Goal: Task Accomplishment & Management: Use online tool/utility

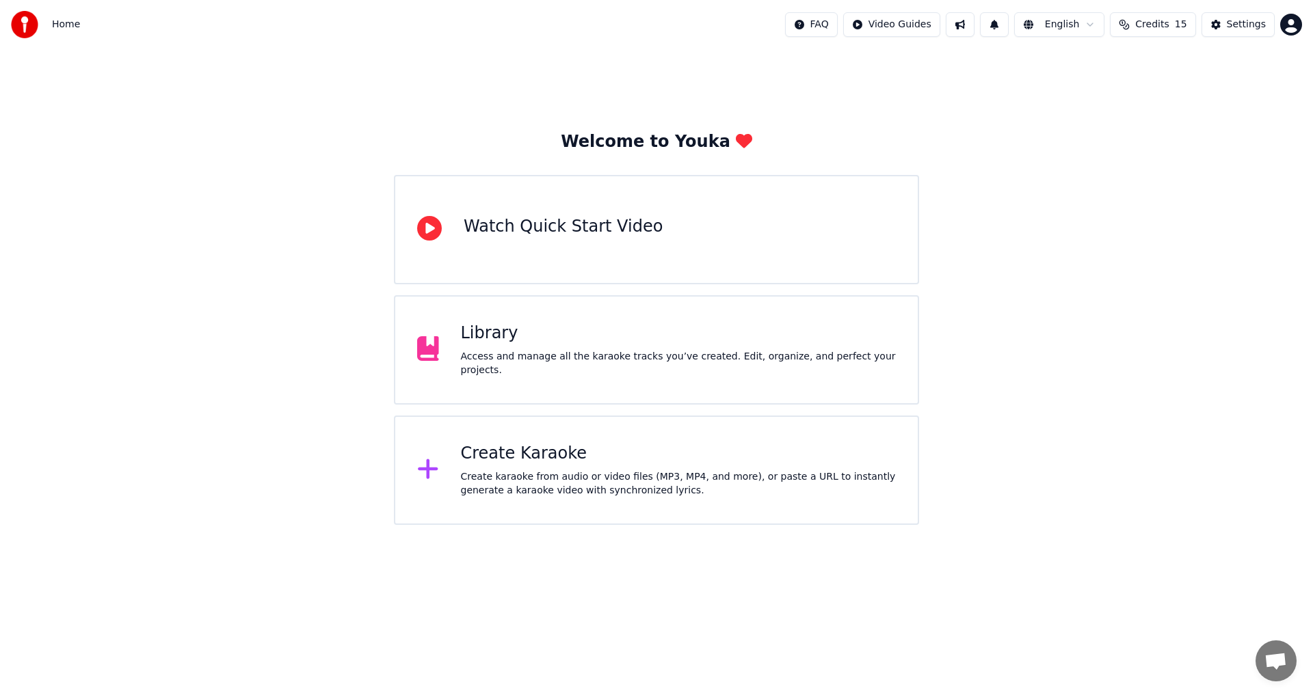
click at [574, 449] on div "Create Karaoke" at bounding box center [678, 454] width 435 height 22
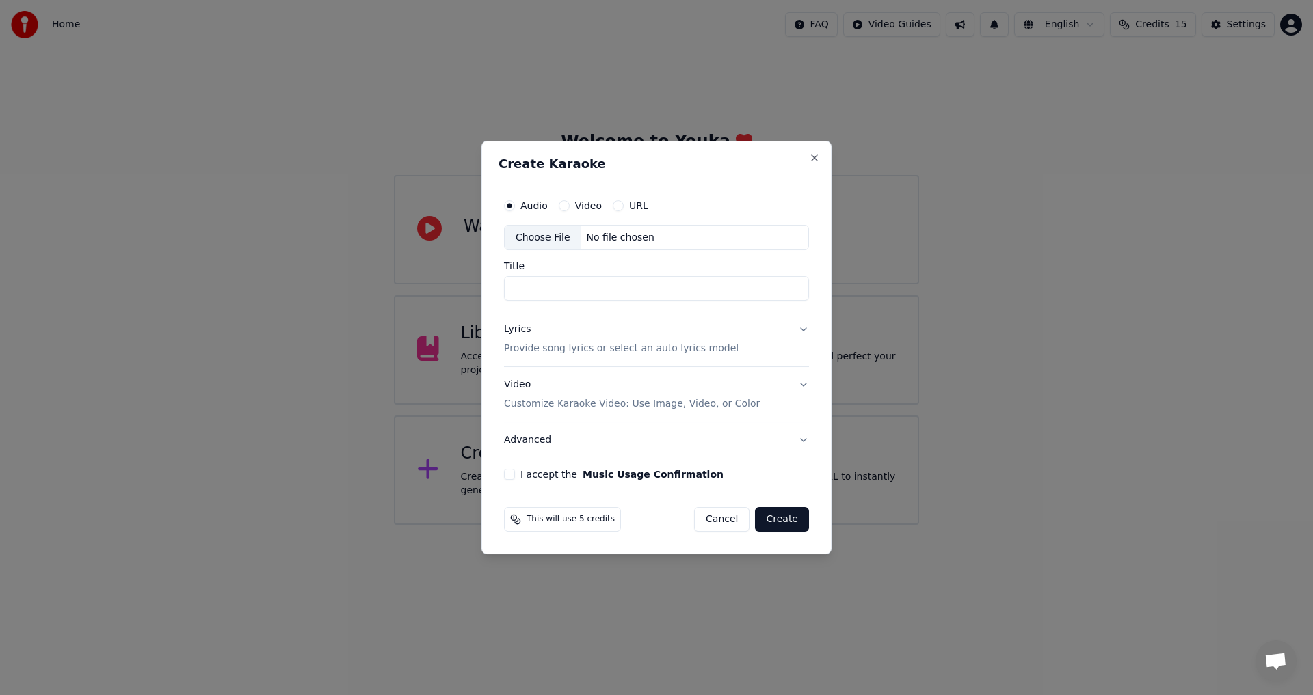
click at [553, 239] on div "Choose File" at bounding box center [543, 238] width 77 height 25
type input "**********"
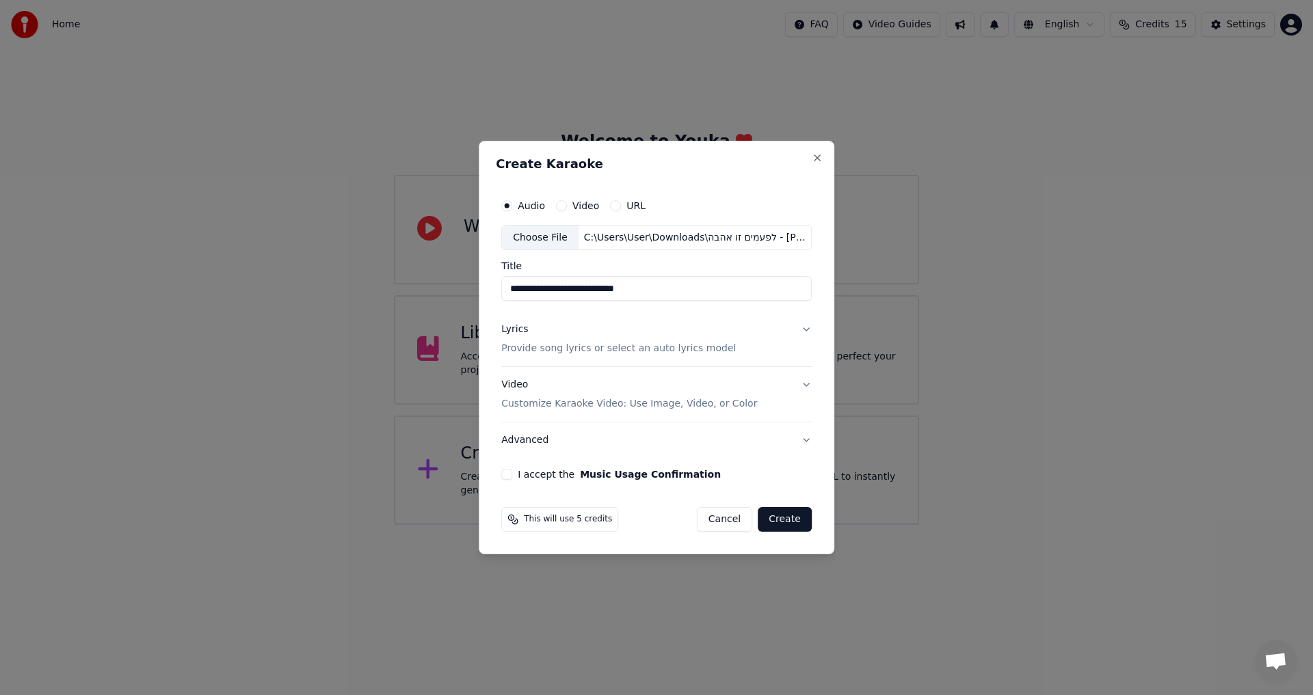
click at [803, 329] on button "Lyrics Provide song lyrics or select an auto lyrics model" at bounding box center [656, 339] width 310 height 55
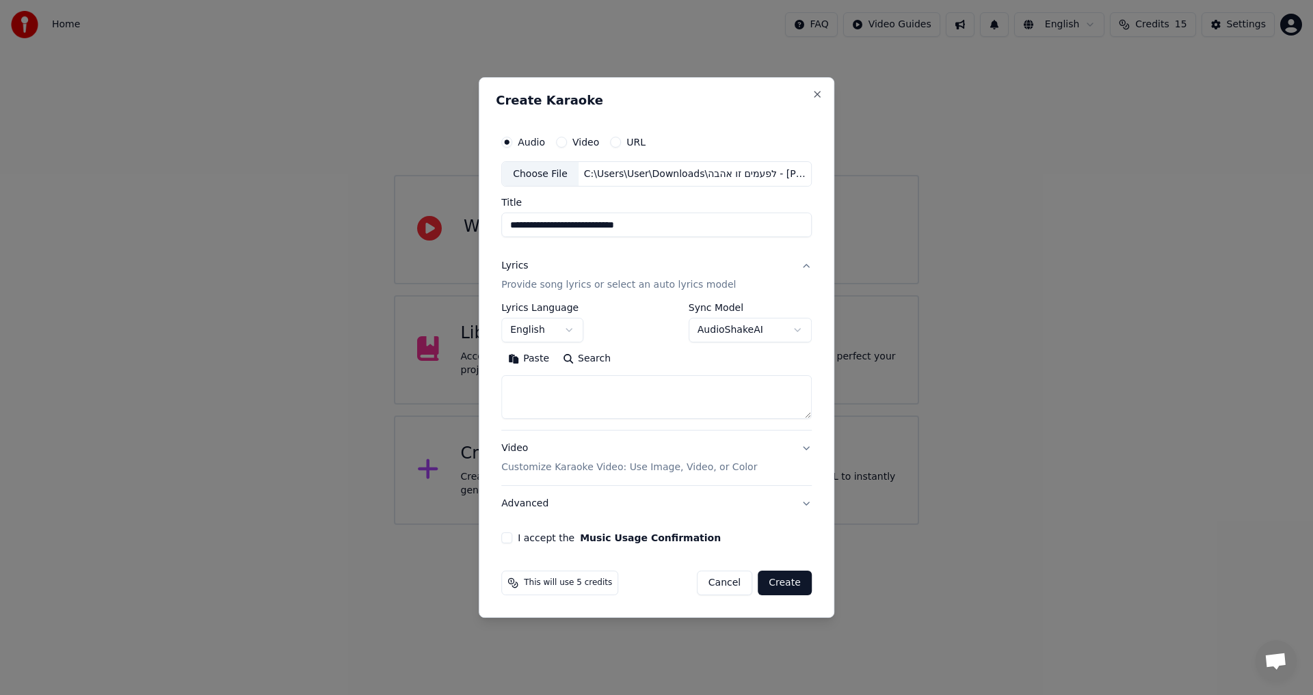
click at [680, 384] on textarea at bounding box center [656, 398] width 310 height 44
paste textarea "**********"
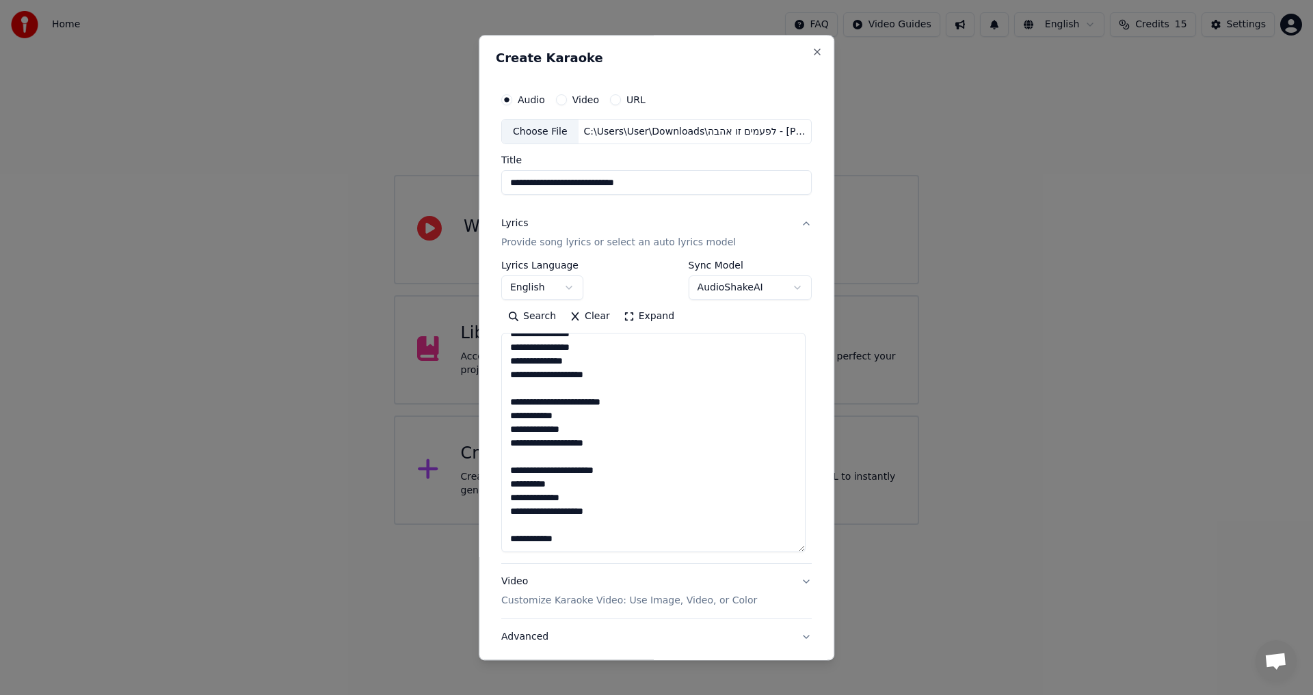
scroll to position [130, 0]
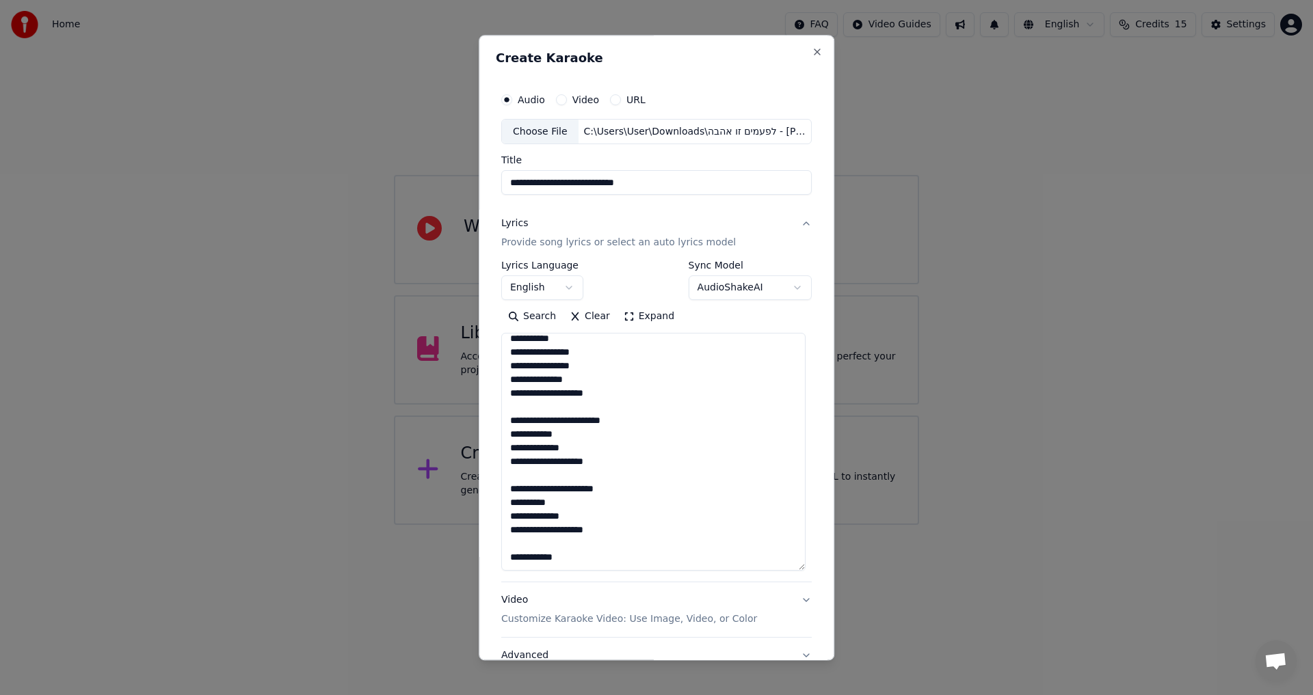
drag, startPoint x: 807, startPoint y: 409, endPoint x: 838, endPoint y: 562, distance: 155.7
click at [838, 525] on body "**********" at bounding box center [656, 262] width 1313 height 525
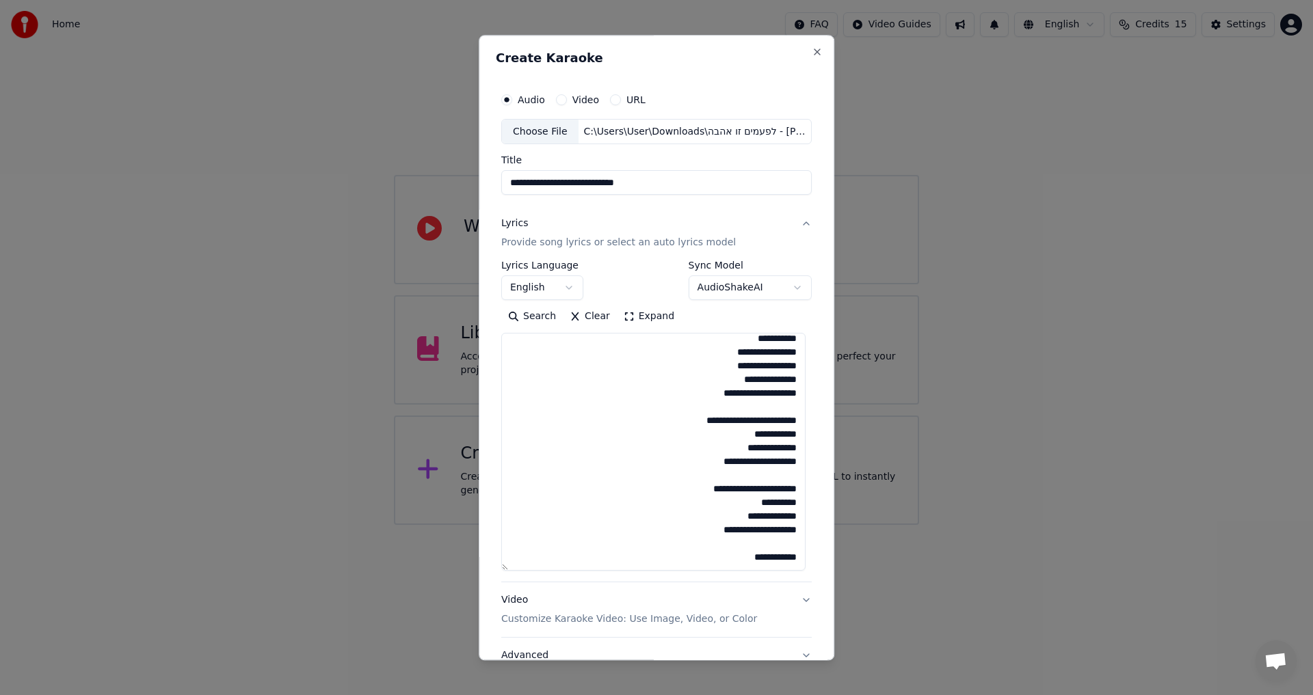
scroll to position [0, 0]
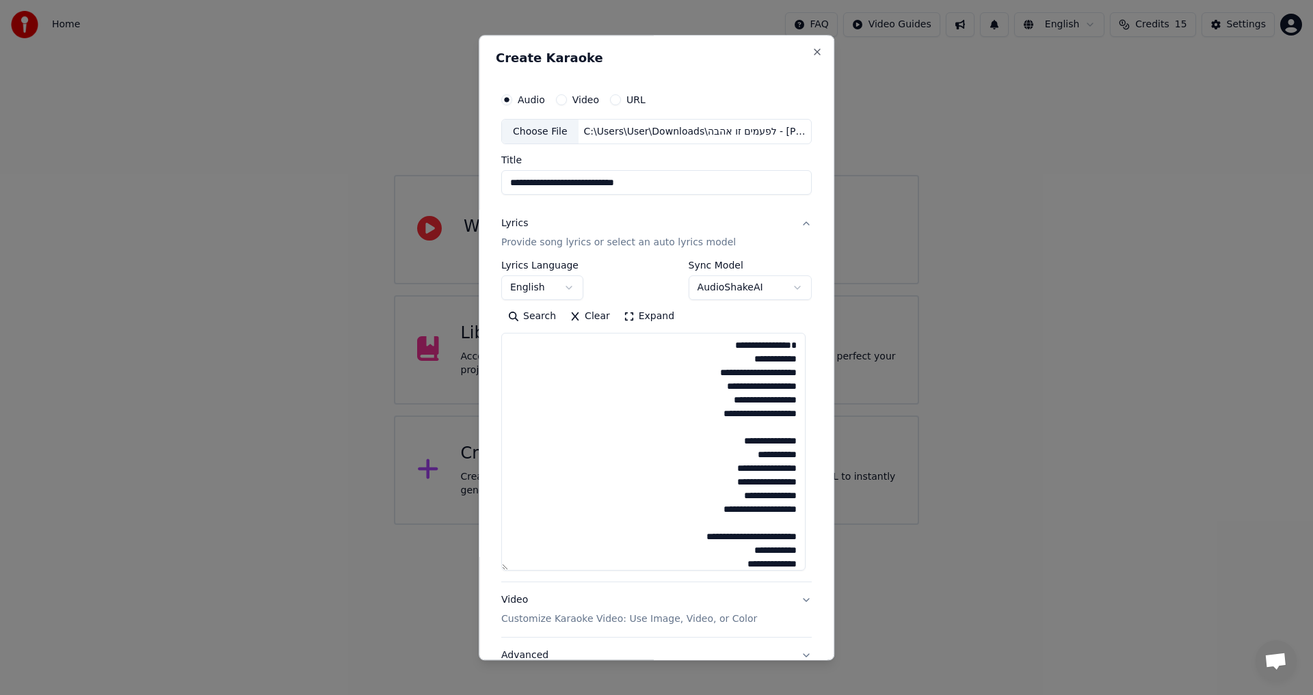
drag, startPoint x: 673, startPoint y: 428, endPoint x: 810, endPoint y: 363, distance: 151.4
click at [810, 363] on div "**********" at bounding box center [656, 348] width 355 height 626
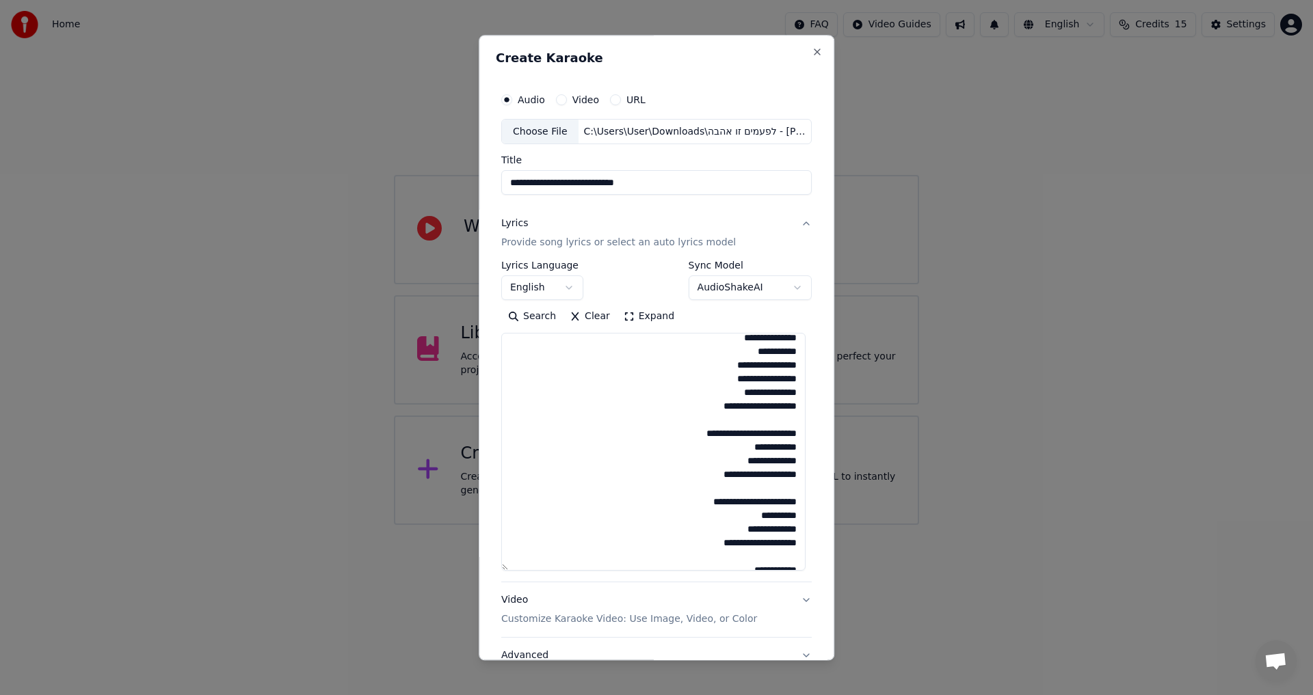
scroll to position [130, 0]
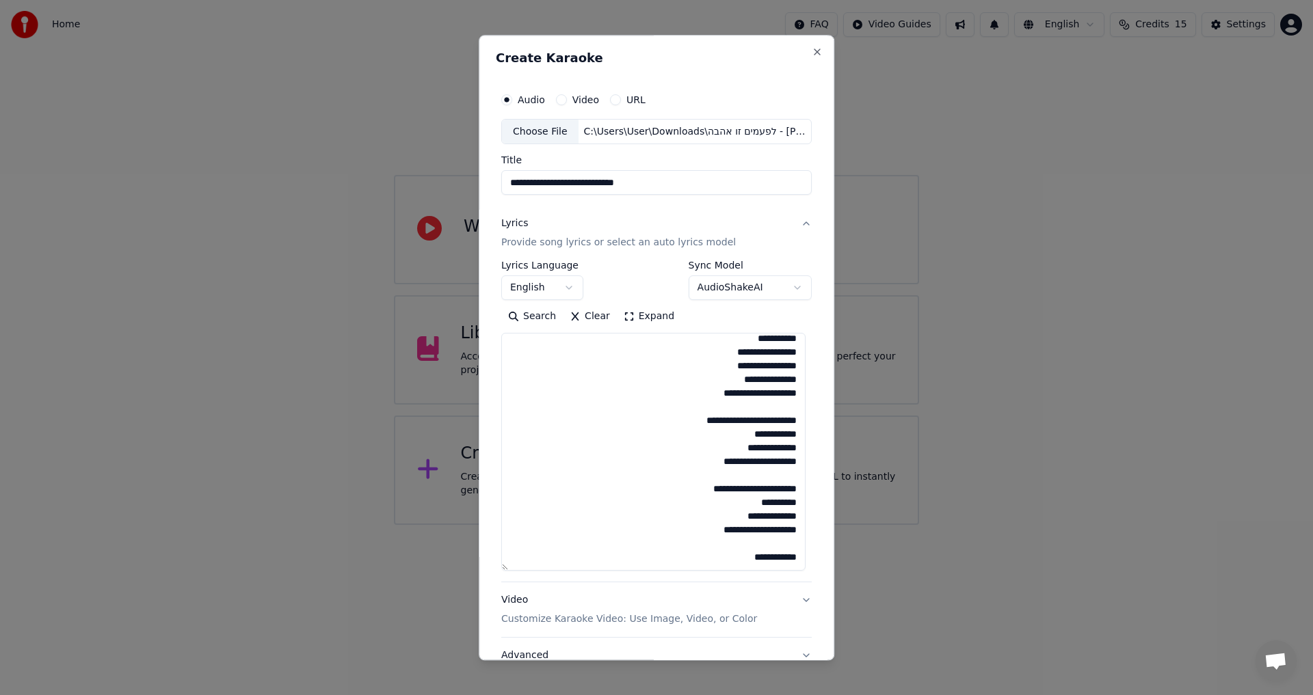
drag, startPoint x: 769, startPoint y: 561, endPoint x: 827, endPoint y: 559, distance: 58.1
click at [827, 559] on div "**********" at bounding box center [656, 348] width 355 height 626
paste textarea "**********"
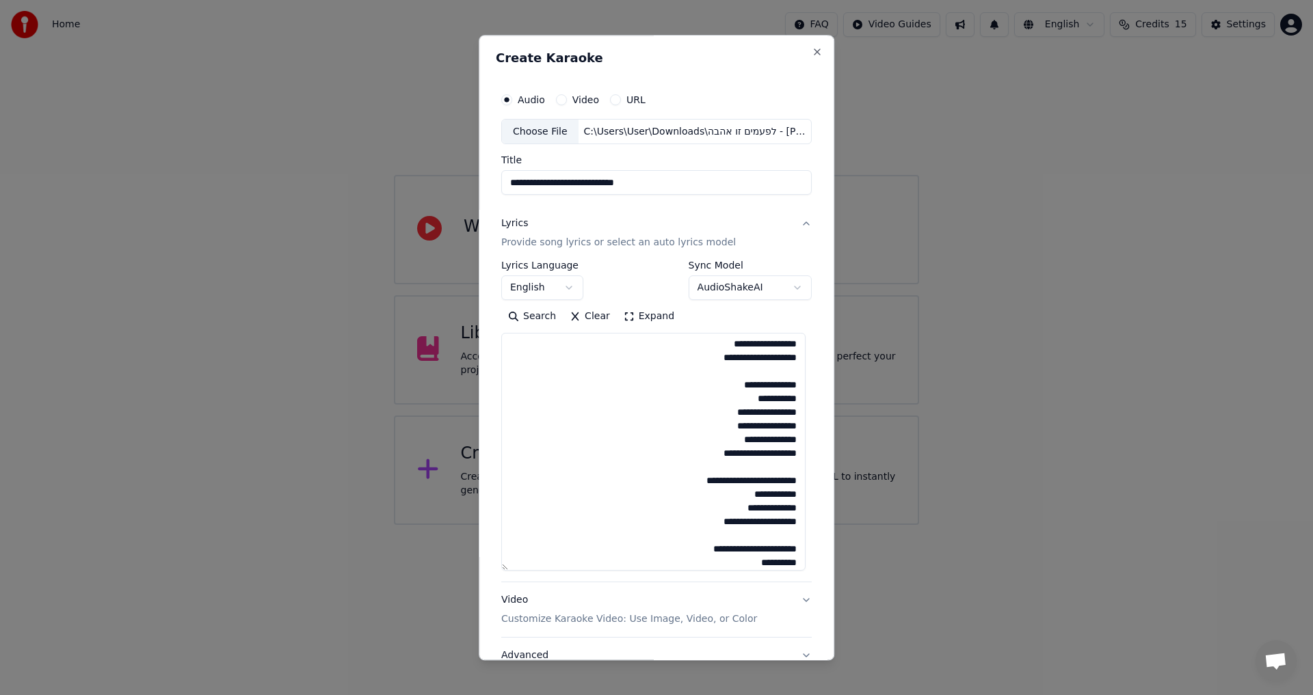
scroll to position [0, 0]
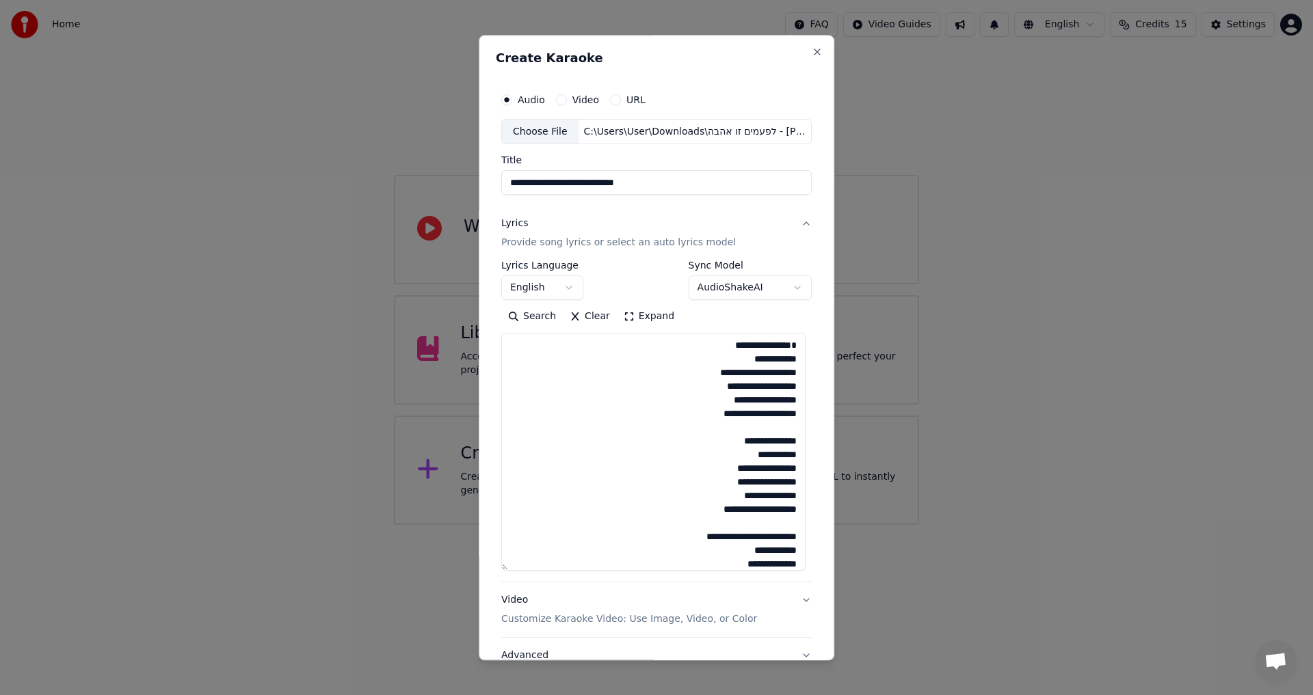
click at [753, 342] on textarea "**********" at bounding box center [653, 453] width 304 height 238
click at [712, 464] on textarea "**********" at bounding box center [653, 453] width 304 height 238
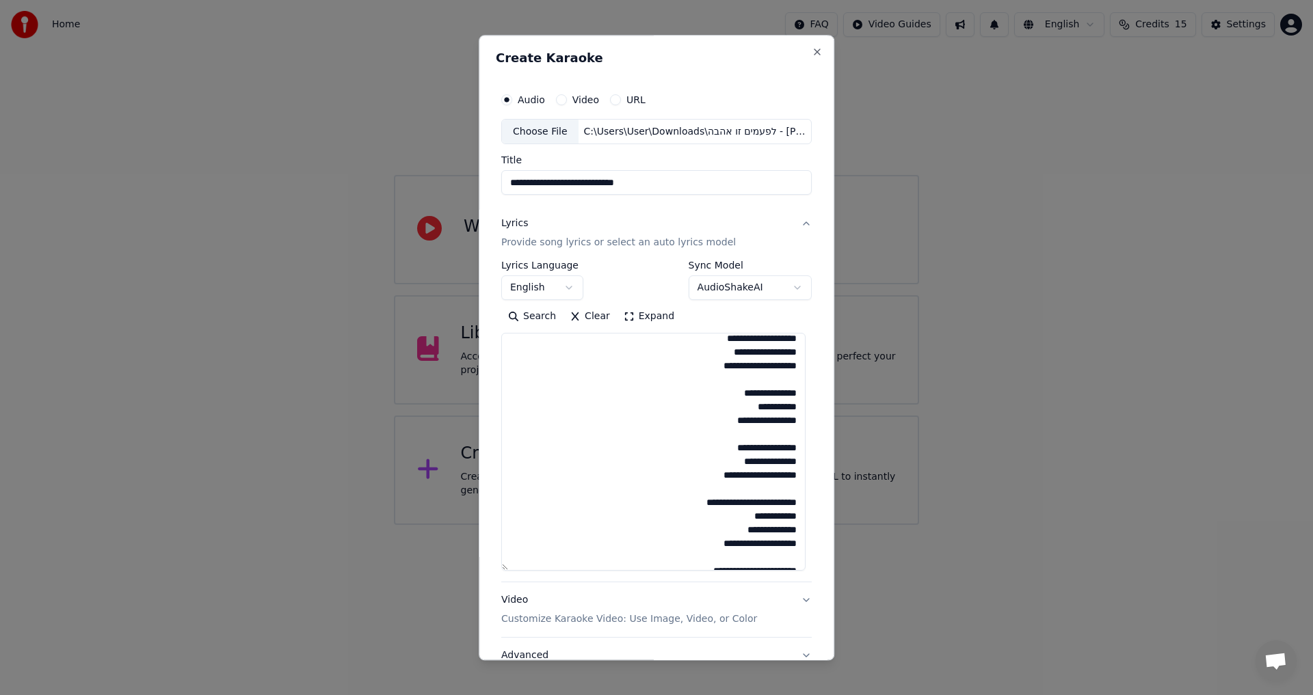
scroll to position [137, 0]
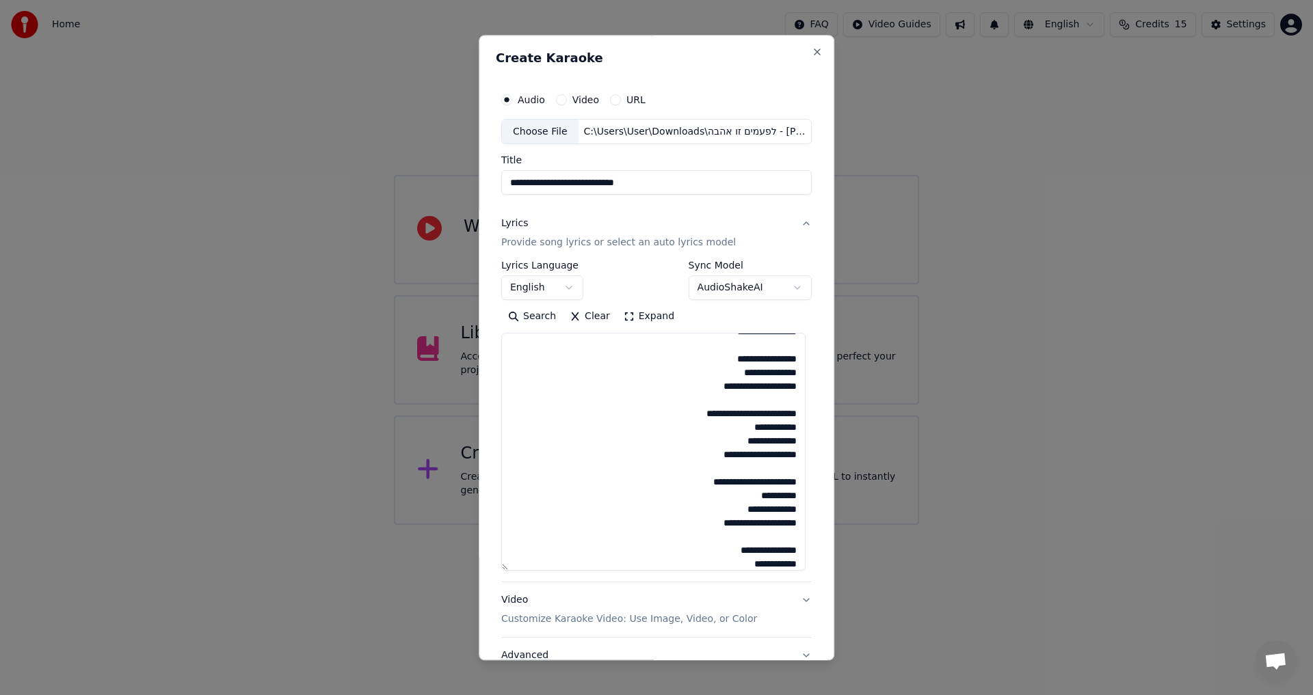
click at [753, 389] on textarea "**********" at bounding box center [653, 453] width 304 height 238
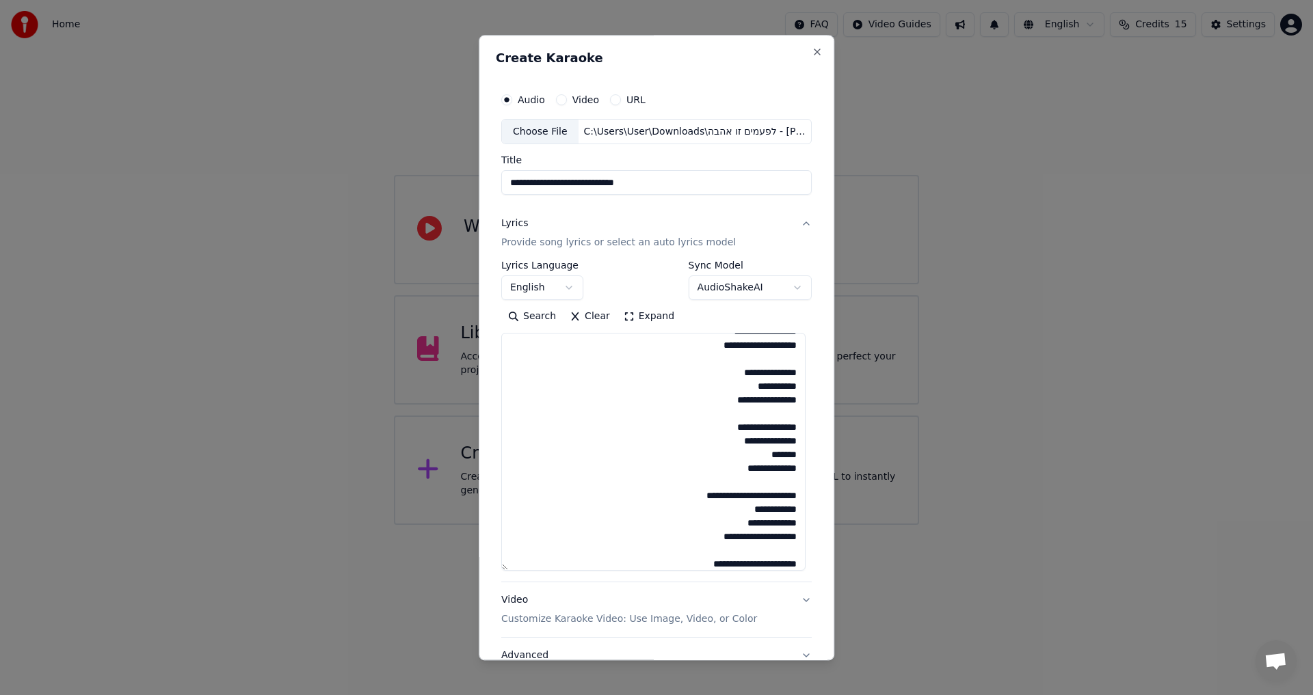
scroll to position [205, 0]
click at [761, 386] on textarea "**********" at bounding box center [653, 453] width 304 height 238
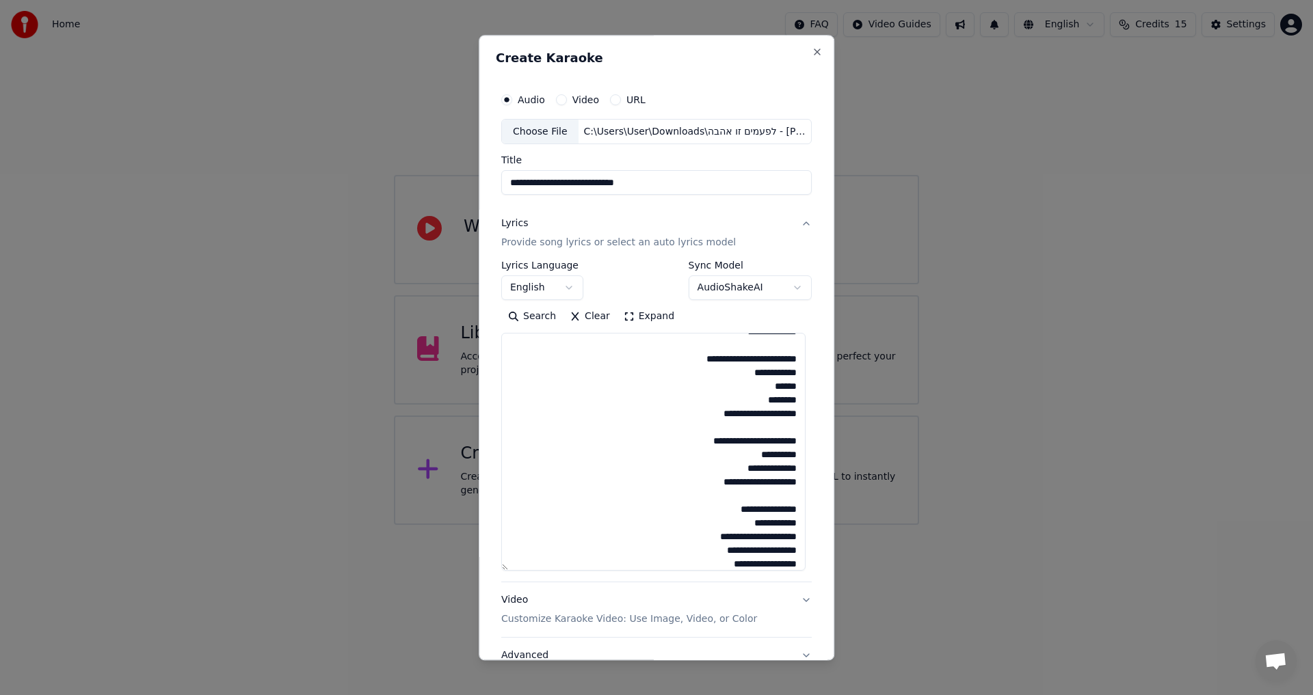
scroll to position [225, 0]
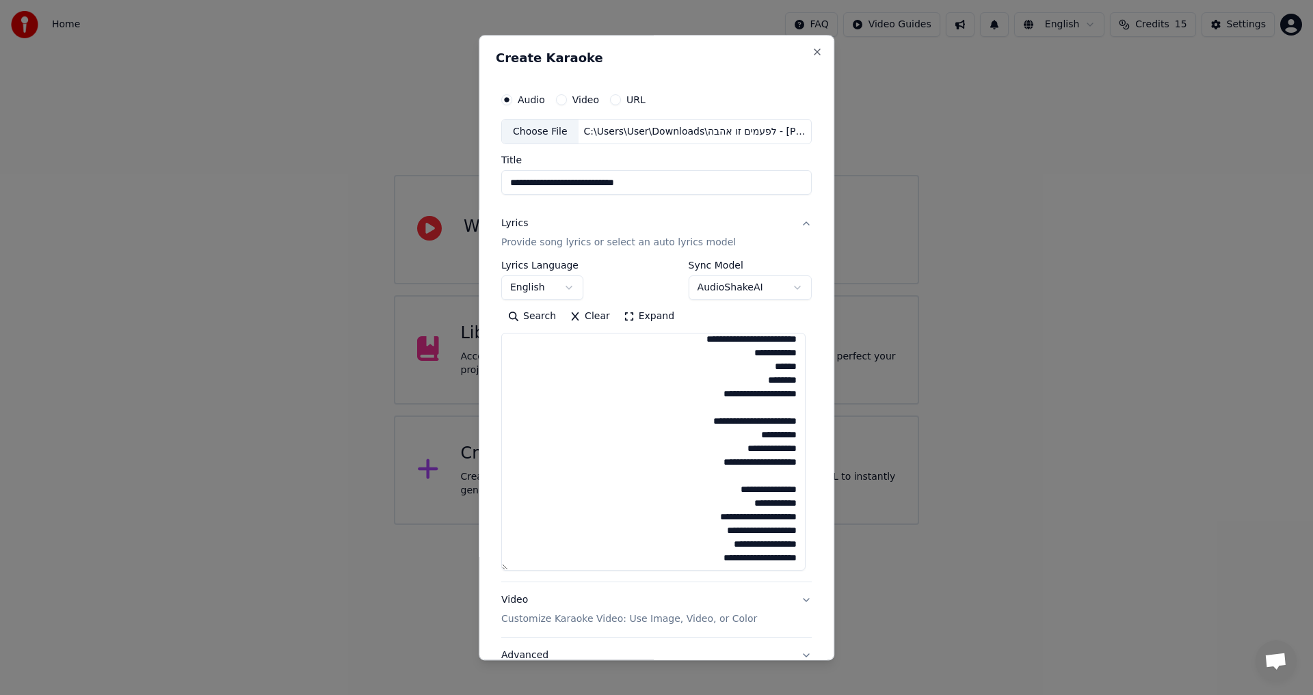
click at [763, 447] on textarea "**********" at bounding box center [653, 453] width 304 height 238
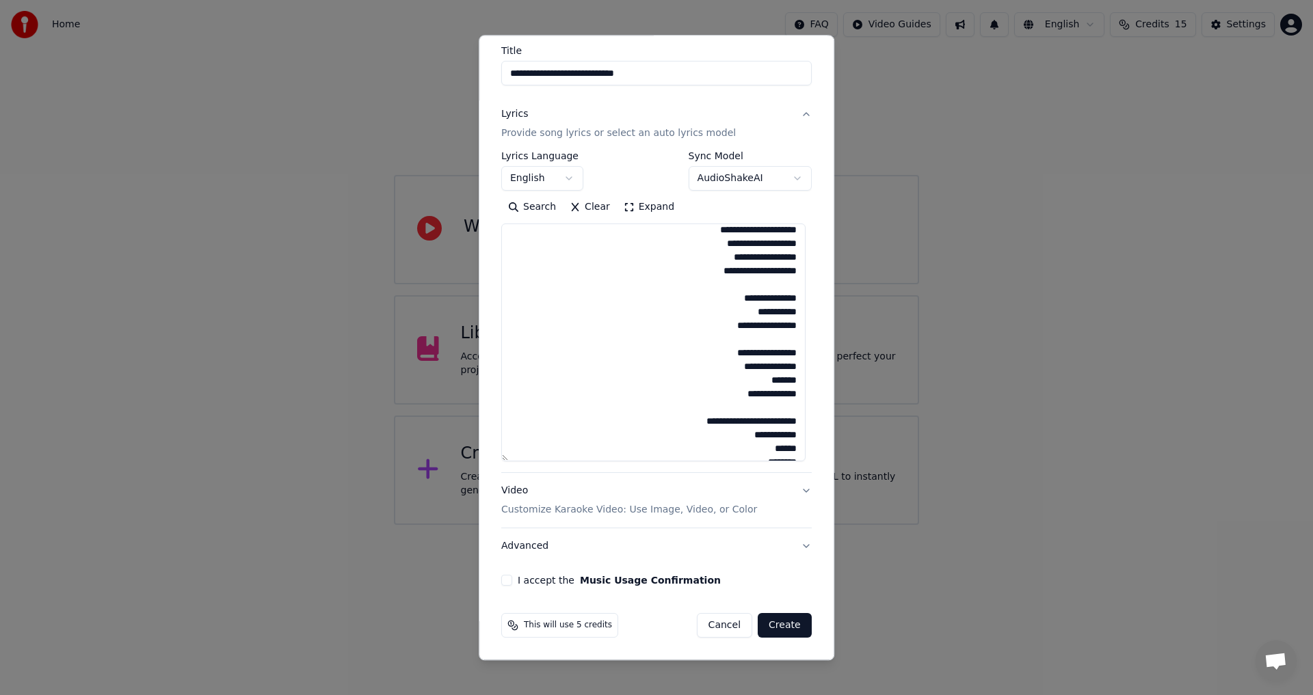
scroll to position [0, 0]
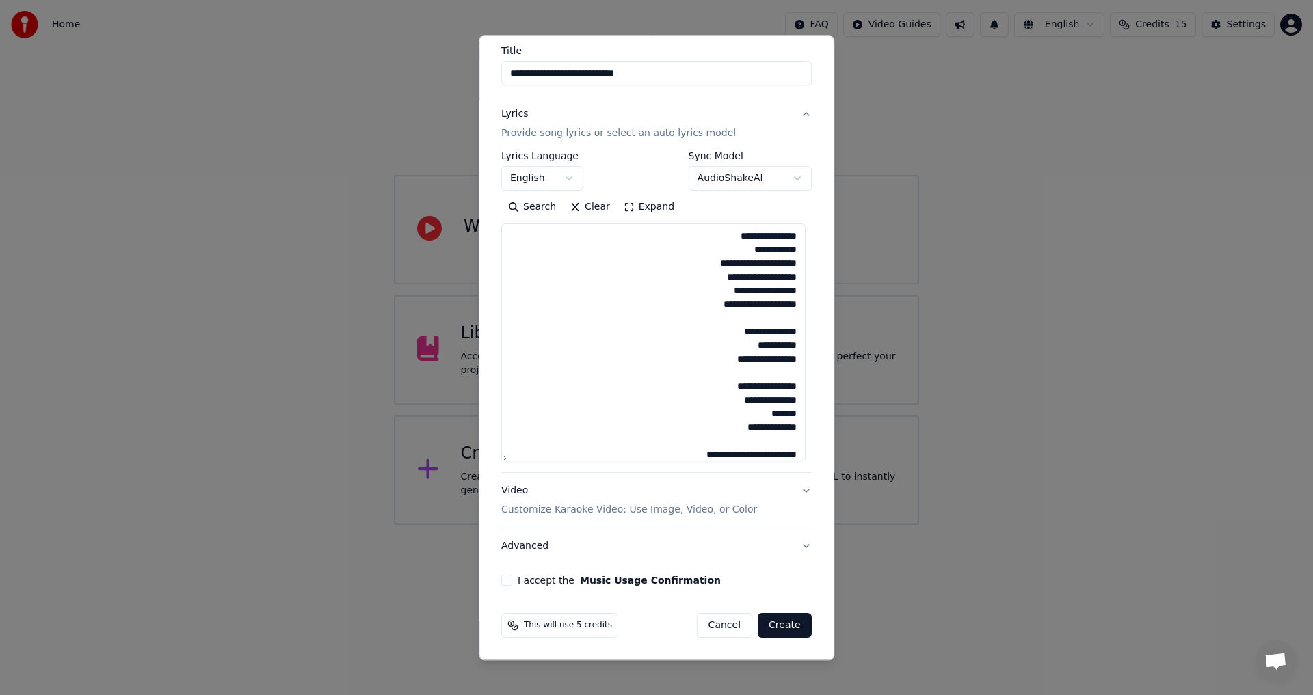
drag, startPoint x: 701, startPoint y: 358, endPoint x: 796, endPoint y: 334, distance: 97.8
click at [796, 334] on textarea "**********" at bounding box center [653, 343] width 304 height 238
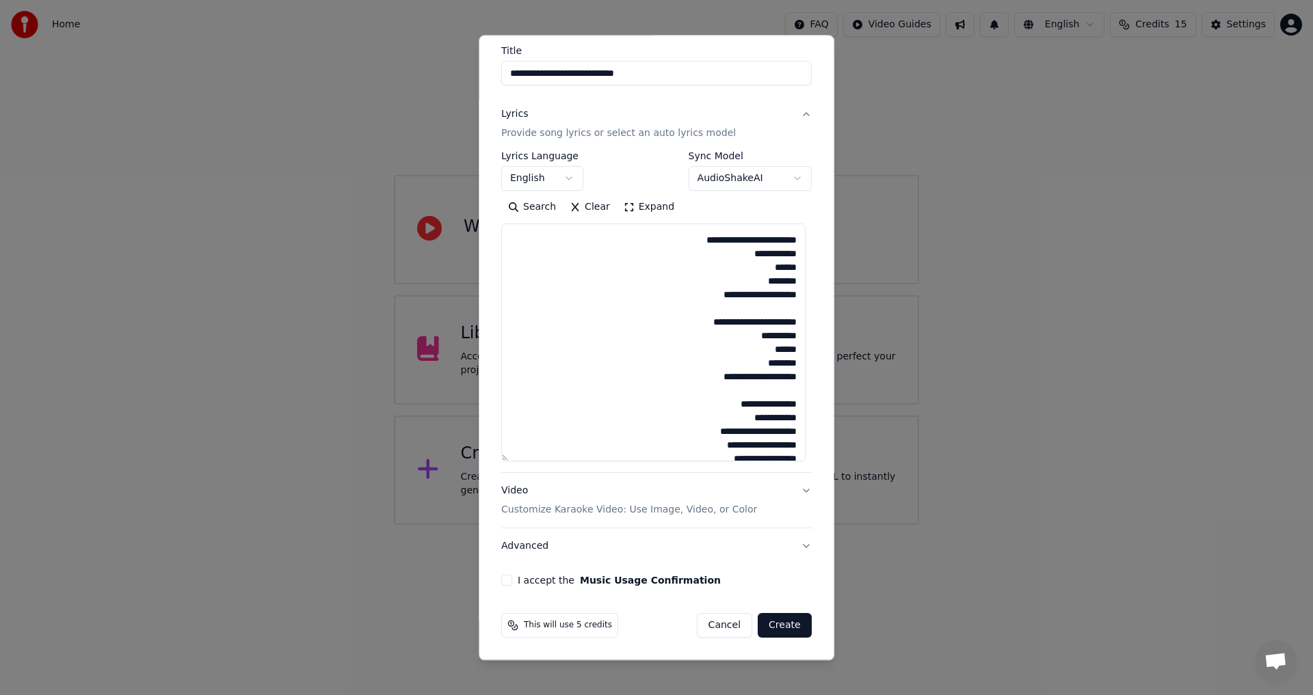
scroll to position [239, 0]
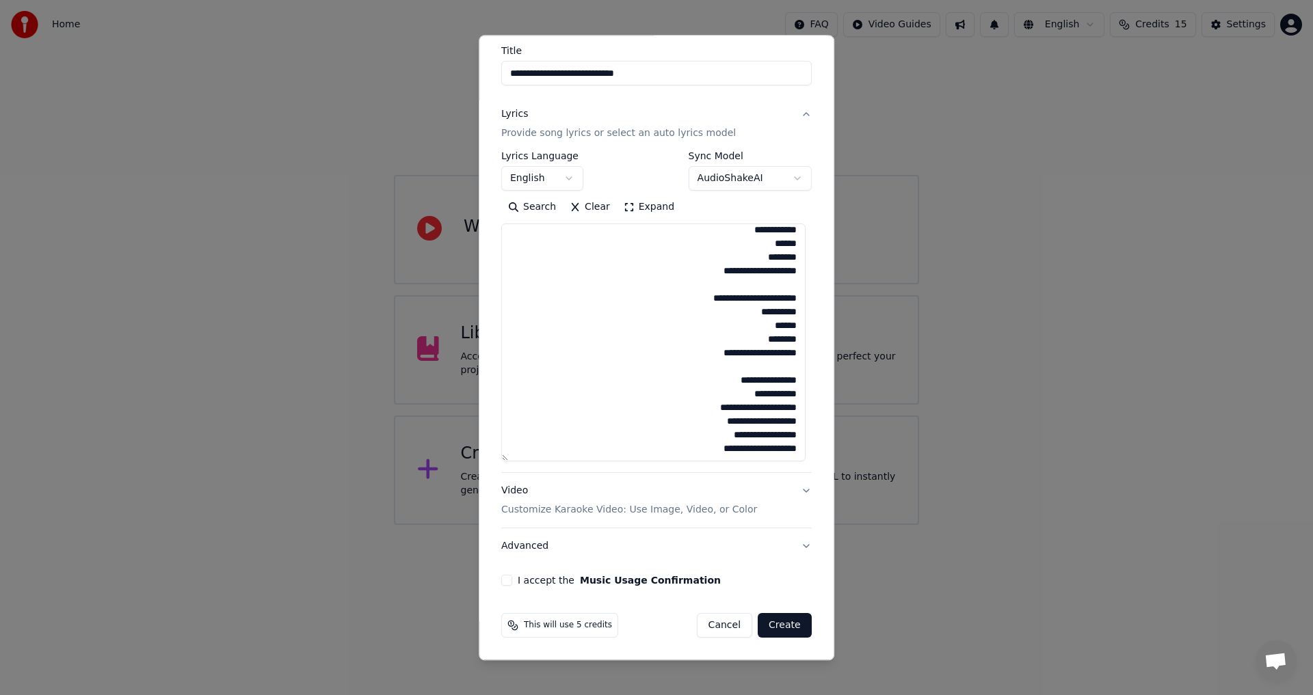
click at [757, 363] on textarea "**********" at bounding box center [653, 343] width 304 height 238
paste textarea "**********"
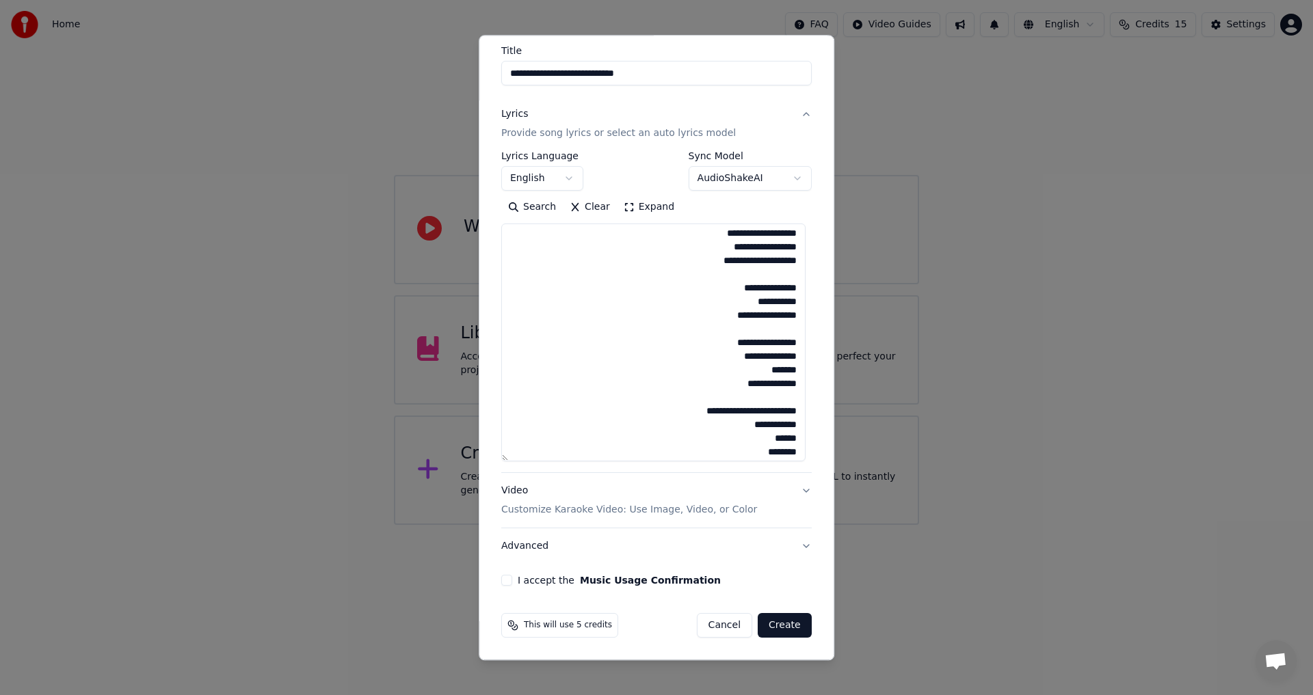
scroll to position [33, 0]
drag, startPoint x: 708, startPoint y: 396, endPoint x: 803, endPoint y: 352, distance: 104.9
click at [803, 352] on div "**********" at bounding box center [656, 281] width 321 height 621
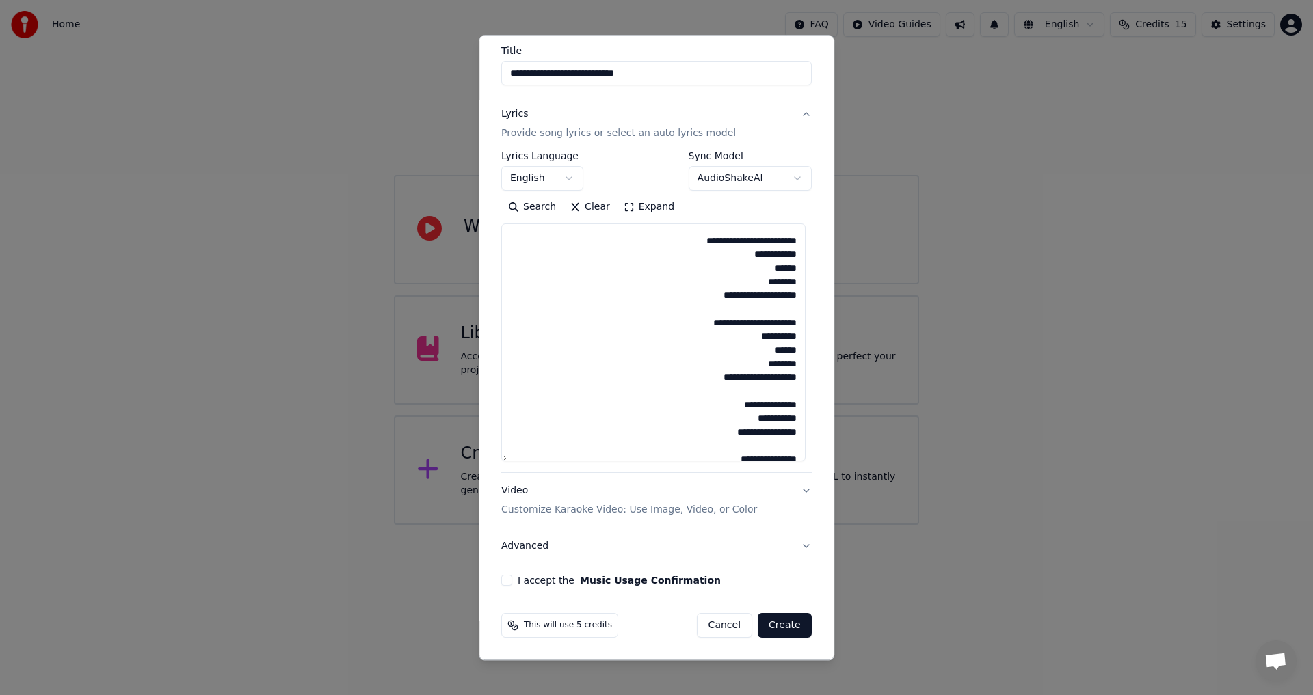
scroll to position [293, 0]
click at [709, 368] on textarea "**********" at bounding box center [653, 343] width 304 height 238
paste textarea "**********"
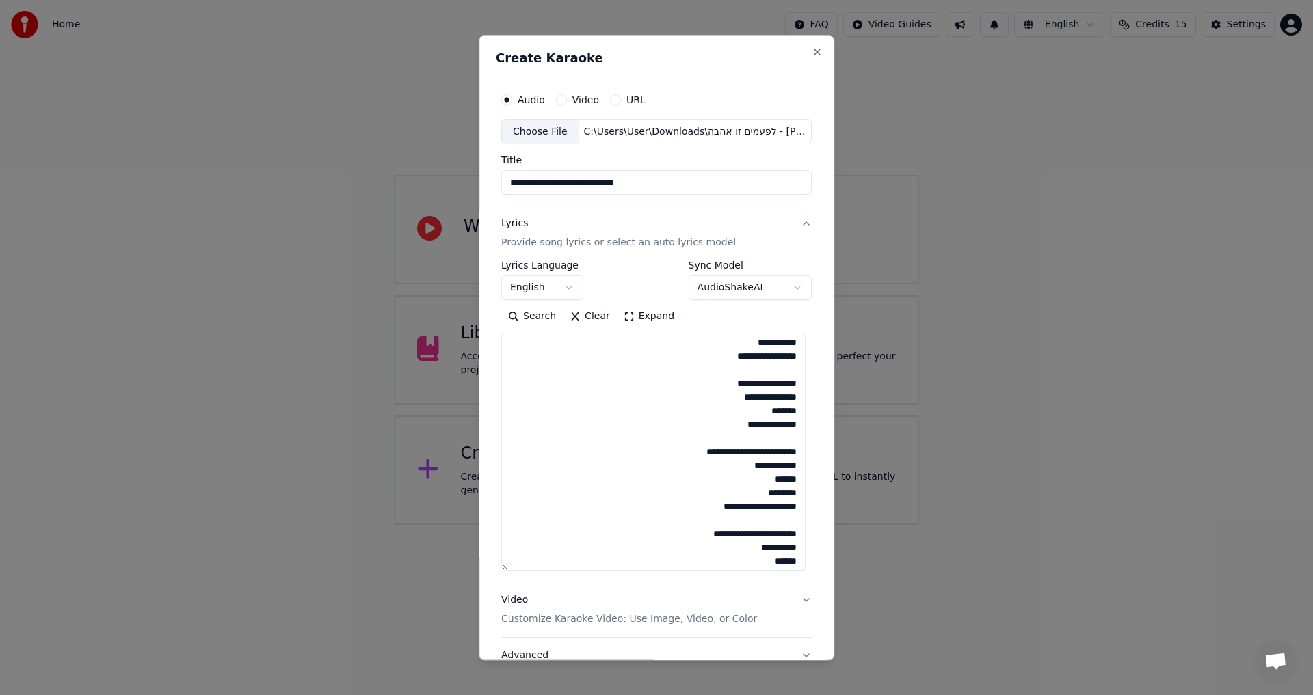
scroll to position [88, 0]
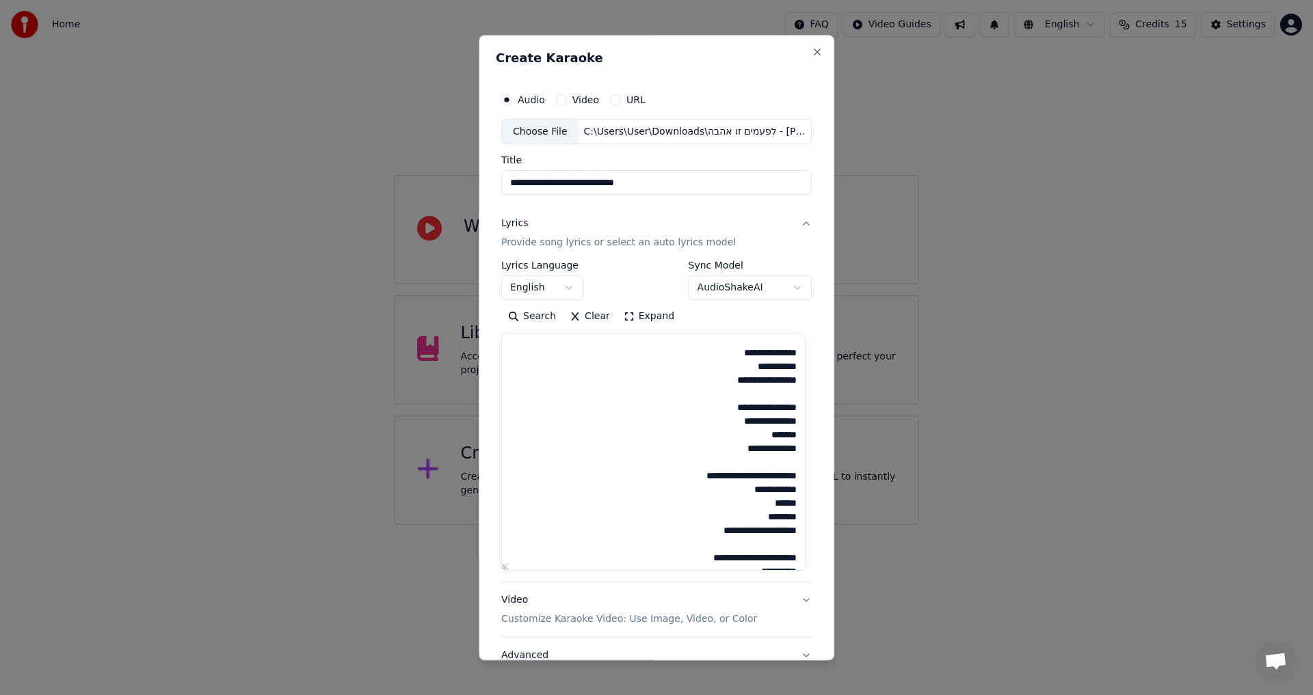
drag, startPoint x: 668, startPoint y: 535, endPoint x: 792, endPoint y: 478, distance: 136.7
click at [792, 478] on textarea "**********" at bounding box center [653, 453] width 304 height 238
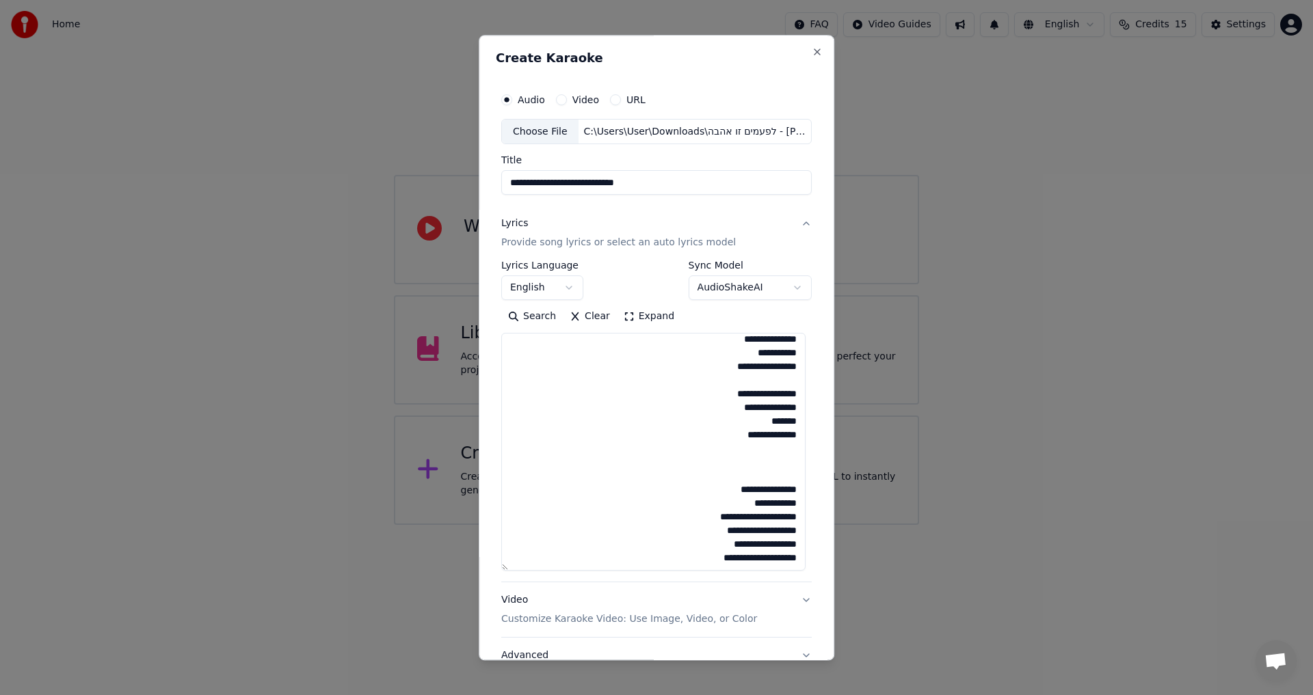
click at [719, 475] on textarea "**********" at bounding box center [653, 453] width 304 height 238
paste textarea "**********"
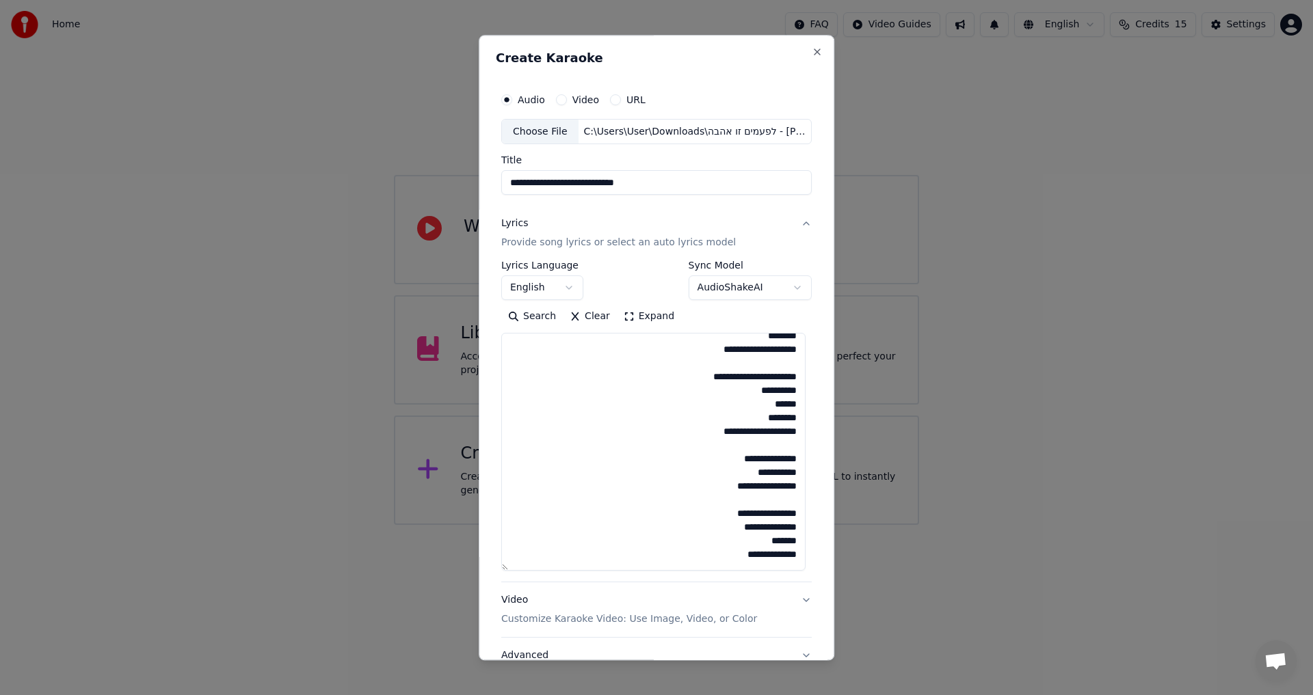
scroll to position [239, 0]
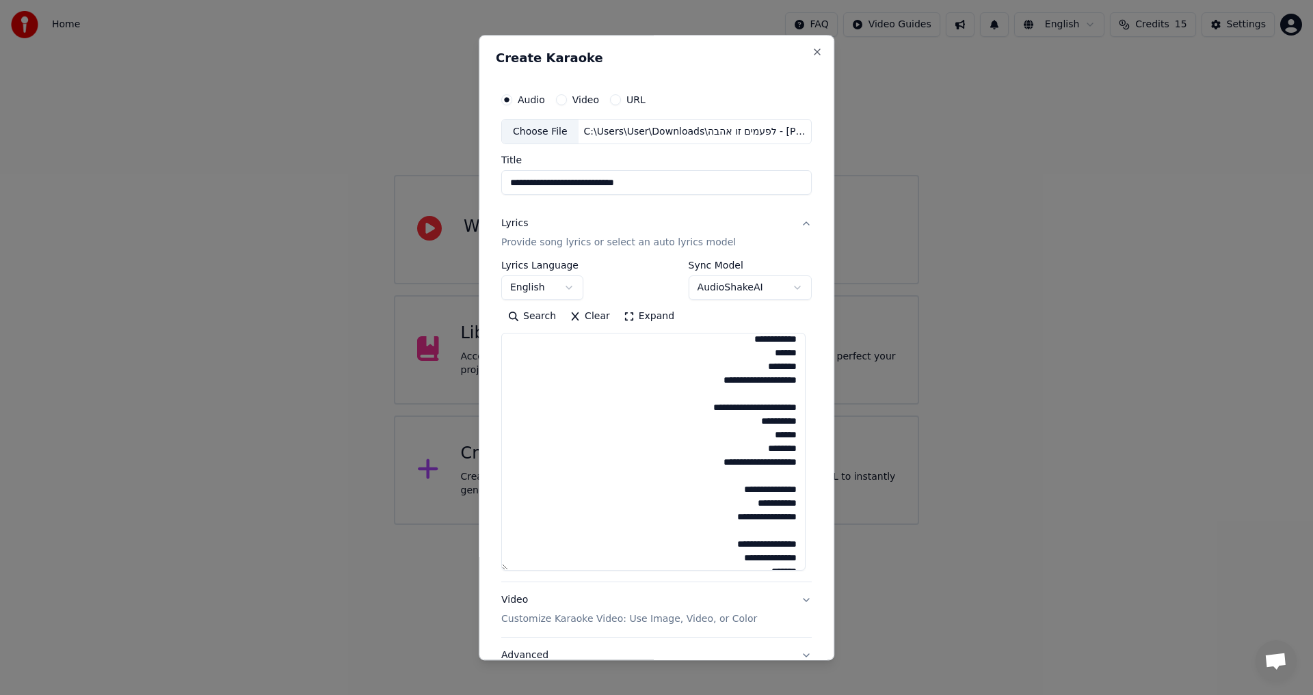
drag, startPoint x: 681, startPoint y: 465, endPoint x: 797, endPoint y: 409, distance: 128.7
click at [797, 409] on textarea "**********" at bounding box center [653, 453] width 304 height 238
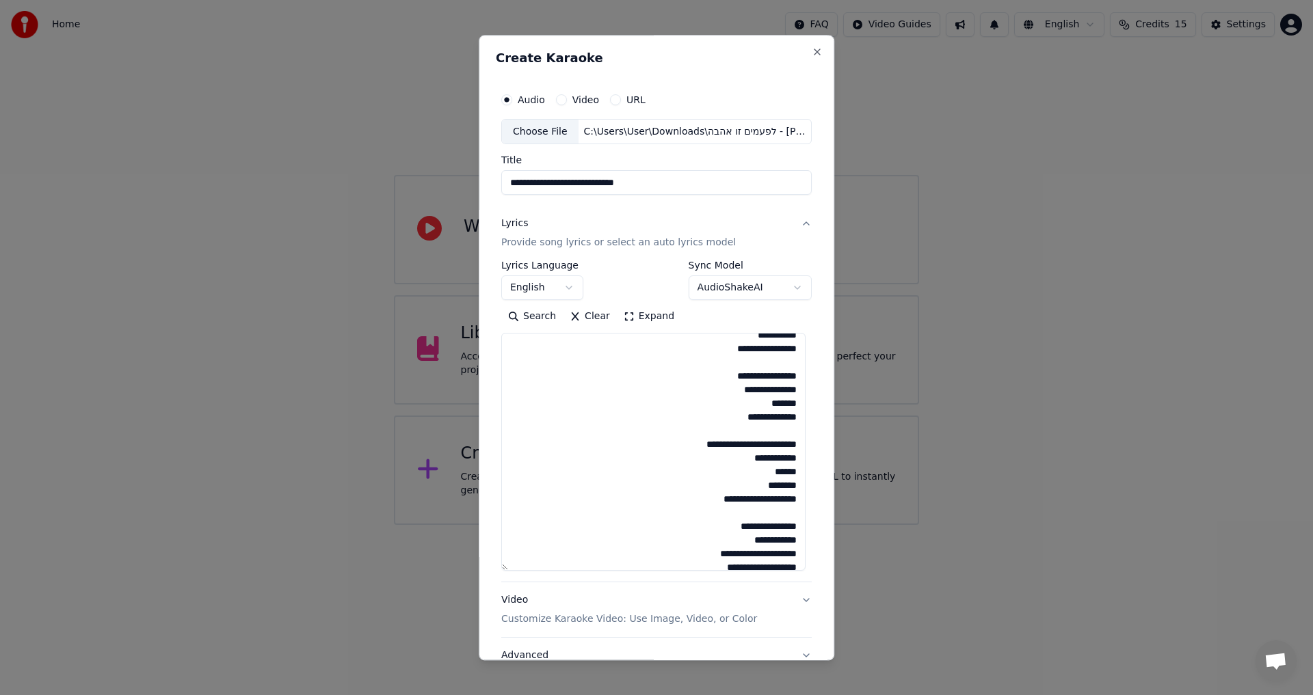
scroll to position [444, 0]
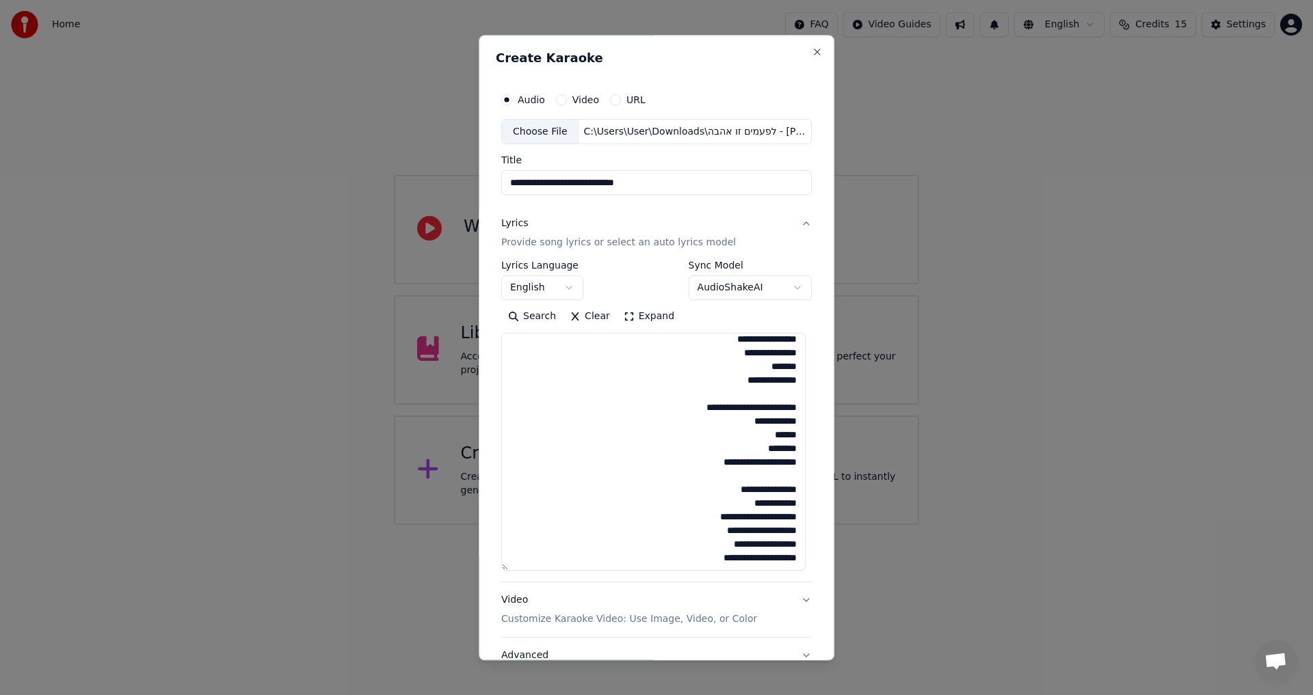
click at [667, 463] on textarea "**********" at bounding box center [653, 453] width 304 height 238
paste textarea "**********"
type textarea "**********"
click at [775, 430] on textarea "**********" at bounding box center [653, 453] width 304 height 238
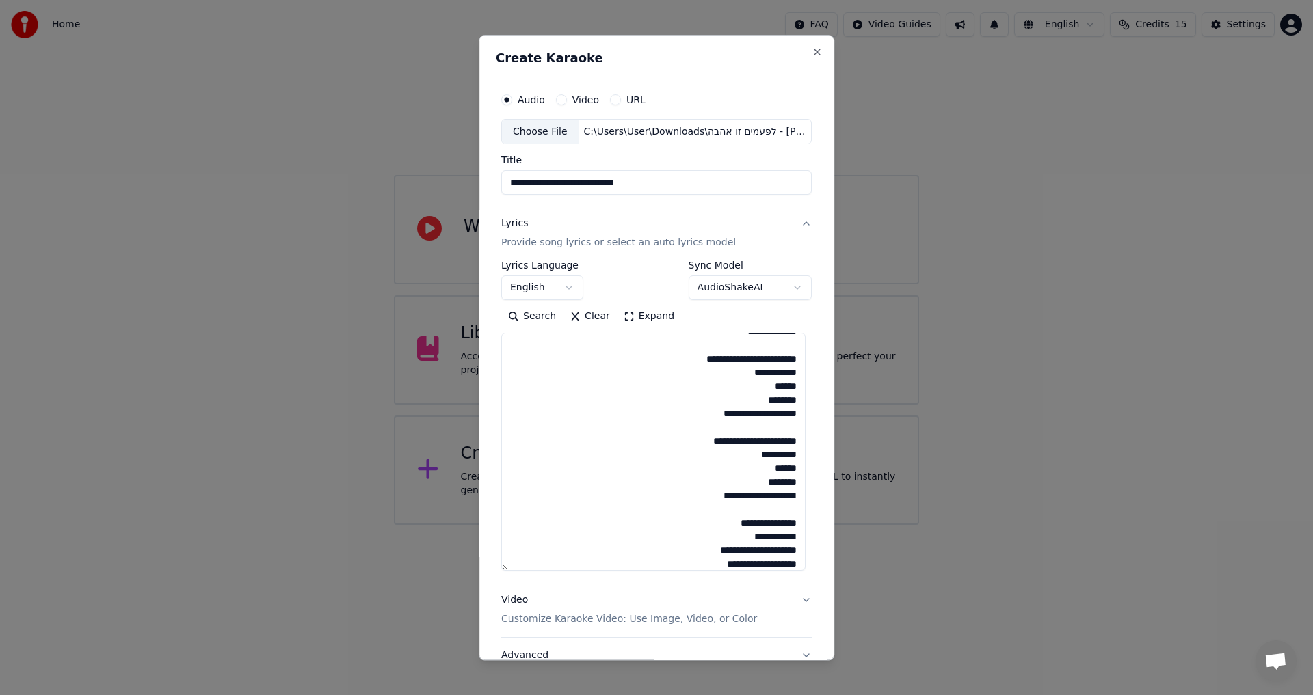
scroll to position [526, 0]
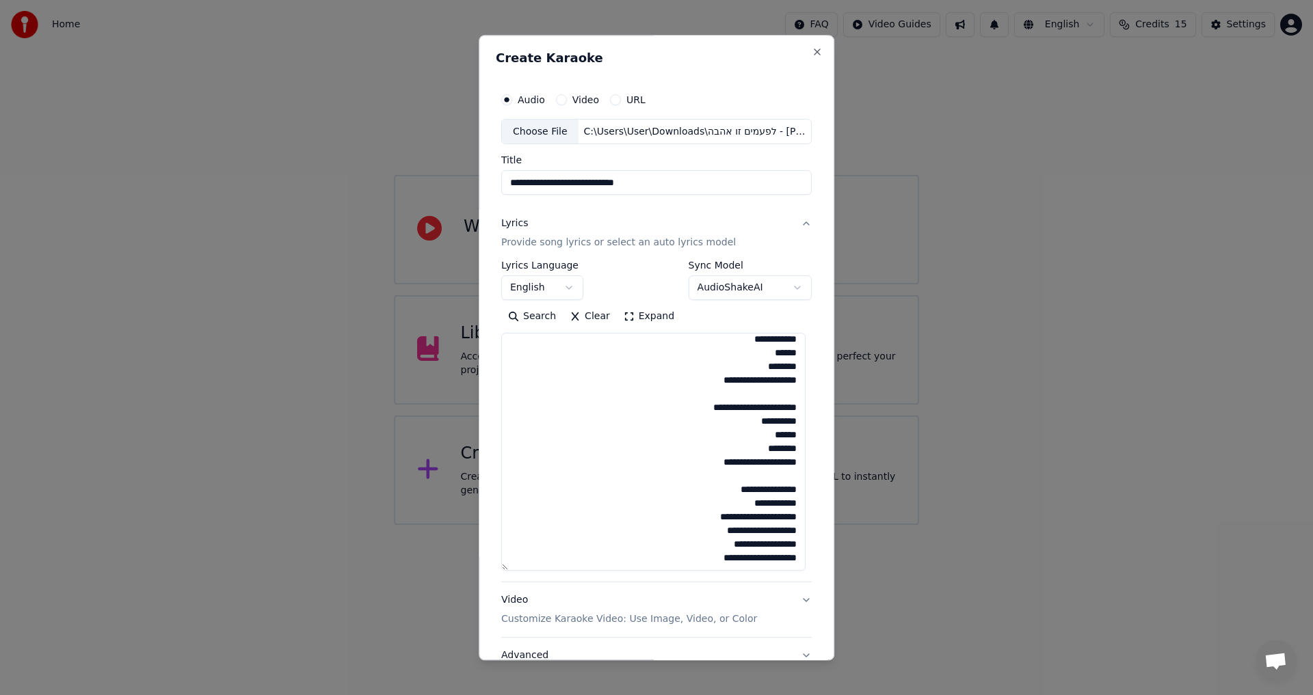
drag, startPoint x: 769, startPoint y: 446, endPoint x: 714, endPoint y: 453, distance: 55.8
click at [714, 453] on textarea "**********" at bounding box center [653, 453] width 304 height 238
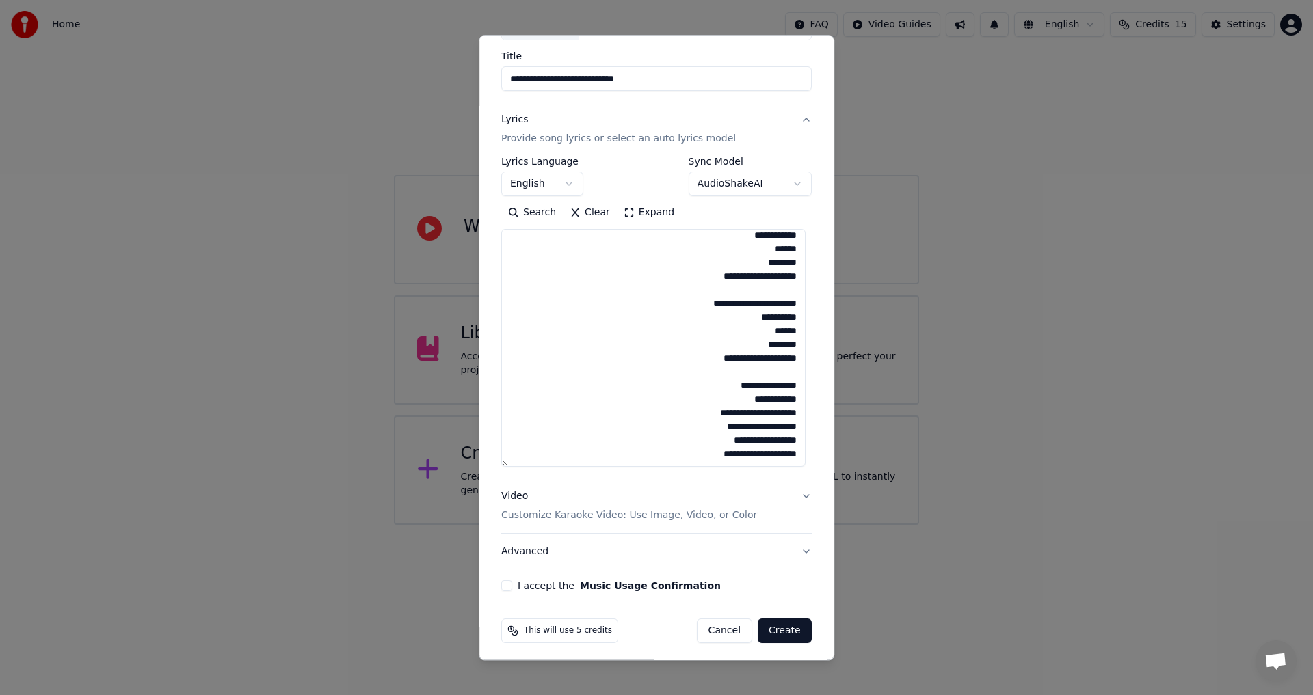
scroll to position [109, 0]
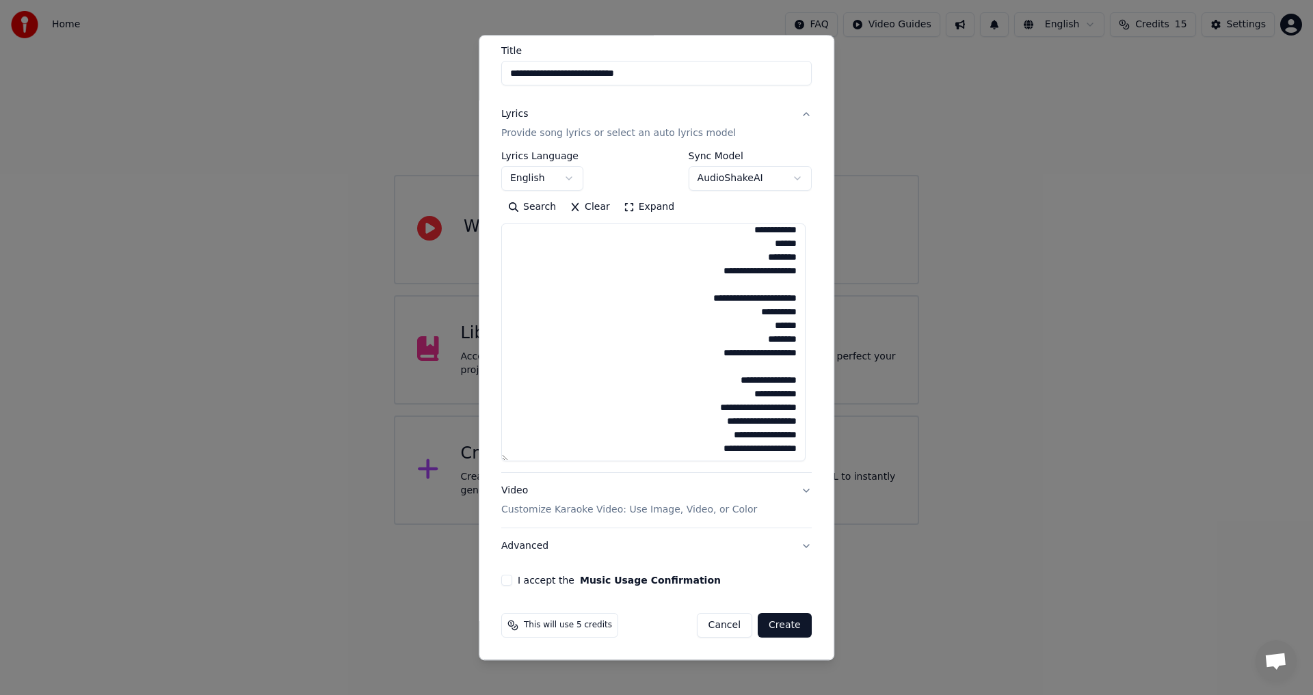
click at [798, 490] on button "Video Customize Karaoke Video: Use Image, Video, or Color" at bounding box center [656, 501] width 310 height 55
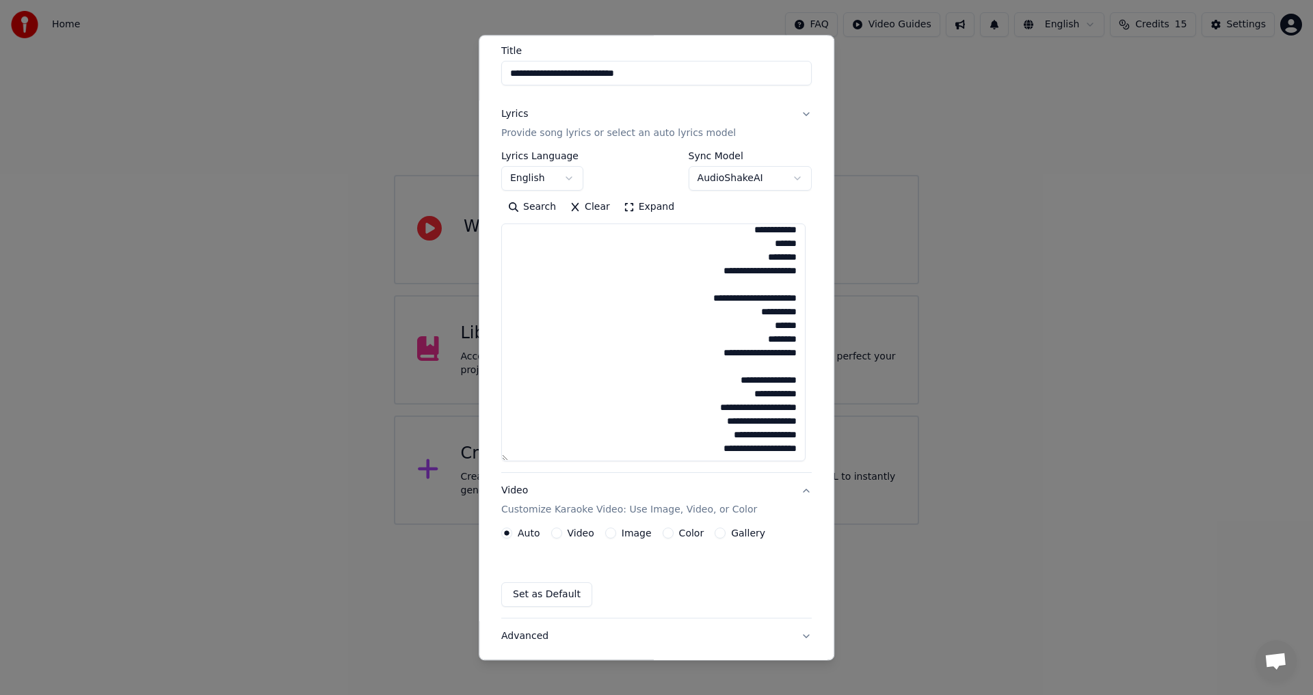
scroll to position [0, 0]
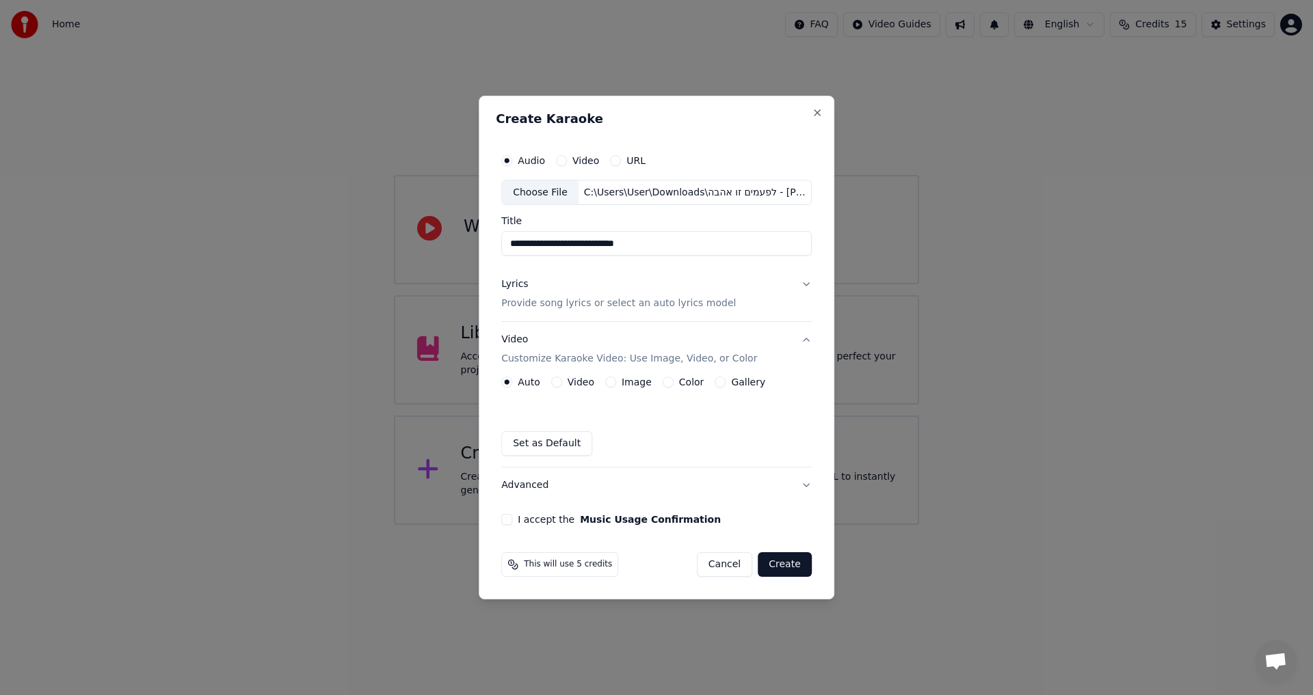
click at [576, 376] on button "Video Customize Karaoke Video: Use Image, Video, or Color" at bounding box center [656, 350] width 310 height 55
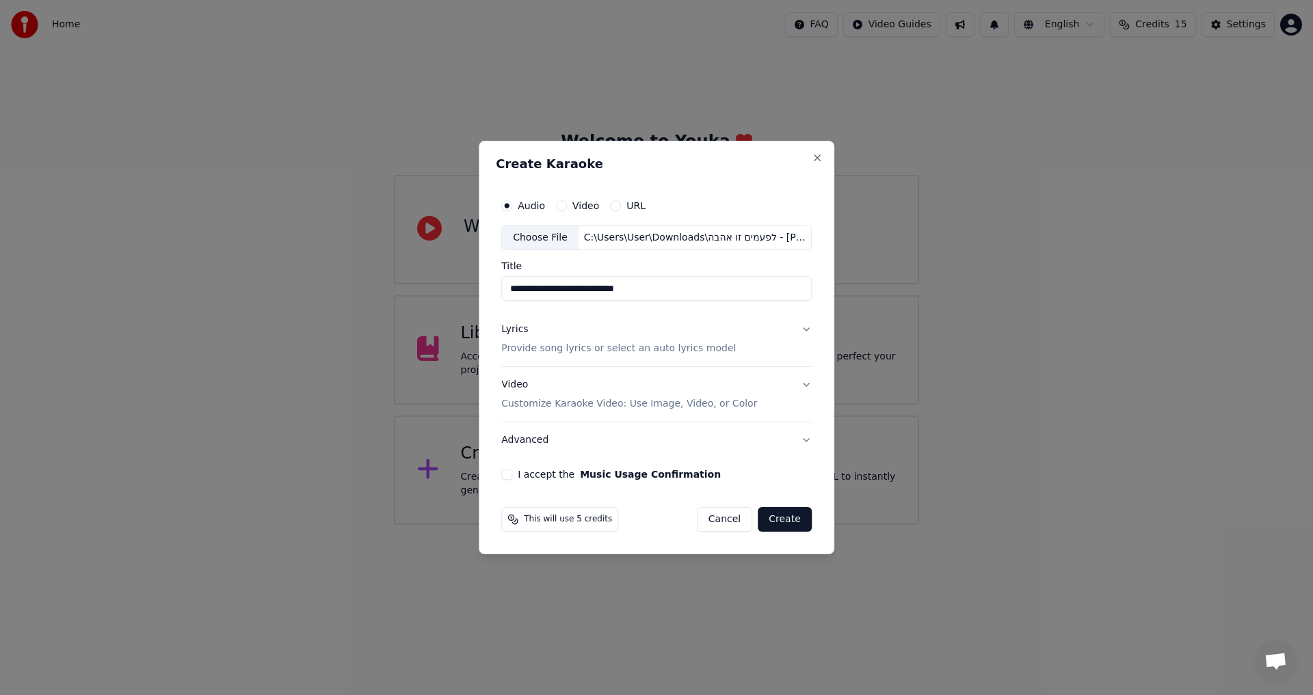
click at [804, 386] on button "Video Customize Karaoke Video: Use Image, Video, or Color" at bounding box center [656, 395] width 310 height 55
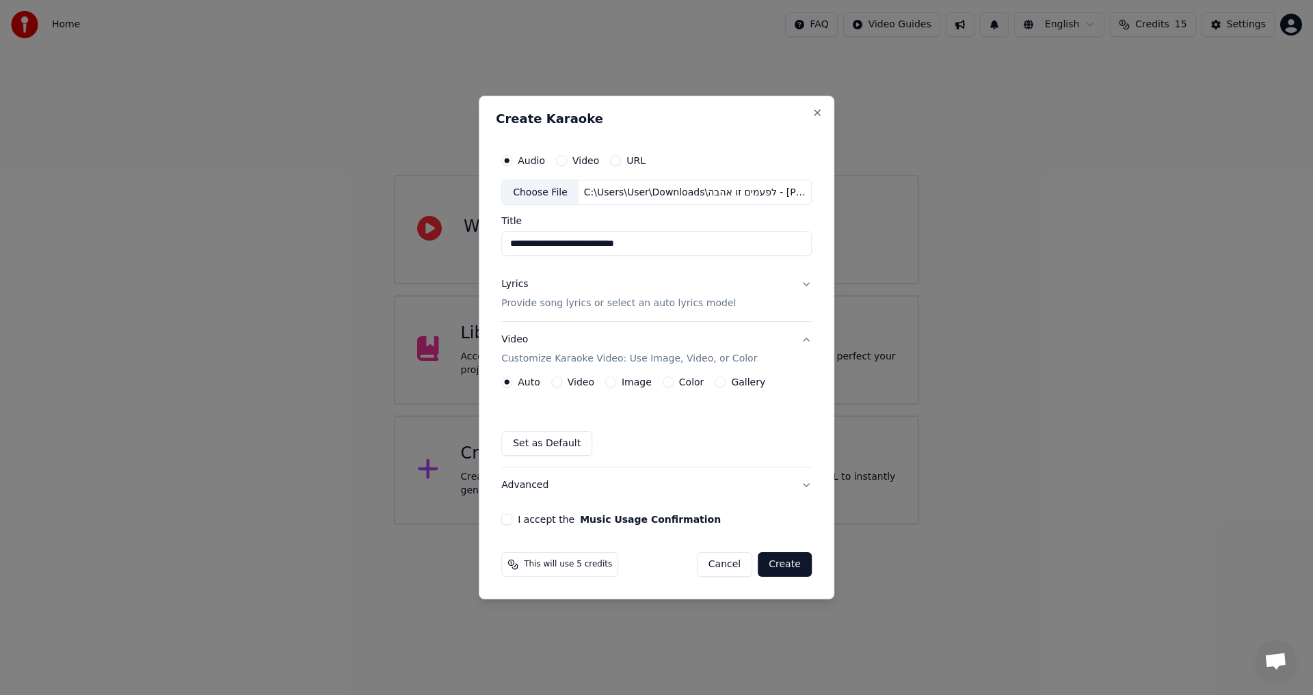
click at [559, 382] on button "Video" at bounding box center [556, 382] width 11 height 11
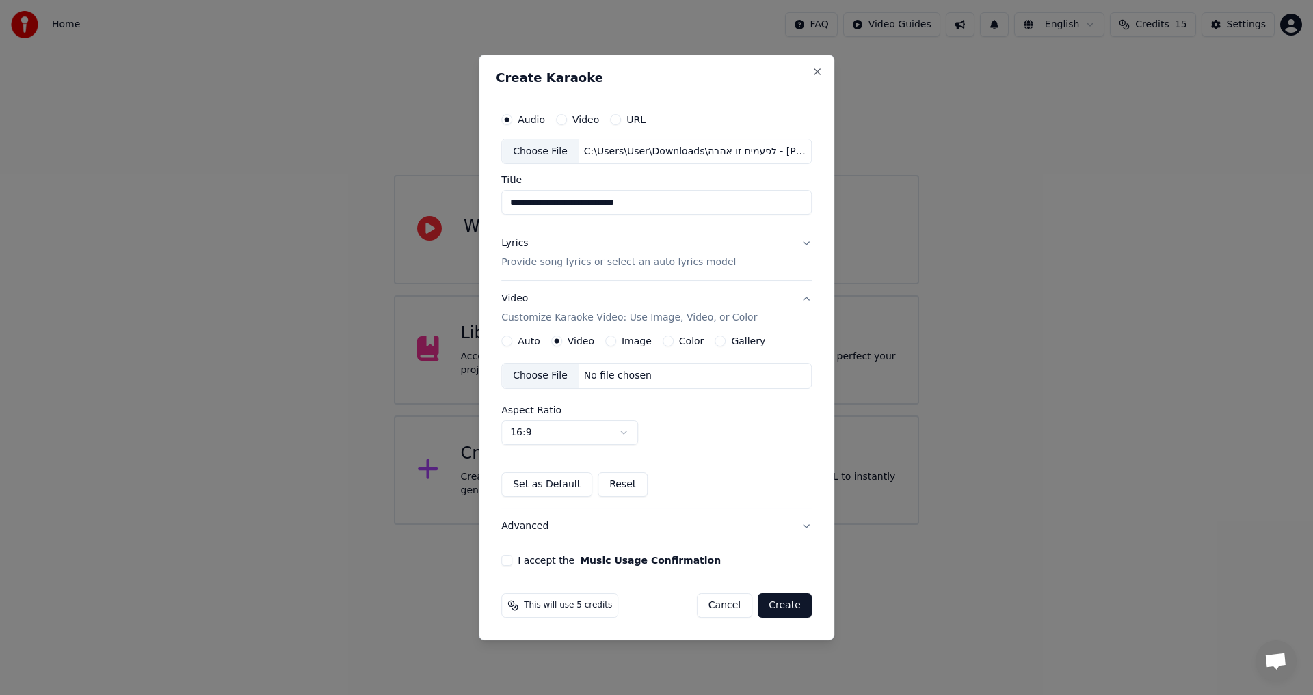
click at [603, 245] on div "Lyrics Provide song lyrics or select an auto lyrics model" at bounding box center [618, 253] width 234 height 33
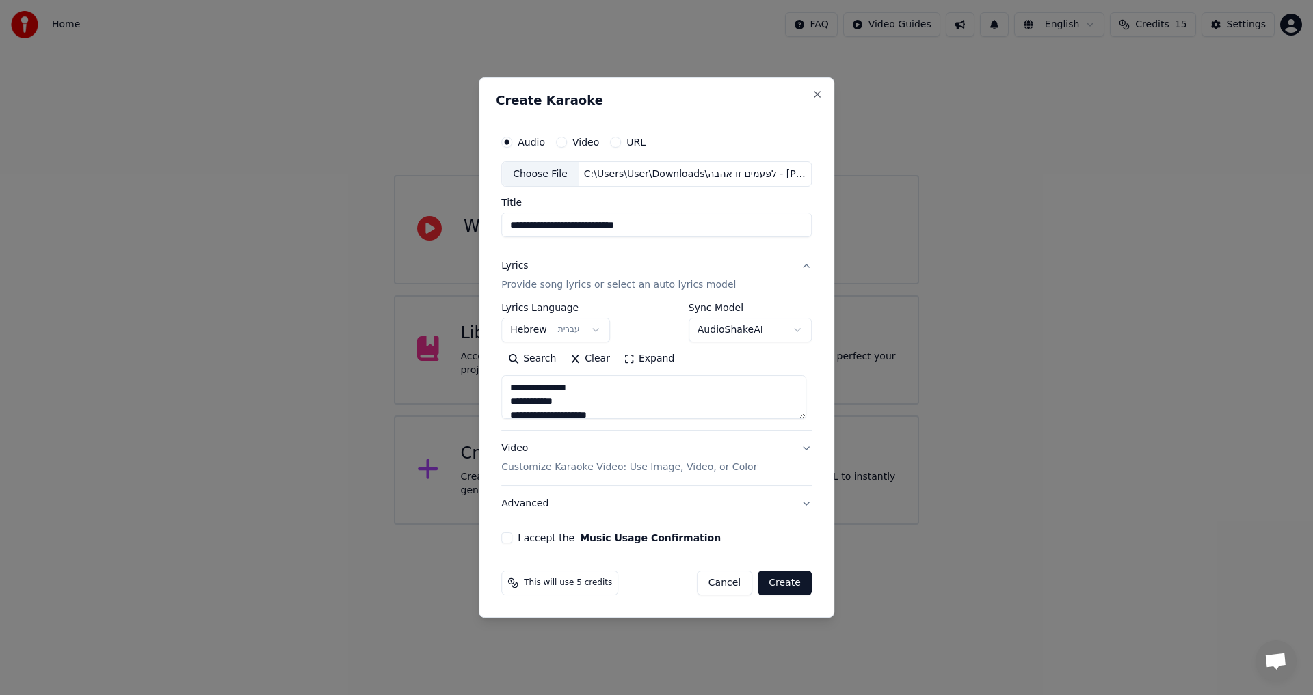
click at [805, 446] on button "Video Customize Karaoke Video: Use Image, Video, or Color" at bounding box center [656, 458] width 310 height 55
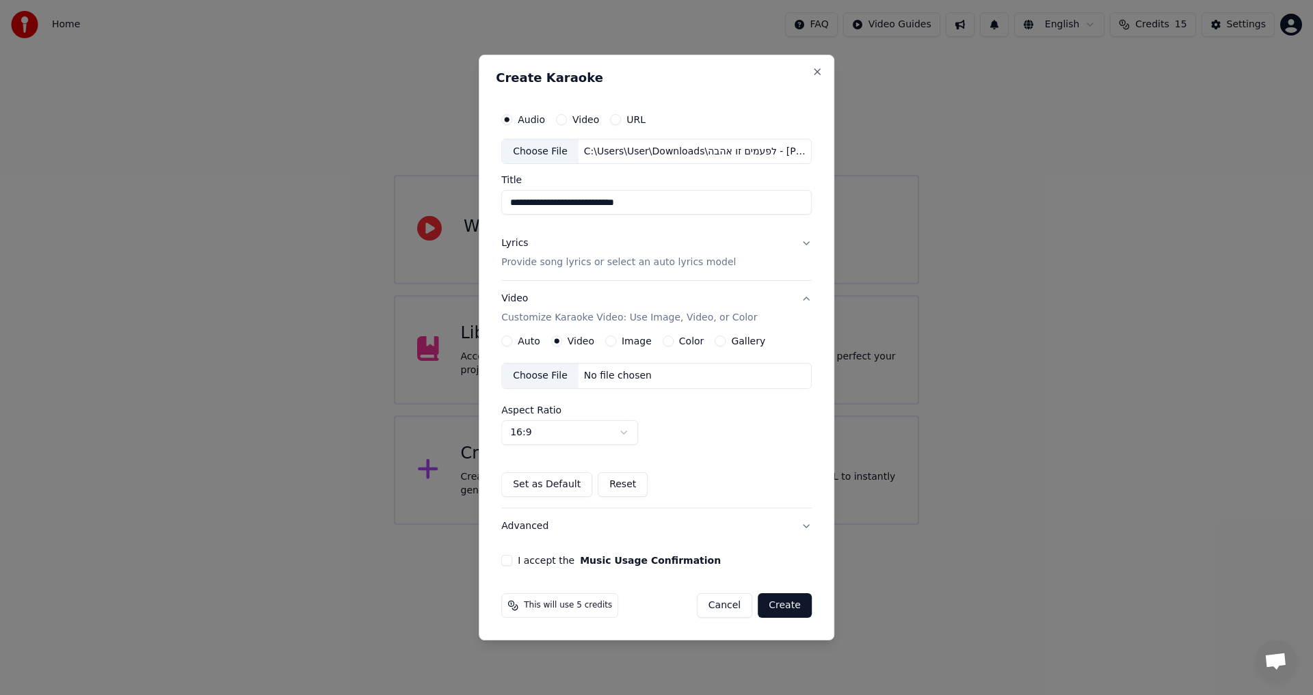
click at [635, 339] on label "Image" at bounding box center [636, 341] width 30 height 10
click at [616, 339] on button "Image" at bounding box center [610, 341] width 11 height 11
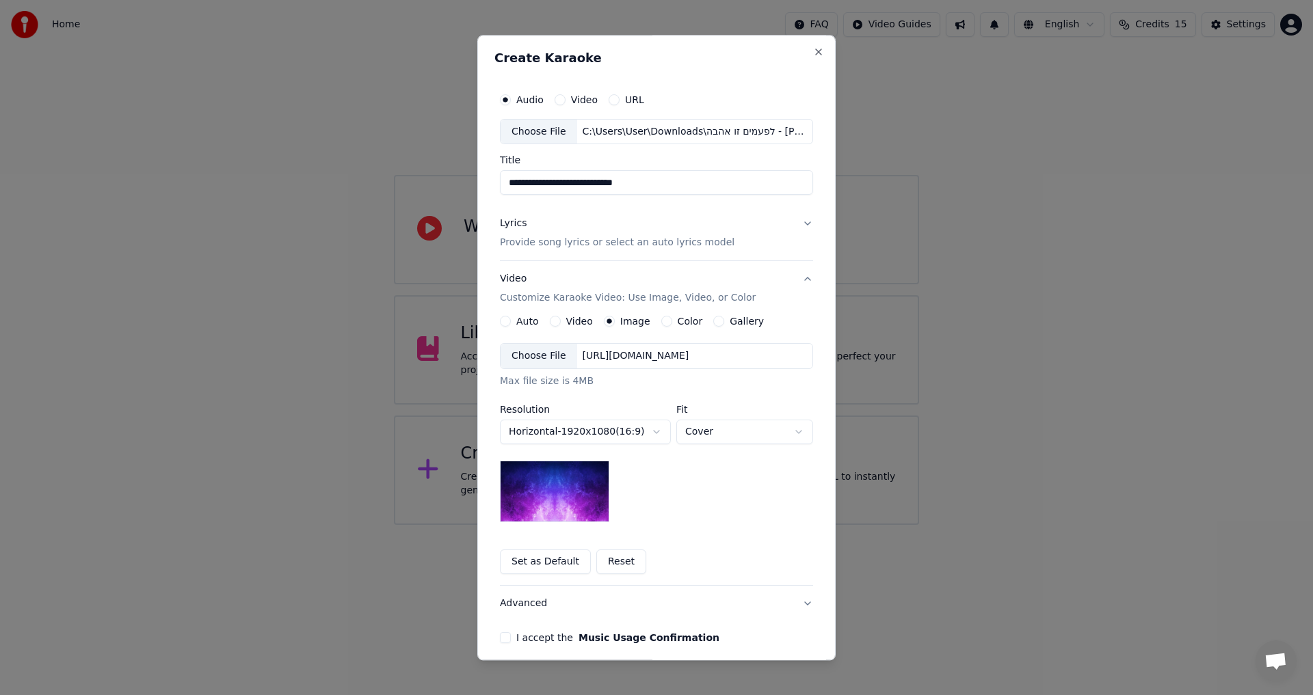
scroll to position [57, 0]
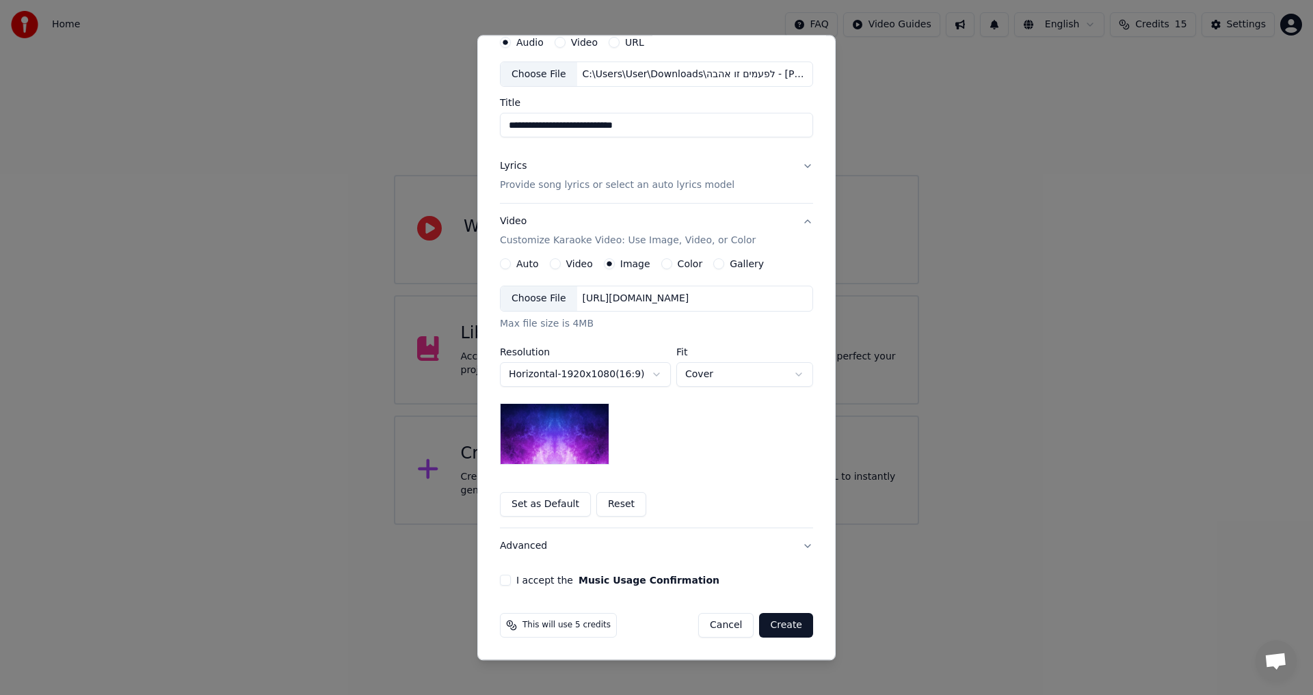
click at [661, 266] on button "Color" at bounding box center [666, 264] width 11 height 11
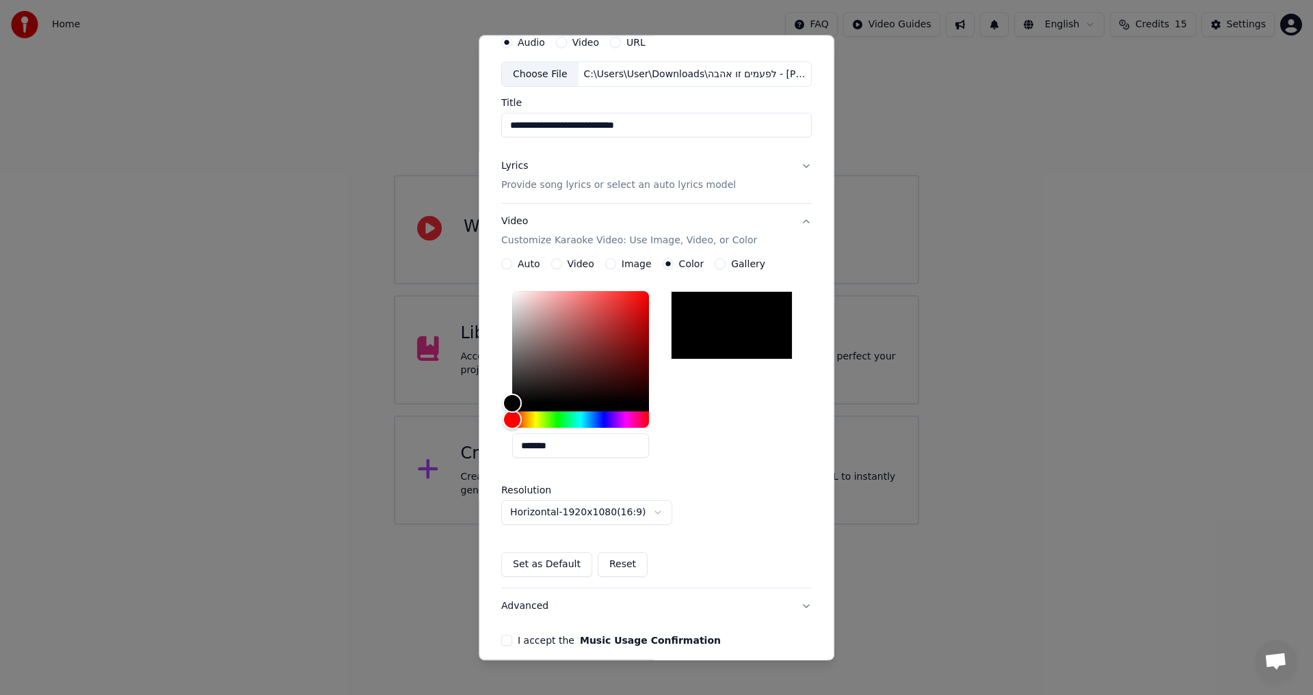
click at [714, 265] on button "Gallery" at bounding box center [719, 264] width 11 height 11
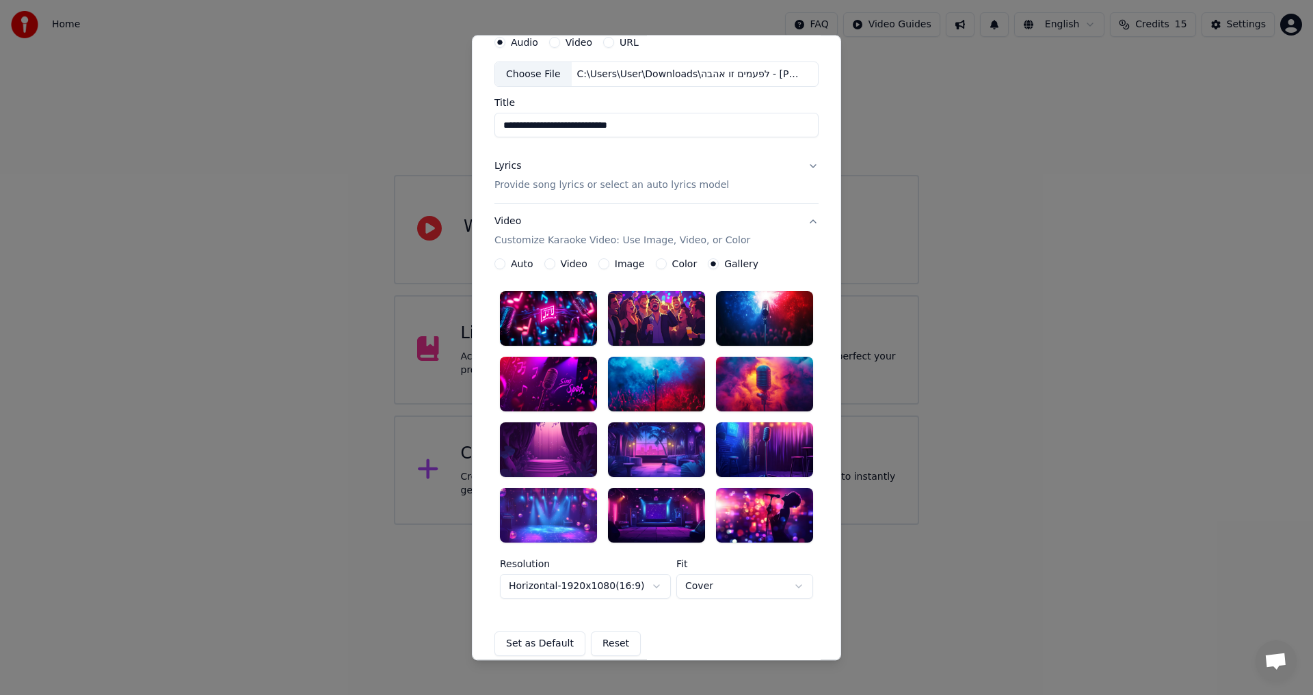
click at [598, 265] on button "Image" at bounding box center [603, 264] width 11 height 11
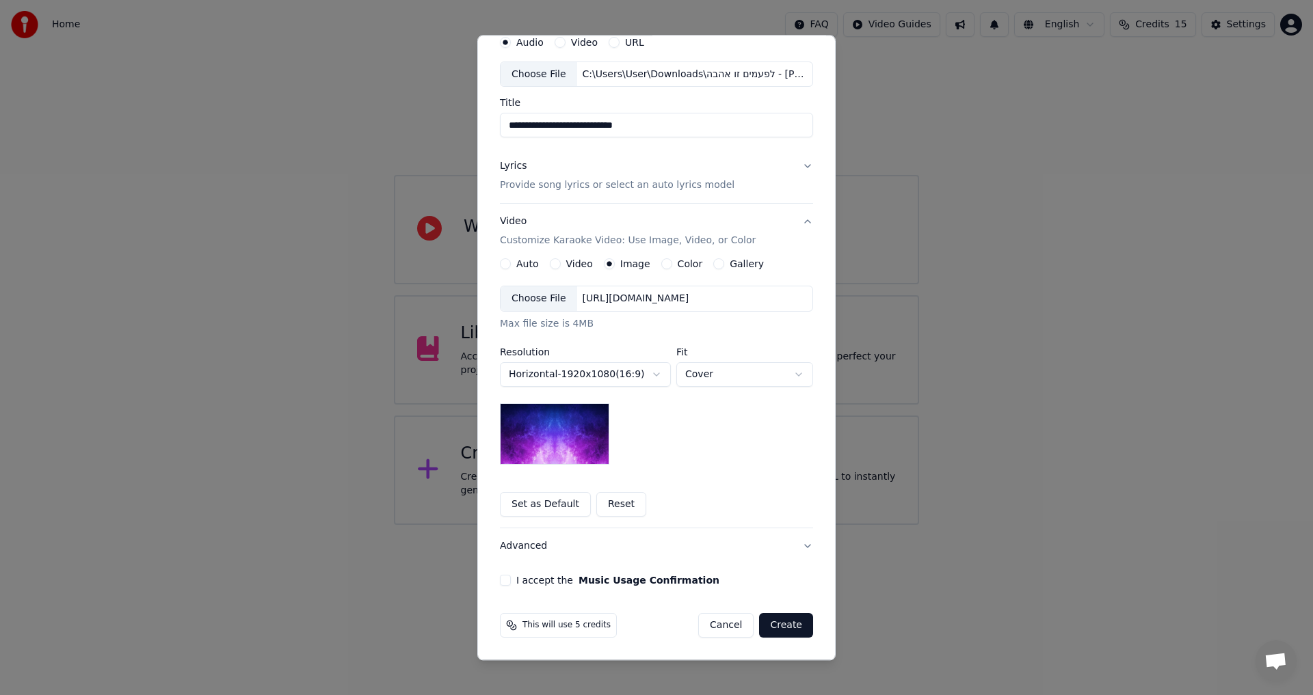
click at [535, 427] on img at bounding box center [554, 435] width 109 height 62
click at [504, 580] on button "I accept the Music Usage Confirmation" at bounding box center [505, 581] width 11 height 11
click at [787, 629] on button "Create" at bounding box center [786, 626] width 54 height 25
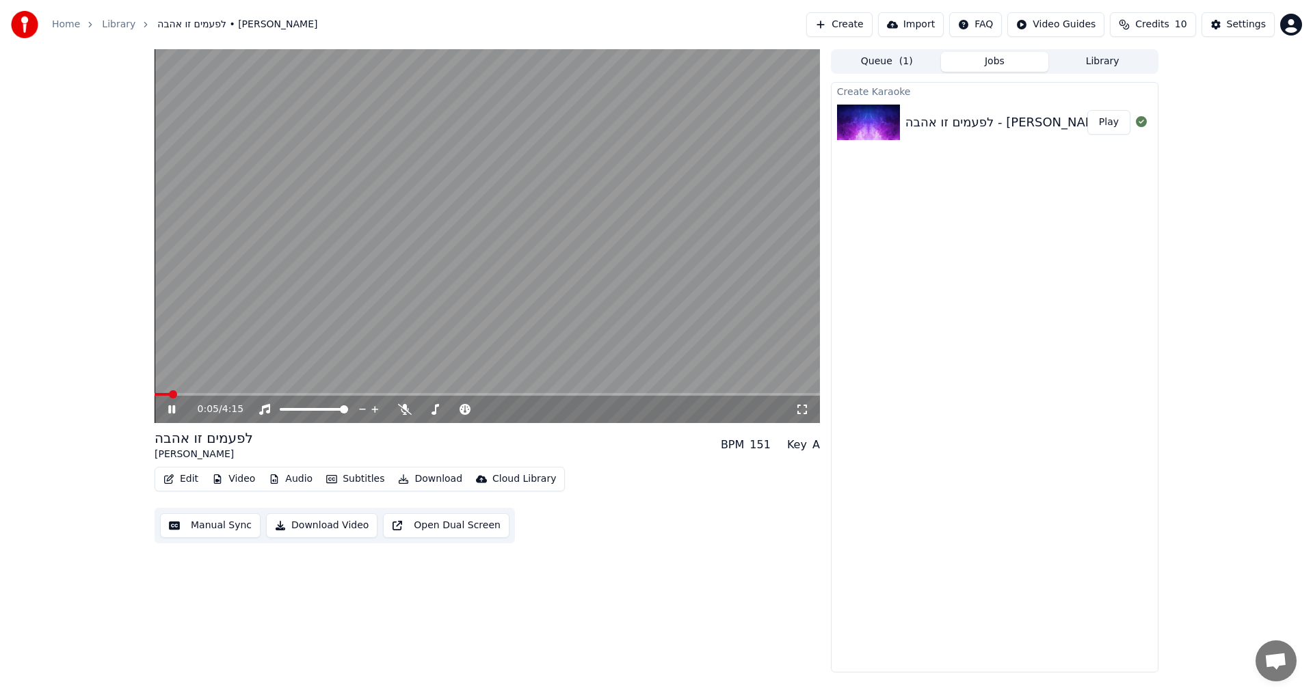
click at [809, 412] on div "0:05 / 4:15" at bounding box center [487, 410] width 654 height 14
click at [799, 418] on div "0:10 / 4:15" at bounding box center [486, 409] width 665 height 27
click at [799, 413] on icon at bounding box center [802, 409] width 14 height 11
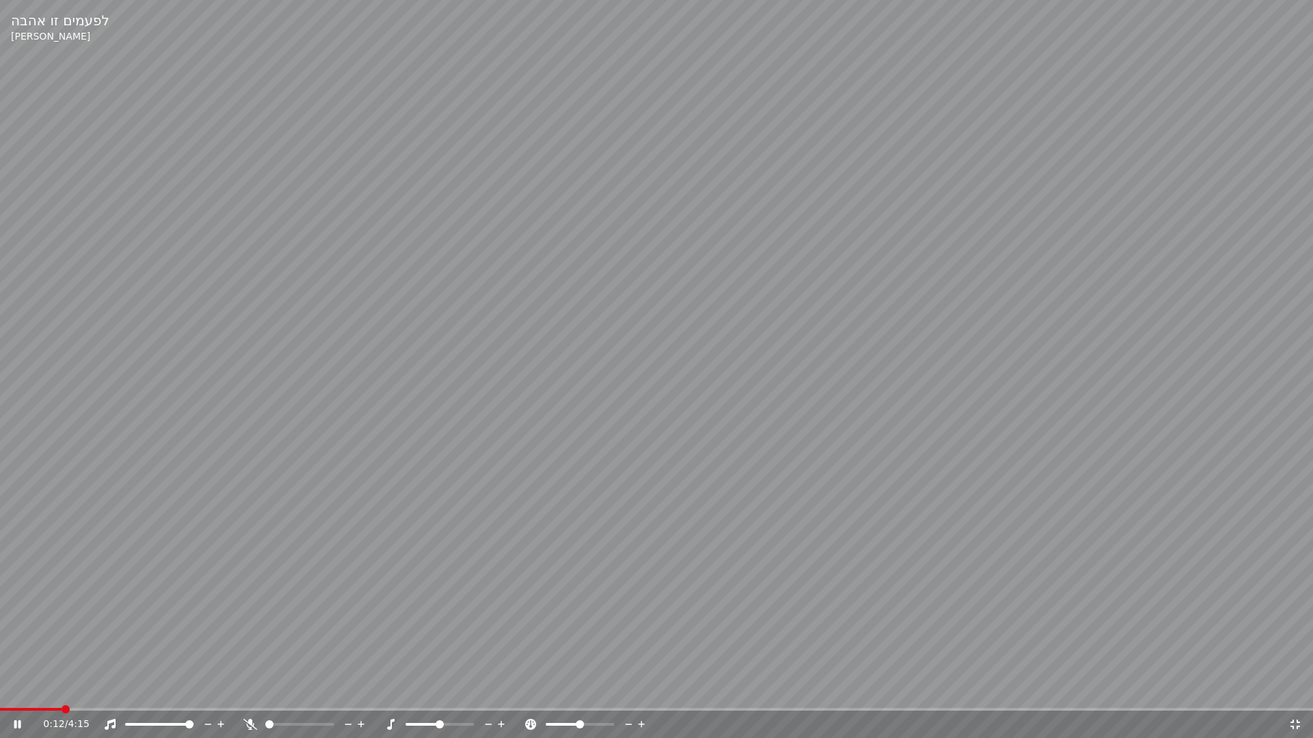
click at [62, 695] on span at bounding box center [31, 709] width 62 height 3
click at [677, 695] on span at bounding box center [656, 709] width 1313 height 3
click at [688, 695] on span at bounding box center [656, 709] width 1313 height 3
click at [10, 695] on div "2:44 / 4:15" at bounding box center [656, 724] width 1313 height 27
click at [0, 695] on video at bounding box center [656, 369] width 1313 height 738
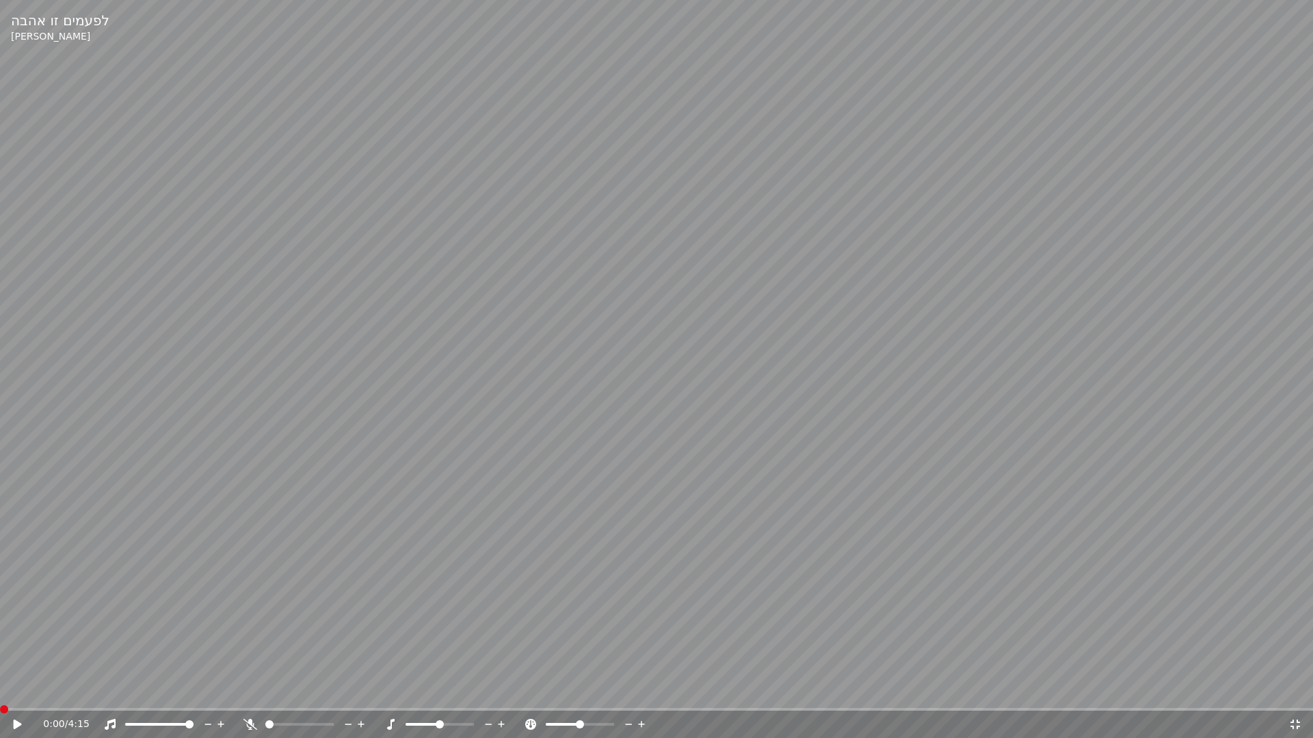
click at [0, 695] on span at bounding box center [0, 709] width 0 height 3
click at [18, 695] on span at bounding box center [656, 709] width 1313 height 3
click at [14, 695] on div "0:03 / 4:15" at bounding box center [656, 725] width 1302 height 14
click at [16, 695] on icon at bounding box center [18, 725] width 8 height 10
click at [193, 695] on span at bounding box center [189, 725] width 8 height 8
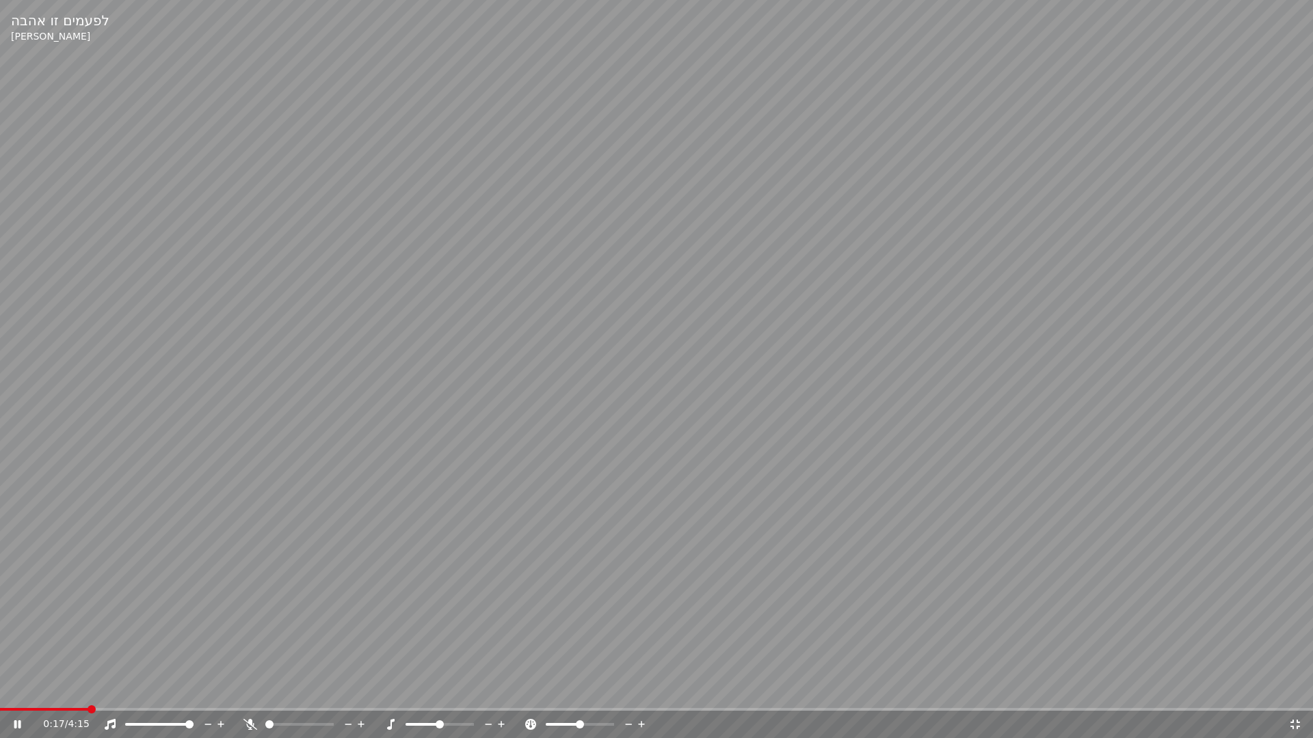
click at [317, 695] on div at bounding box center [312, 725] width 110 height 14
click at [284, 695] on div at bounding box center [312, 725] width 110 height 14
click at [290, 695] on div at bounding box center [312, 725] width 110 height 14
click at [292, 695] on span at bounding box center [299, 724] width 68 height 3
click at [0, 695] on span at bounding box center [4, 709] width 8 height 8
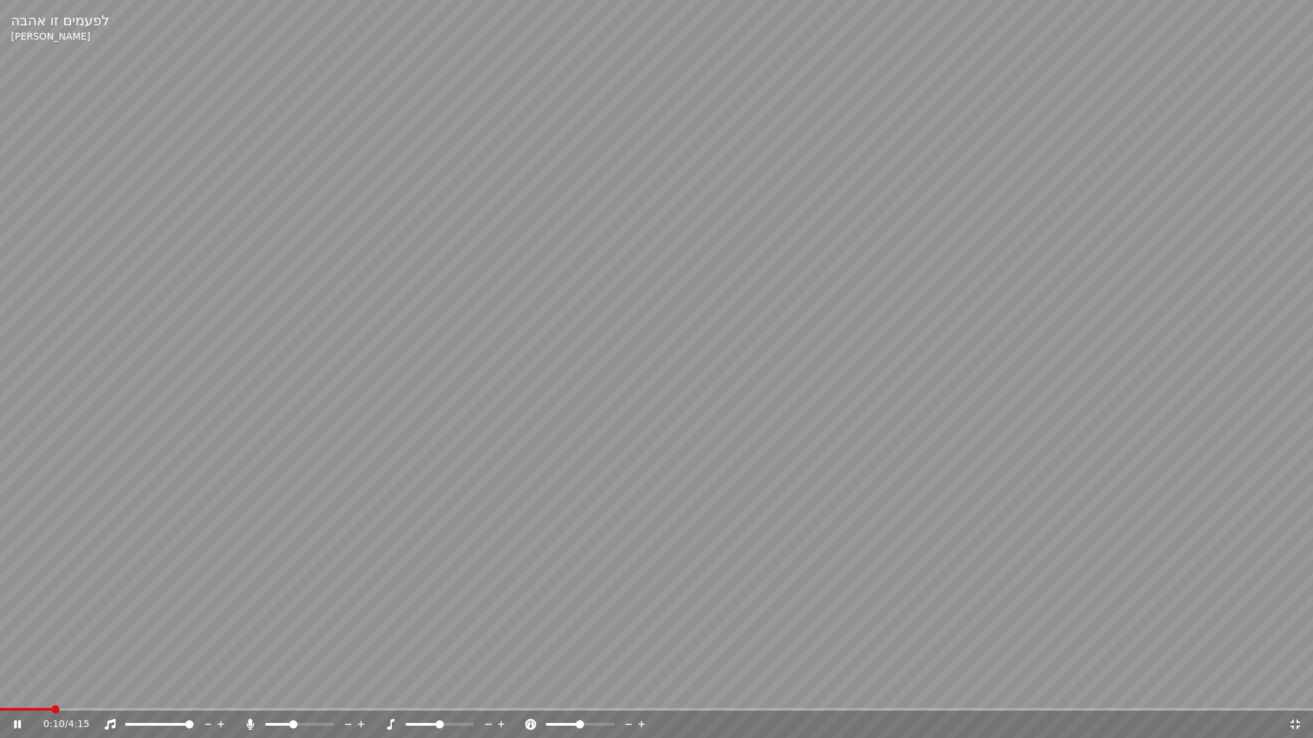
click at [51, 695] on span at bounding box center [656, 709] width 1313 height 3
click at [68, 695] on span at bounding box center [656, 709] width 1313 height 3
click at [250, 695] on icon at bounding box center [251, 724] width 8 height 11
click at [64, 695] on video at bounding box center [656, 369] width 1313 height 738
click at [63, 695] on div "0:47 / 4:15" at bounding box center [656, 724] width 1313 height 27
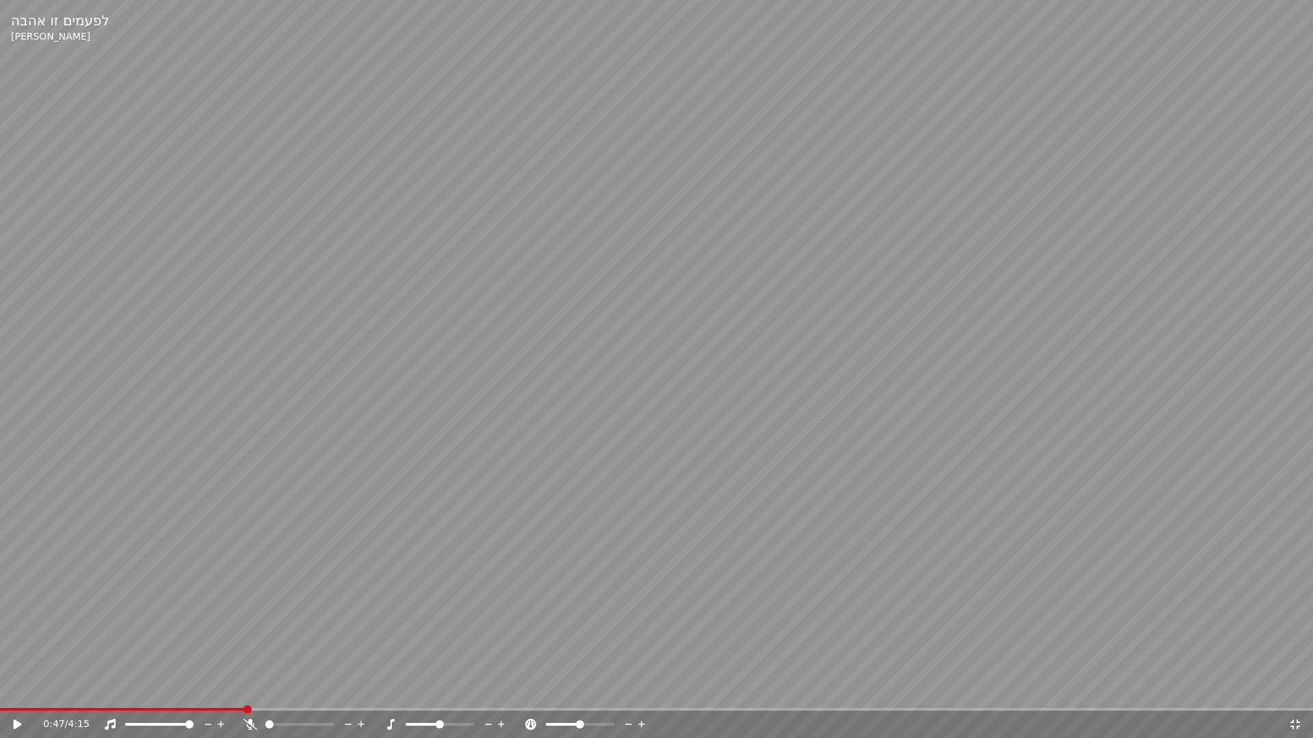
click at [63, 695] on div "0:47 / 4:15" at bounding box center [656, 723] width 1313 height 30
click at [63, 695] on span at bounding box center [122, 709] width 245 height 3
click at [19, 695] on icon at bounding box center [18, 725] width 8 height 10
click at [188, 695] on span at bounding box center [116, 709] width 232 height 3
click at [251, 695] on icon at bounding box center [250, 724] width 14 height 11
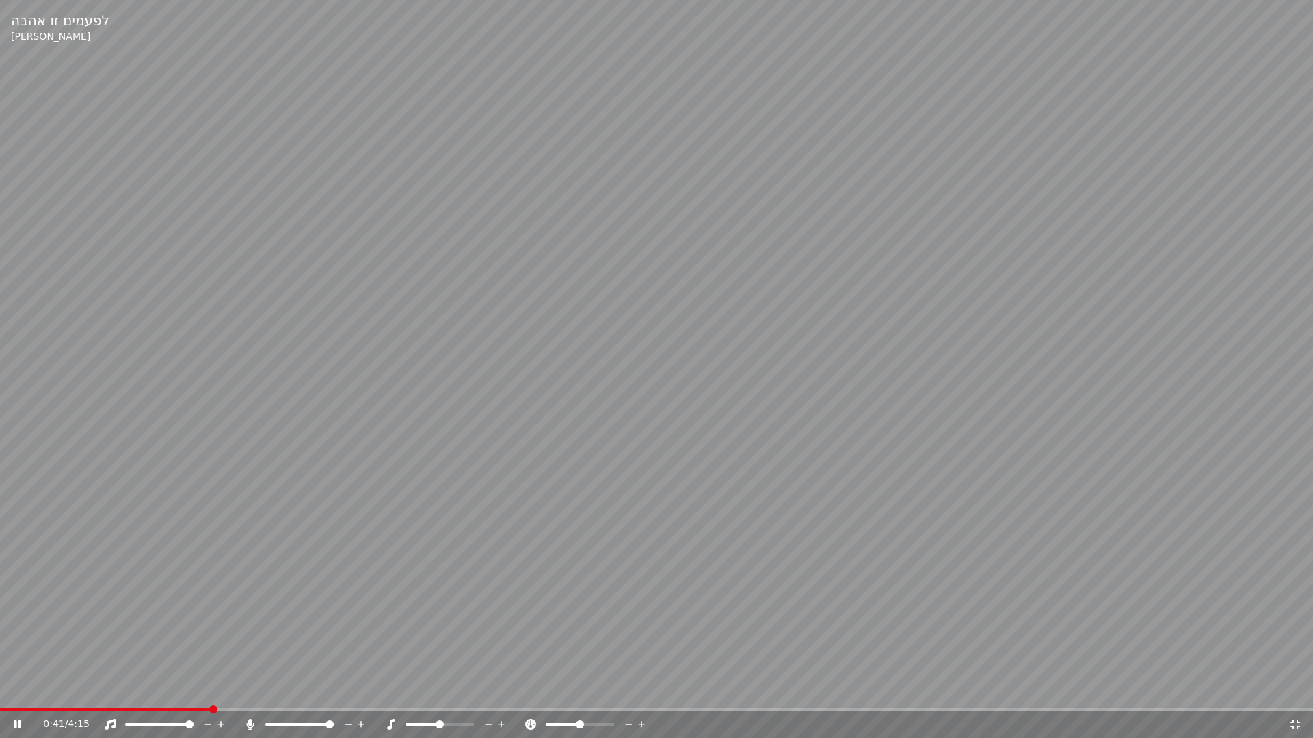
click at [253, 695] on icon at bounding box center [250, 724] width 14 height 11
click at [252, 695] on icon at bounding box center [250, 724] width 14 height 11
click at [252, 695] on icon at bounding box center [251, 724] width 8 height 11
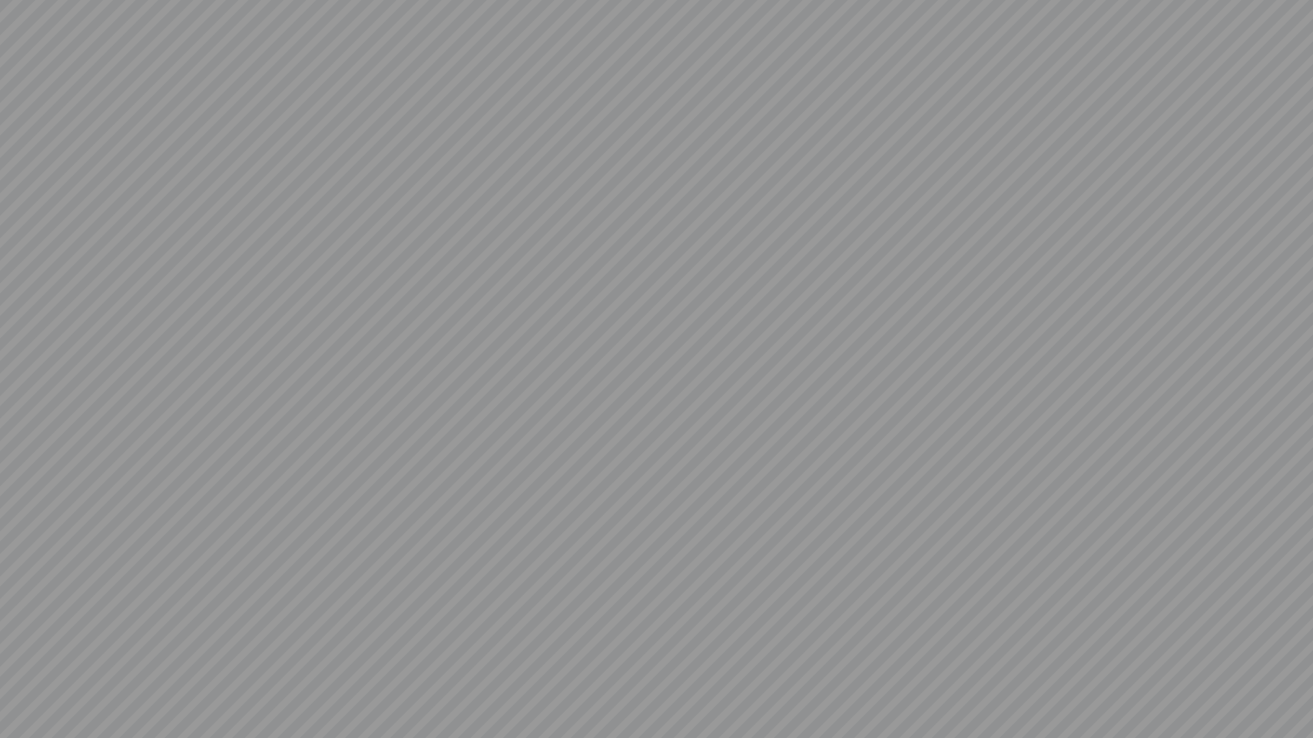
click at [252, 695] on video at bounding box center [656, 369] width 1313 height 738
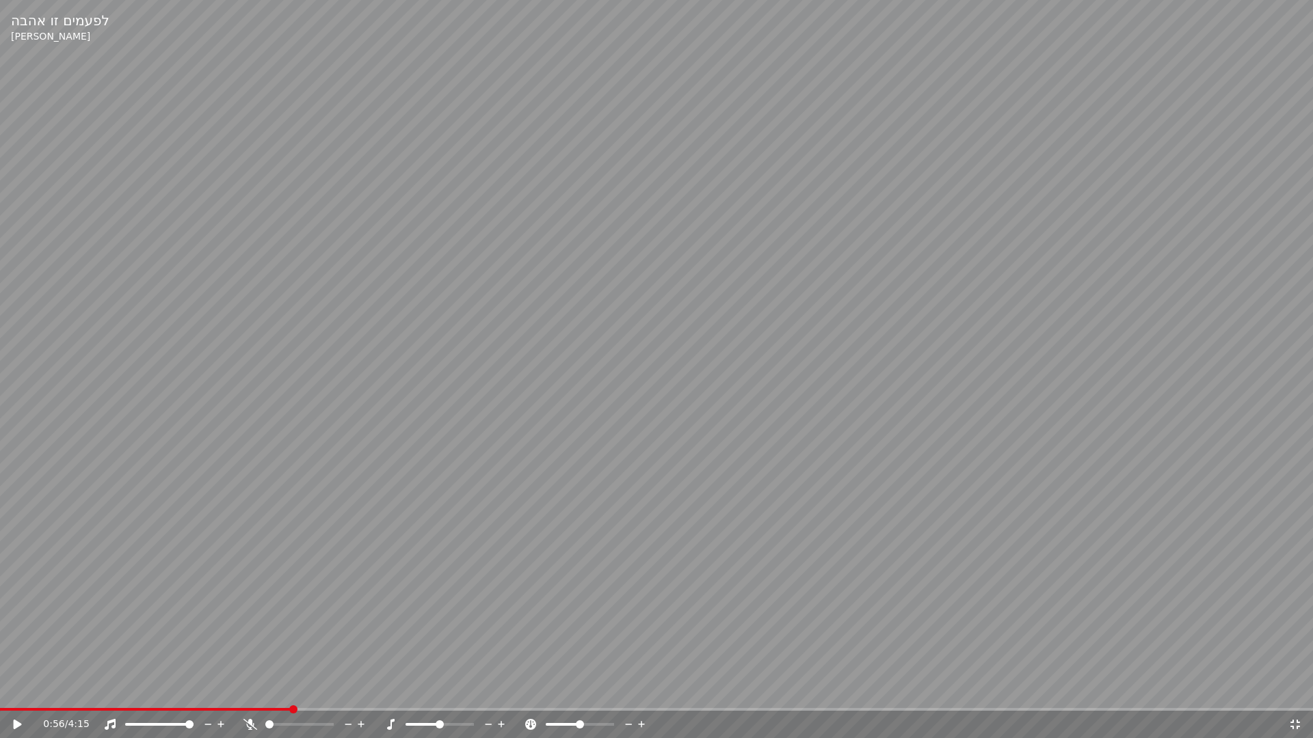
click at [254, 695] on icon at bounding box center [250, 724] width 14 height 11
click at [21, 695] on icon at bounding box center [27, 724] width 32 height 11
click at [255, 695] on icon at bounding box center [250, 724] width 14 height 11
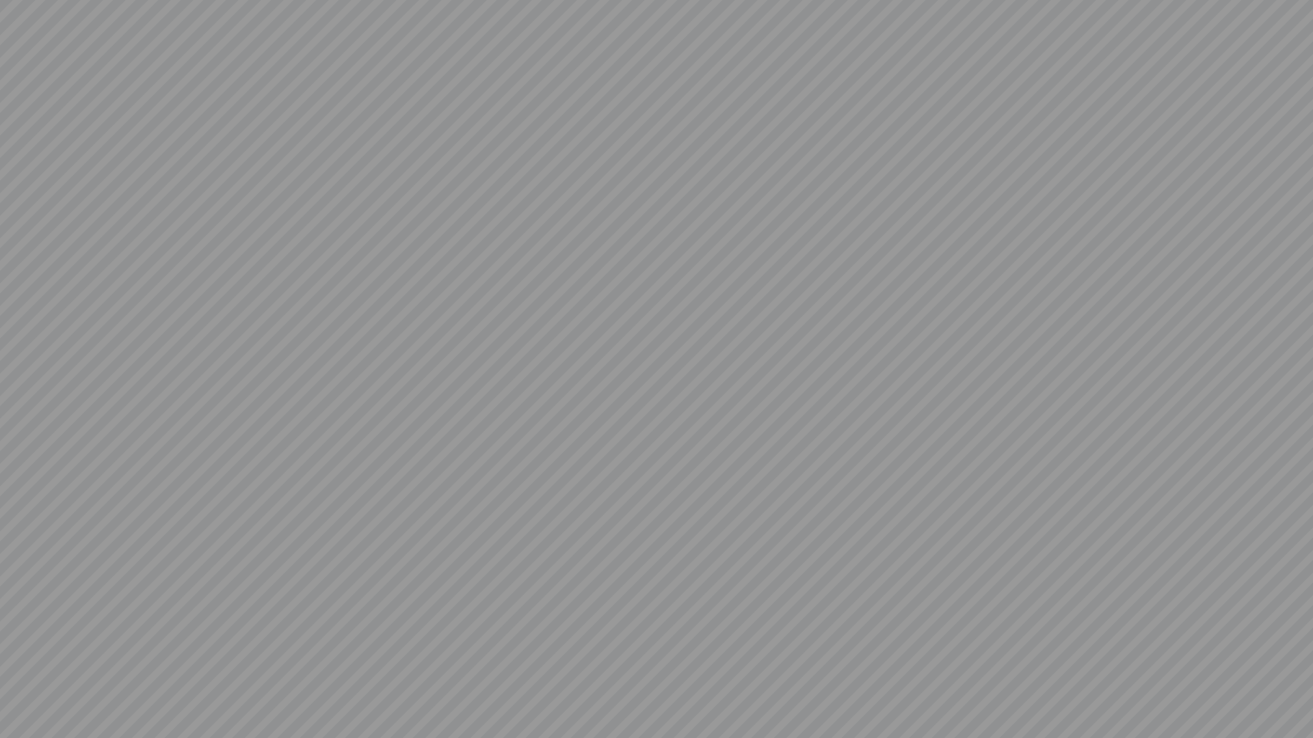
click at [255, 695] on video at bounding box center [656, 369] width 1313 height 738
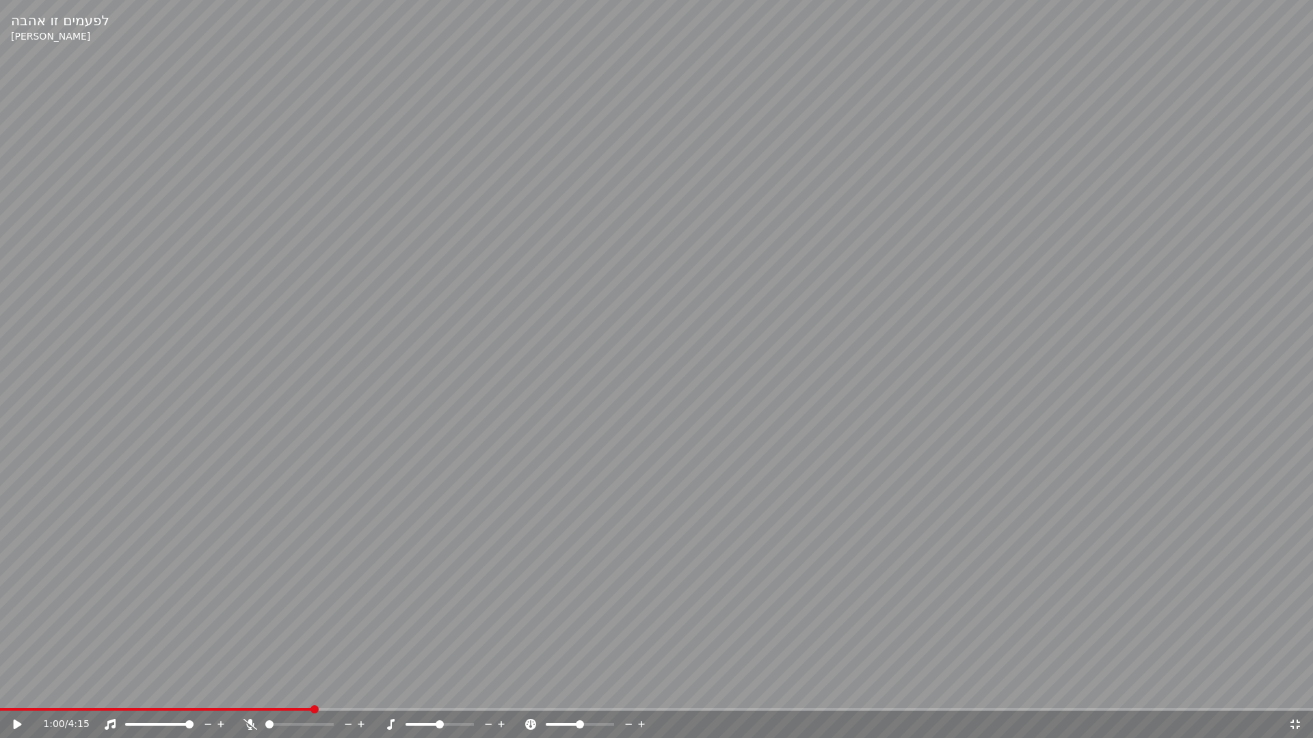
click at [255, 695] on icon at bounding box center [250, 724] width 14 height 11
click at [18, 695] on icon at bounding box center [27, 724] width 32 height 11
click at [17, 695] on icon at bounding box center [27, 724] width 32 height 11
click at [256, 695] on icon at bounding box center [250, 724] width 14 height 11
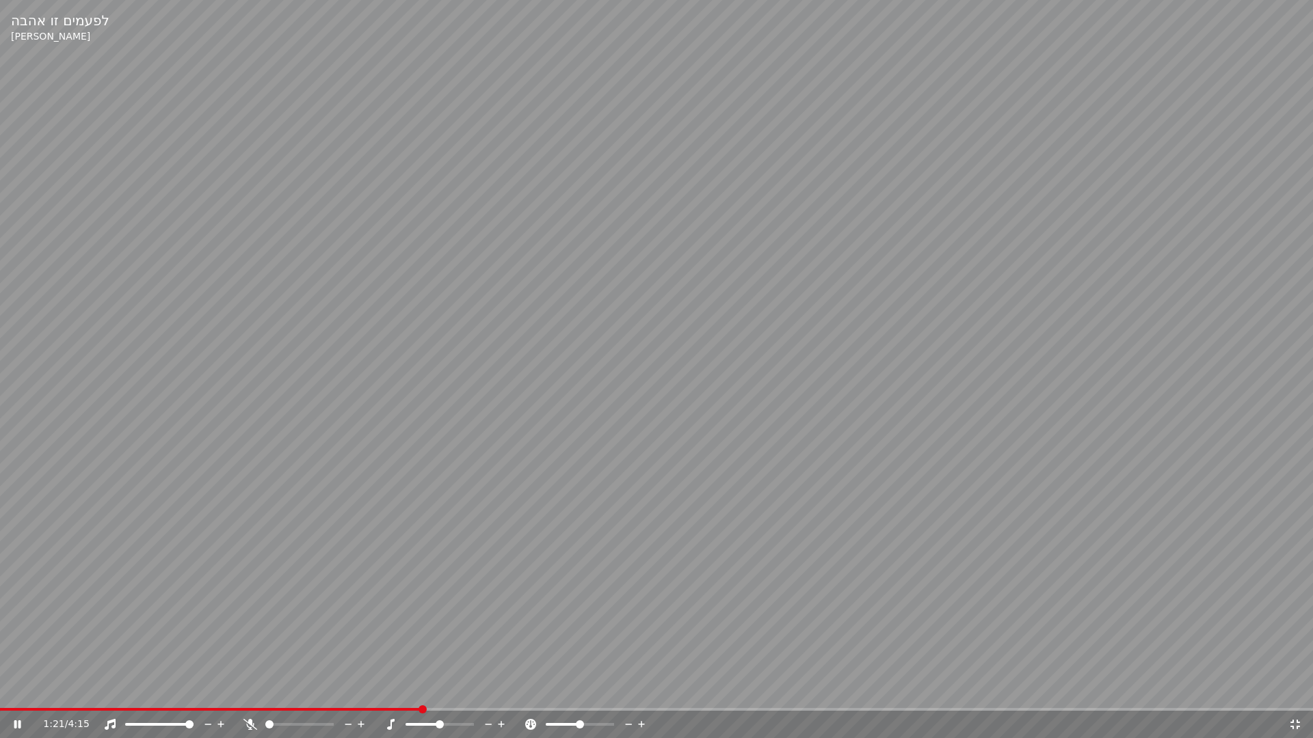
click at [170, 695] on video at bounding box center [656, 369] width 1313 height 738
click at [175, 695] on span at bounding box center [87, 709] width 175 height 3
click at [19, 695] on icon at bounding box center [27, 724] width 32 height 11
click at [263, 695] on span at bounding box center [155, 709] width 311 height 3
click at [245, 695] on icon at bounding box center [250, 724] width 14 height 11
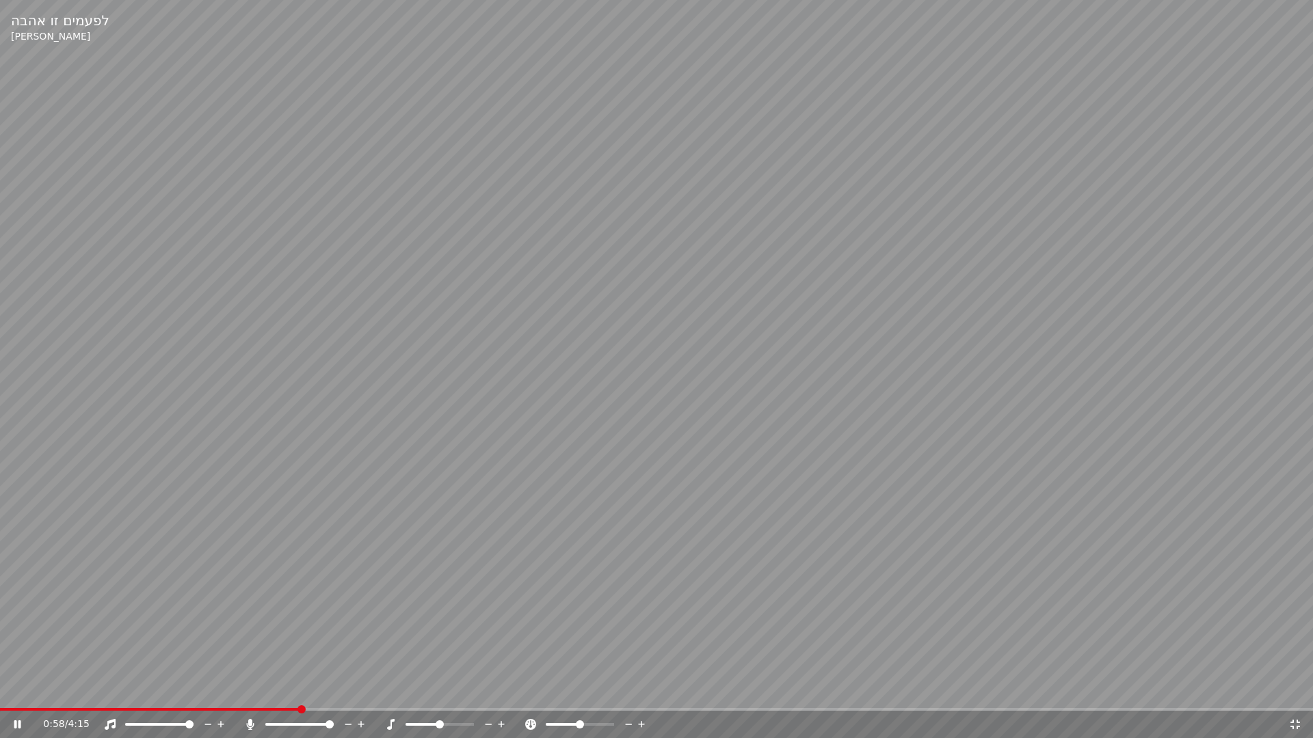
click at [246, 695] on icon at bounding box center [250, 724] width 14 height 11
click at [246, 695] on video at bounding box center [656, 369] width 1313 height 738
click at [241, 695] on span at bounding box center [120, 709] width 241 height 3
click at [20, 695] on icon at bounding box center [27, 724] width 32 height 11
click at [252, 695] on icon at bounding box center [250, 724] width 14 height 11
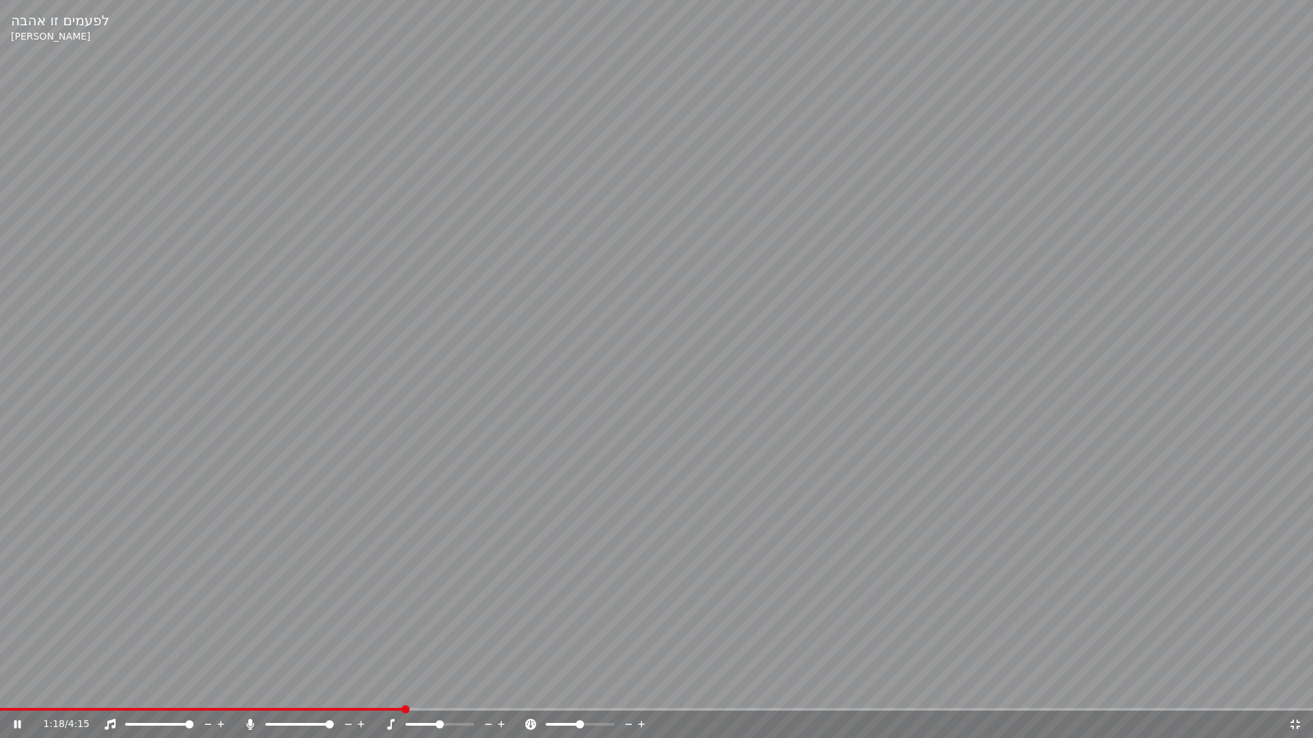
click at [251, 695] on icon at bounding box center [250, 724] width 14 height 11
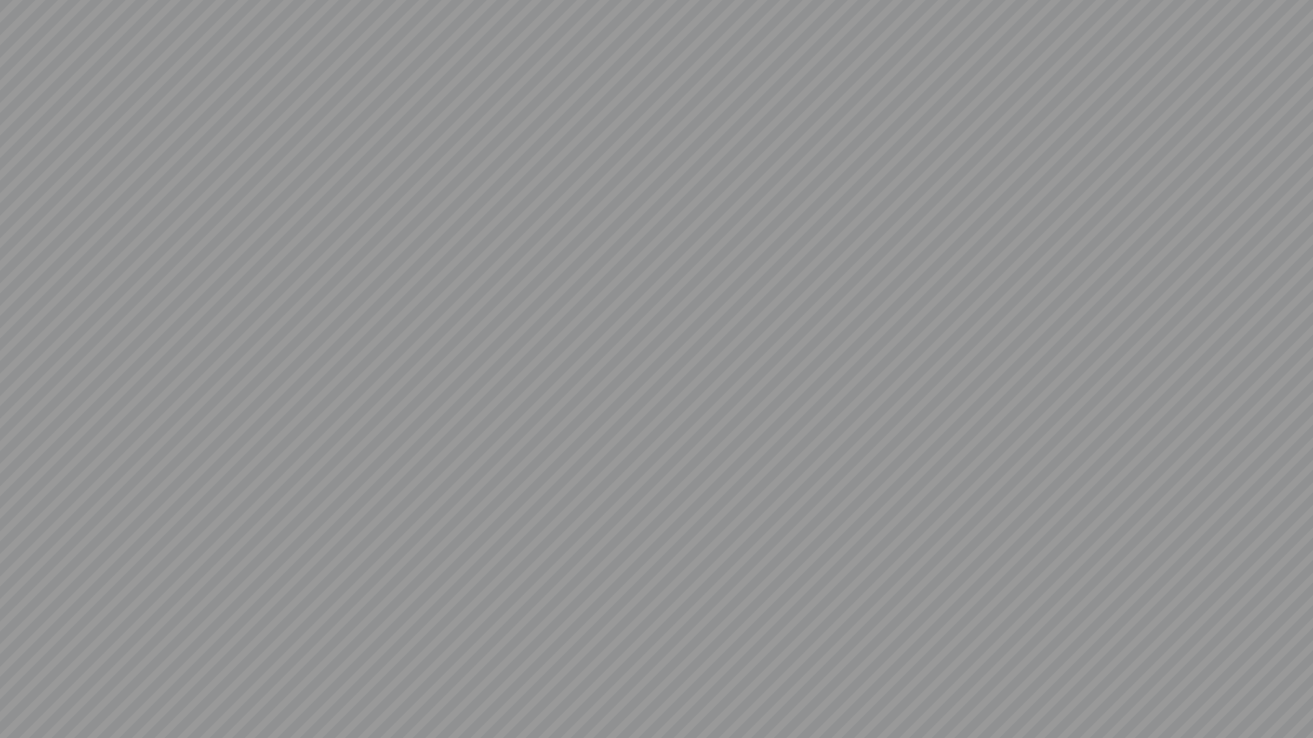
click at [252, 695] on video at bounding box center [656, 369] width 1313 height 738
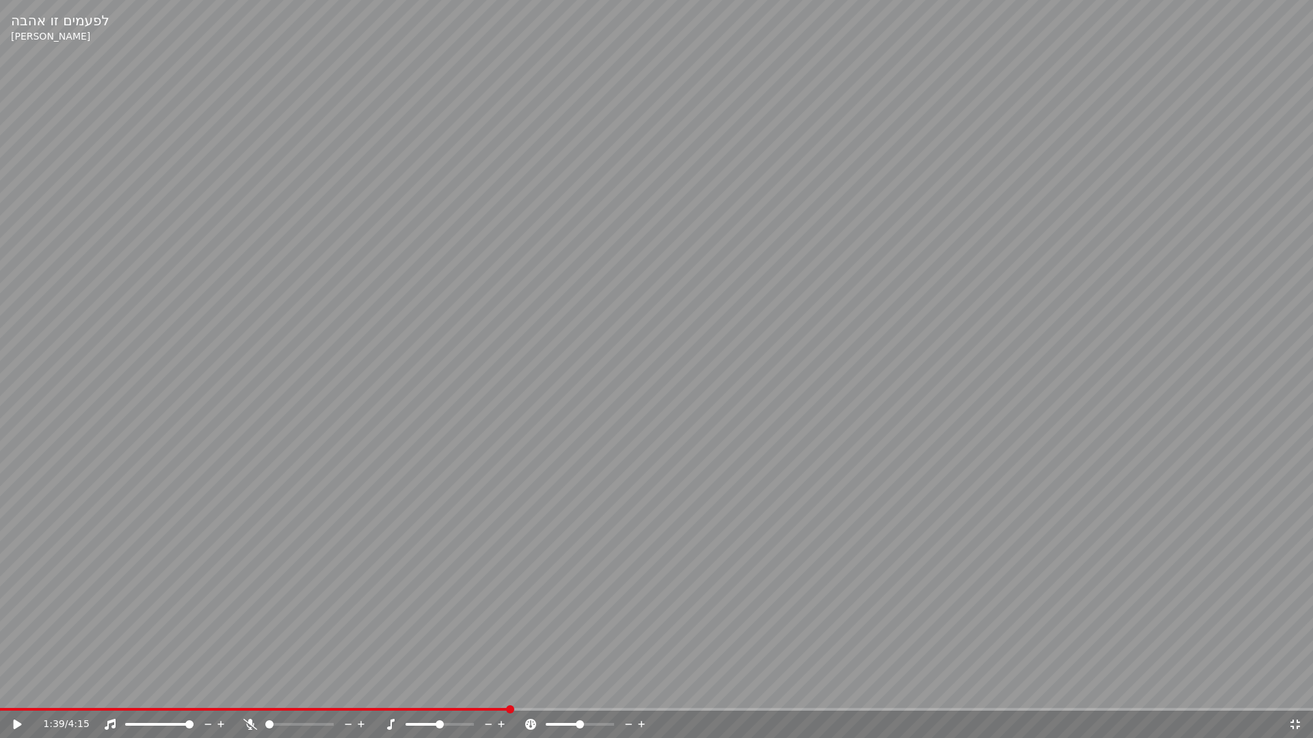
click at [252, 695] on icon at bounding box center [250, 724] width 14 height 11
click at [14, 695] on icon at bounding box center [18, 725] width 8 height 10
click at [250, 695] on icon at bounding box center [251, 724] width 8 height 11
click at [252, 695] on icon at bounding box center [250, 724] width 14 height 11
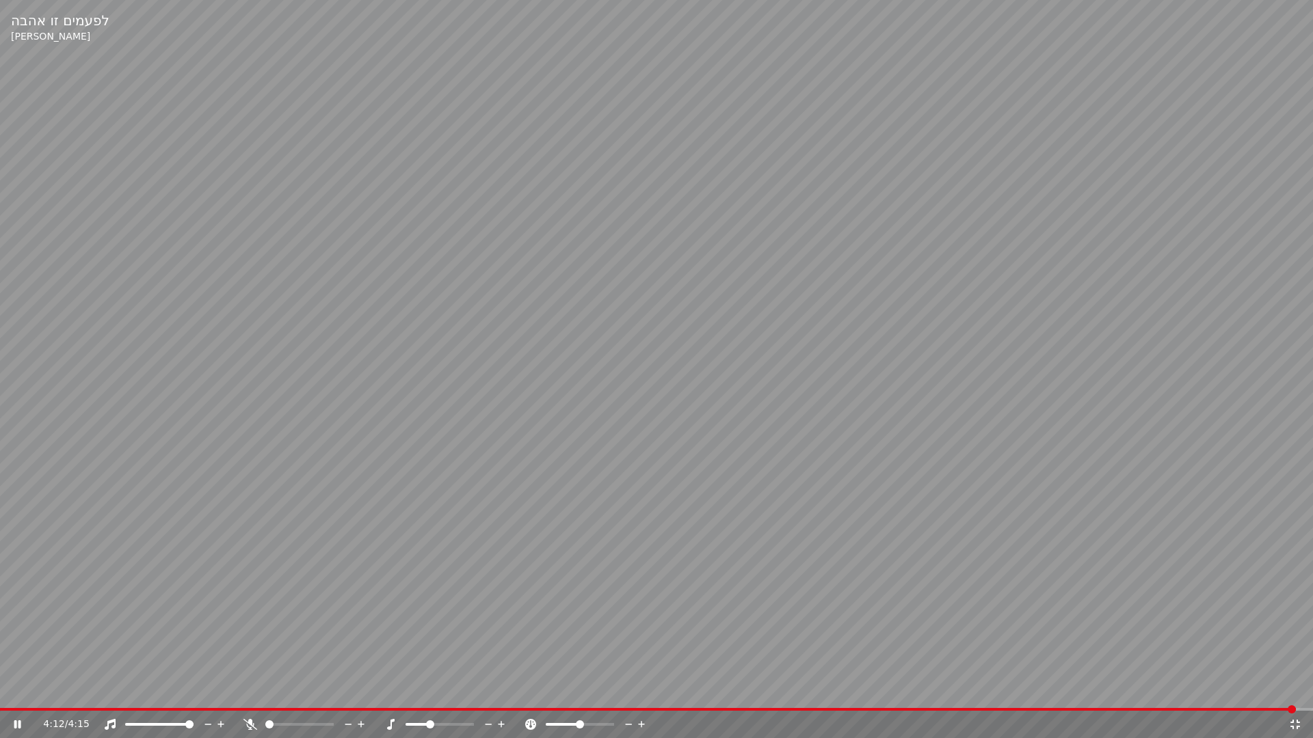
click at [429, 695] on span at bounding box center [430, 725] width 8 height 8
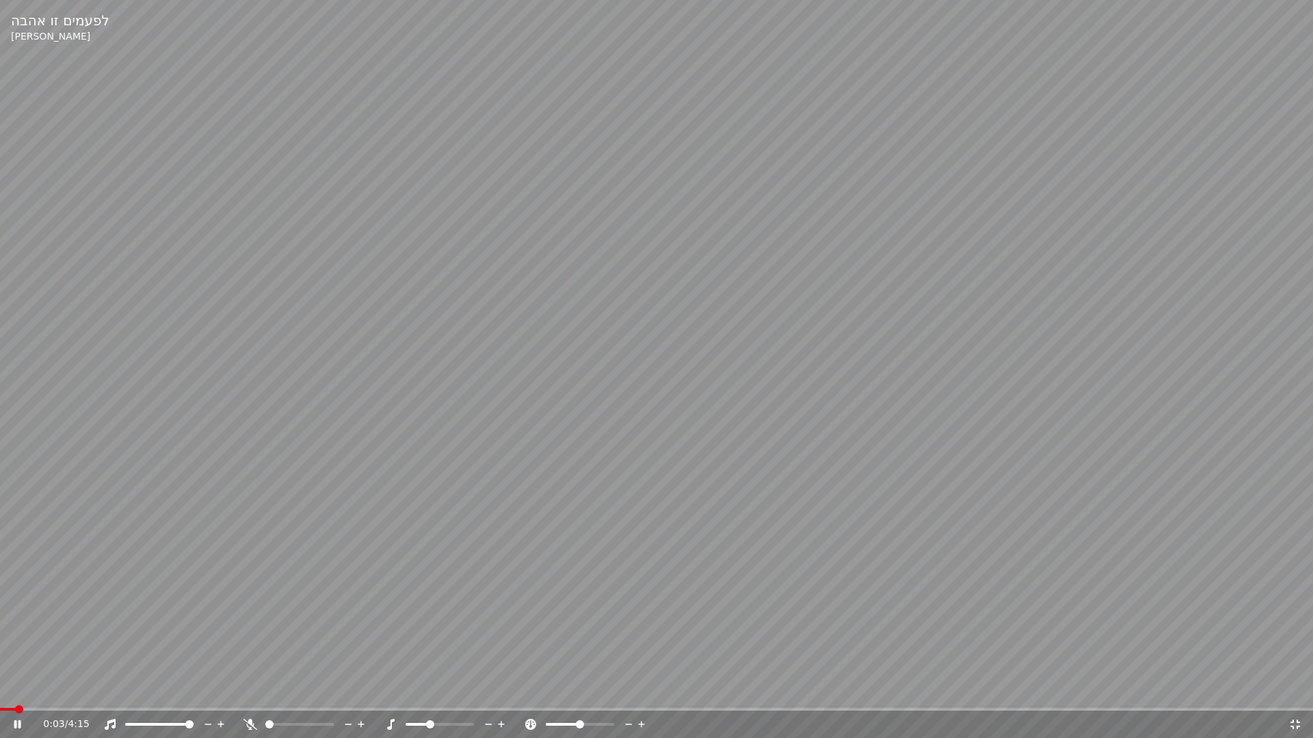
click at [14, 695] on span at bounding box center [8, 709] width 16 height 3
click at [31, 695] on span at bounding box center [35, 709] width 8 height 8
click at [280, 695] on span at bounding box center [141, 709] width 282 height 3
click at [498, 695] on span at bounding box center [270, 709] width 541 height 3
click at [255, 695] on icon at bounding box center [250, 724] width 14 height 11
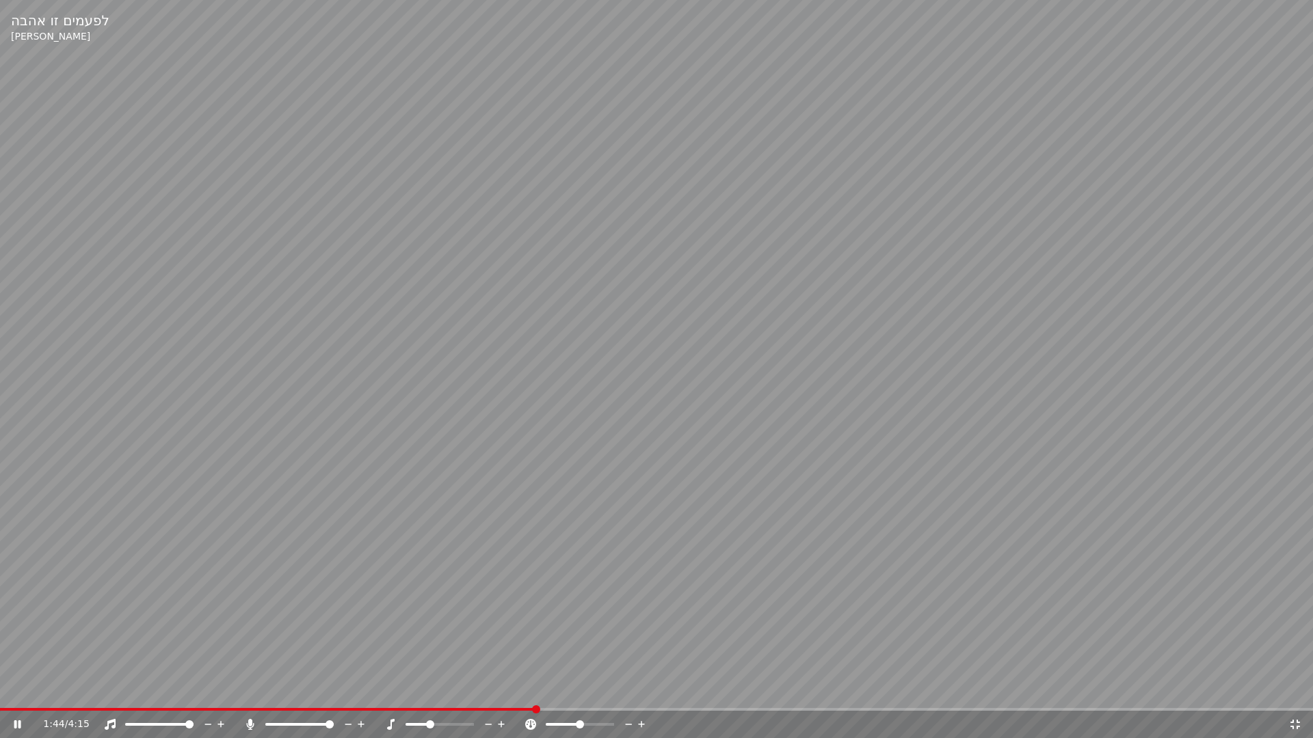
click at [253, 695] on icon at bounding box center [250, 724] width 14 height 11
click at [673, 695] on span at bounding box center [336, 709] width 673 height 3
click at [1027, 695] on video at bounding box center [656, 369] width 1313 height 738
click at [1009, 695] on span at bounding box center [532, 709] width 1065 height 3
click at [251, 695] on icon at bounding box center [250, 724] width 14 height 11
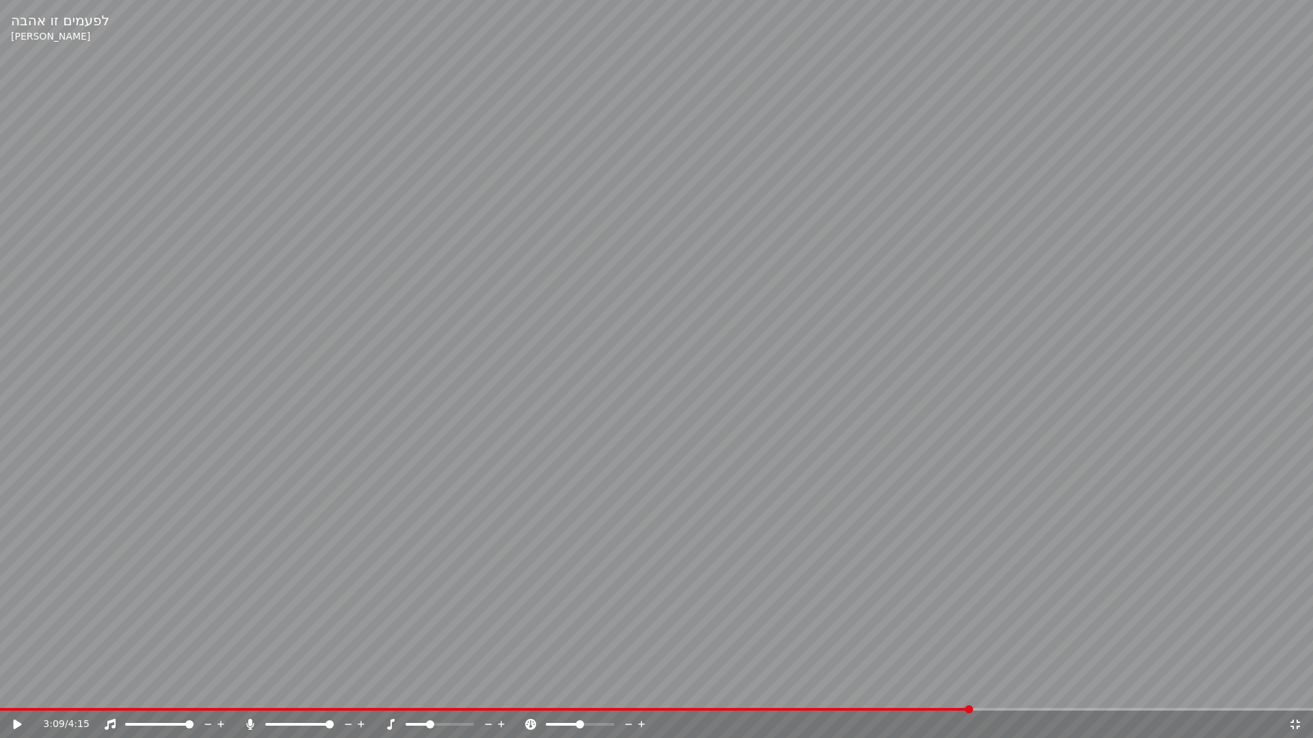
click at [971, 695] on span at bounding box center [485, 709] width 971 height 3
click at [20, 695] on div "3:09 / 4:15" at bounding box center [656, 725] width 1302 height 14
click at [16, 695] on icon at bounding box center [18, 725] width 8 height 10
click at [252, 695] on icon at bounding box center [250, 724] width 14 height 11
click at [17, 695] on span at bounding box center [655, 709] width 1310 height 3
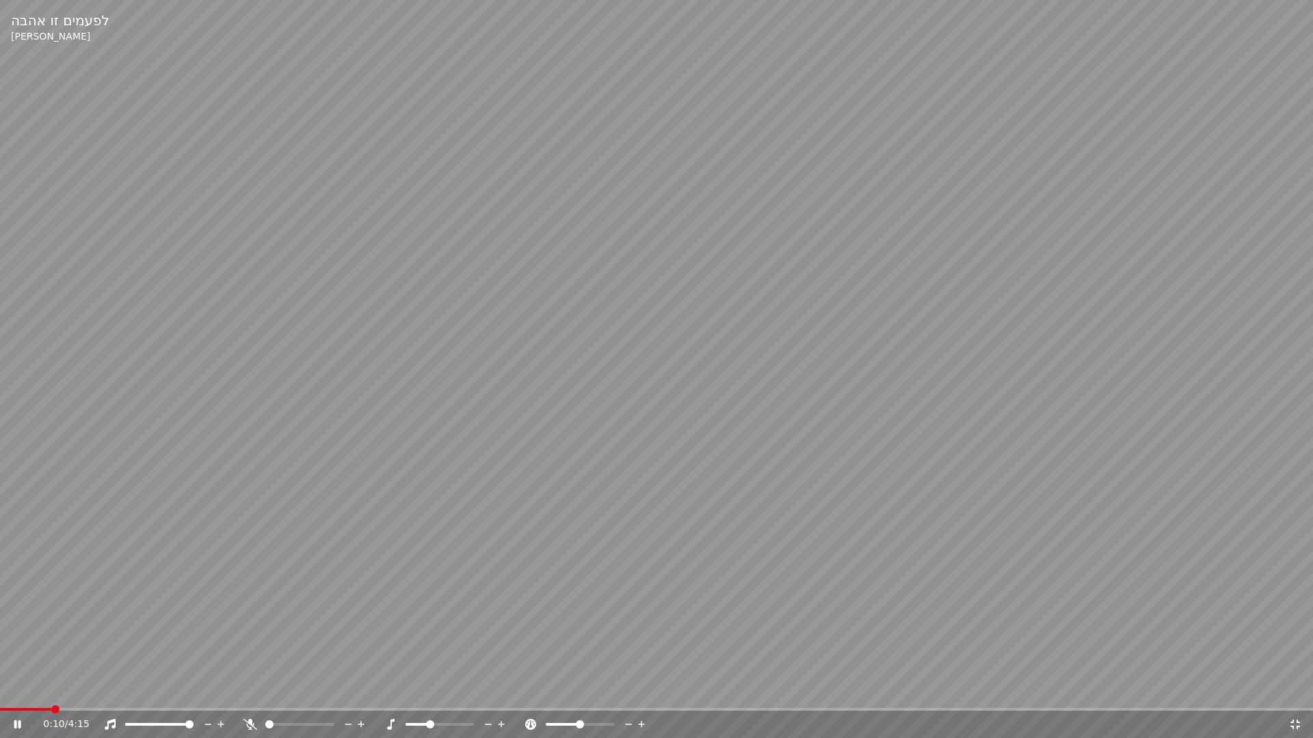
click at [52, 695] on span at bounding box center [656, 709] width 1313 height 3
click at [81, 695] on span at bounding box center [656, 709] width 1313 height 3
click at [66, 695] on span at bounding box center [33, 709] width 67 height 3
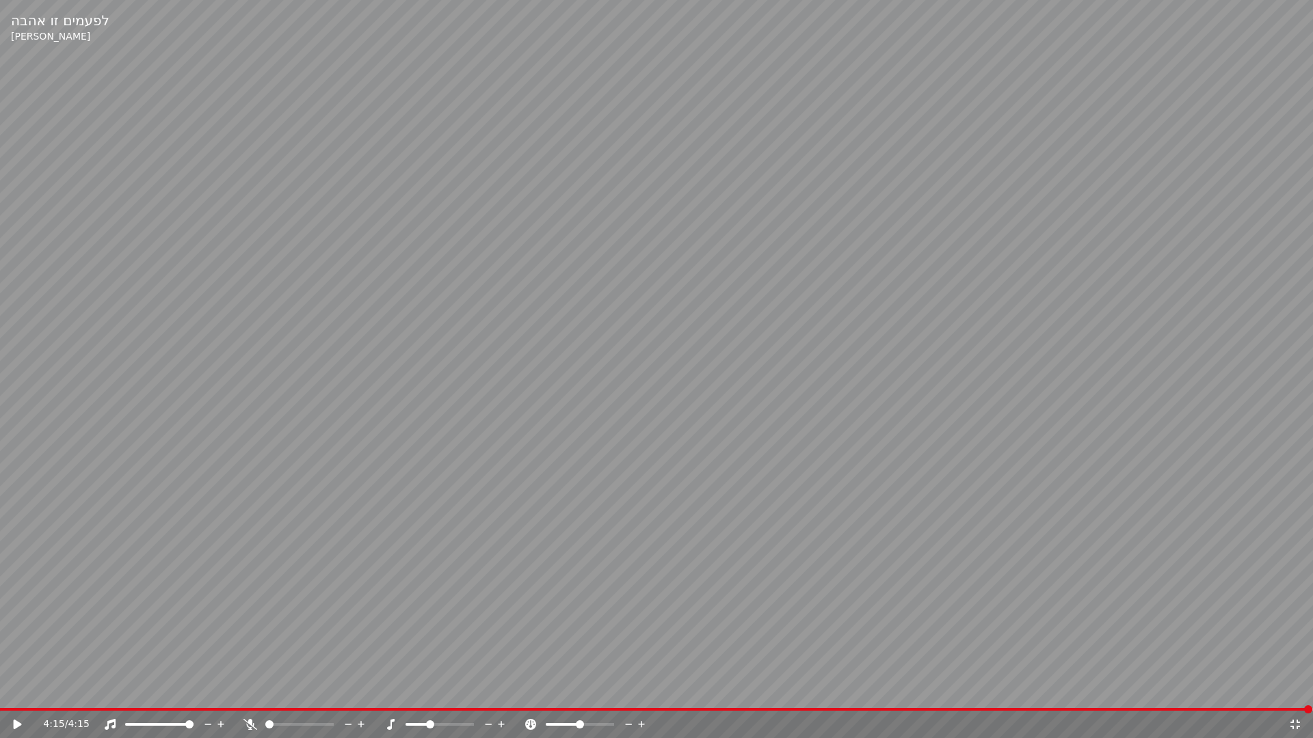
click at [18, 695] on icon at bounding box center [18, 725] width 8 height 10
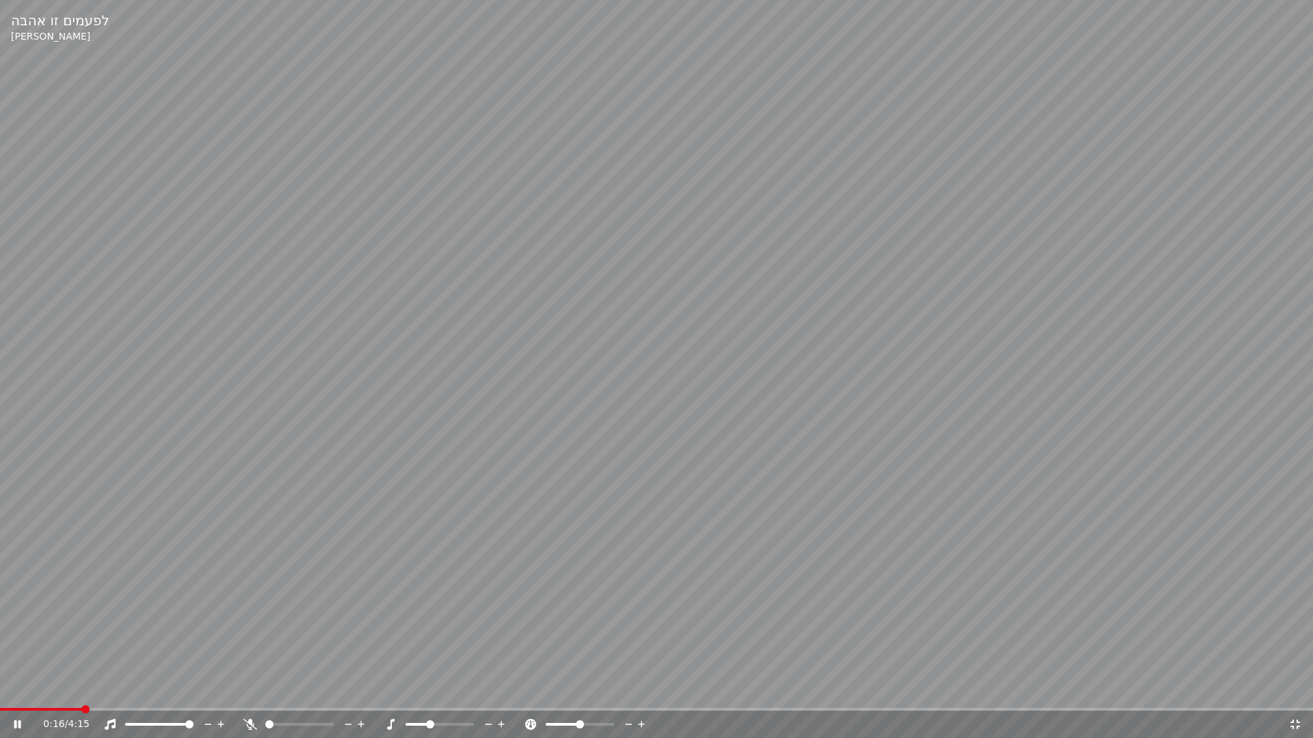
click at [85, 695] on span at bounding box center [656, 709] width 1313 height 3
click at [19, 695] on icon at bounding box center [17, 725] width 7 height 8
click at [1299, 695] on icon at bounding box center [1295, 724] width 14 height 11
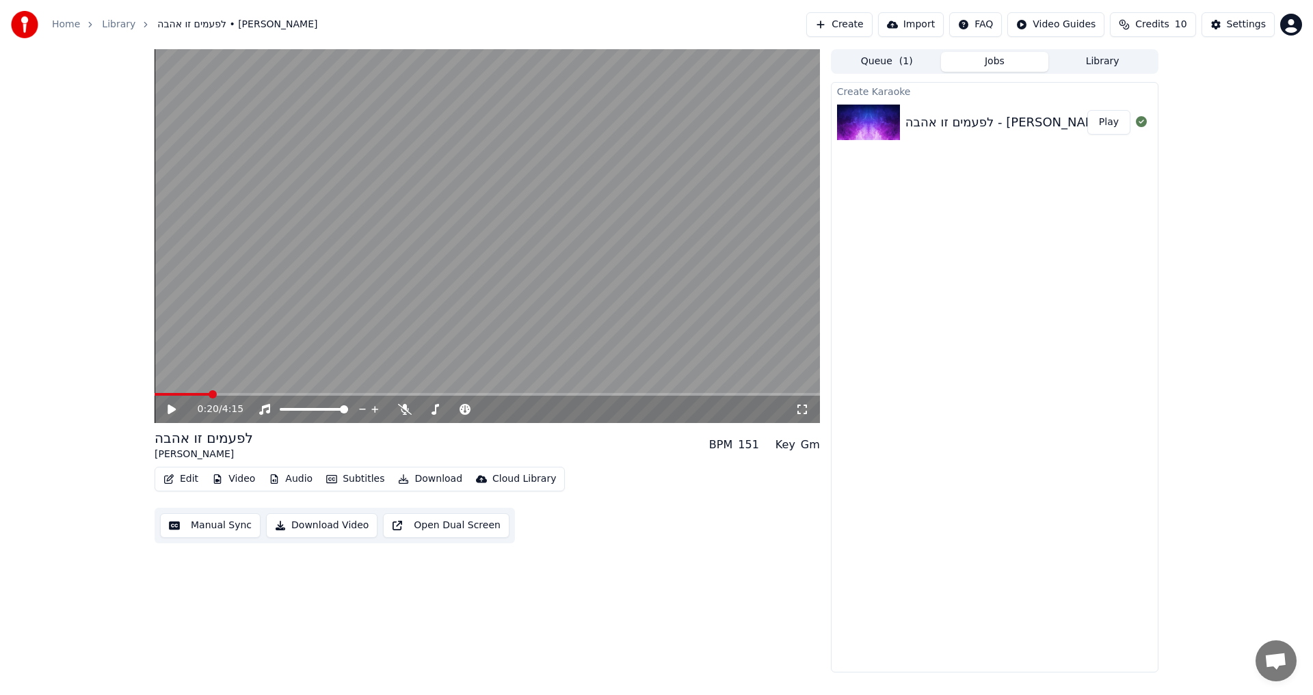
click at [166, 410] on icon at bounding box center [181, 409] width 32 height 11
click at [166, 409] on icon at bounding box center [181, 409] width 32 height 11
click at [159, 396] on span at bounding box center [156, 394] width 5 height 3
click at [169, 406] on icon at bounding box center [171, 410] width 8 height 10
click at [170, 407] on icon at bounding box center [171, 409] width 7 height 8
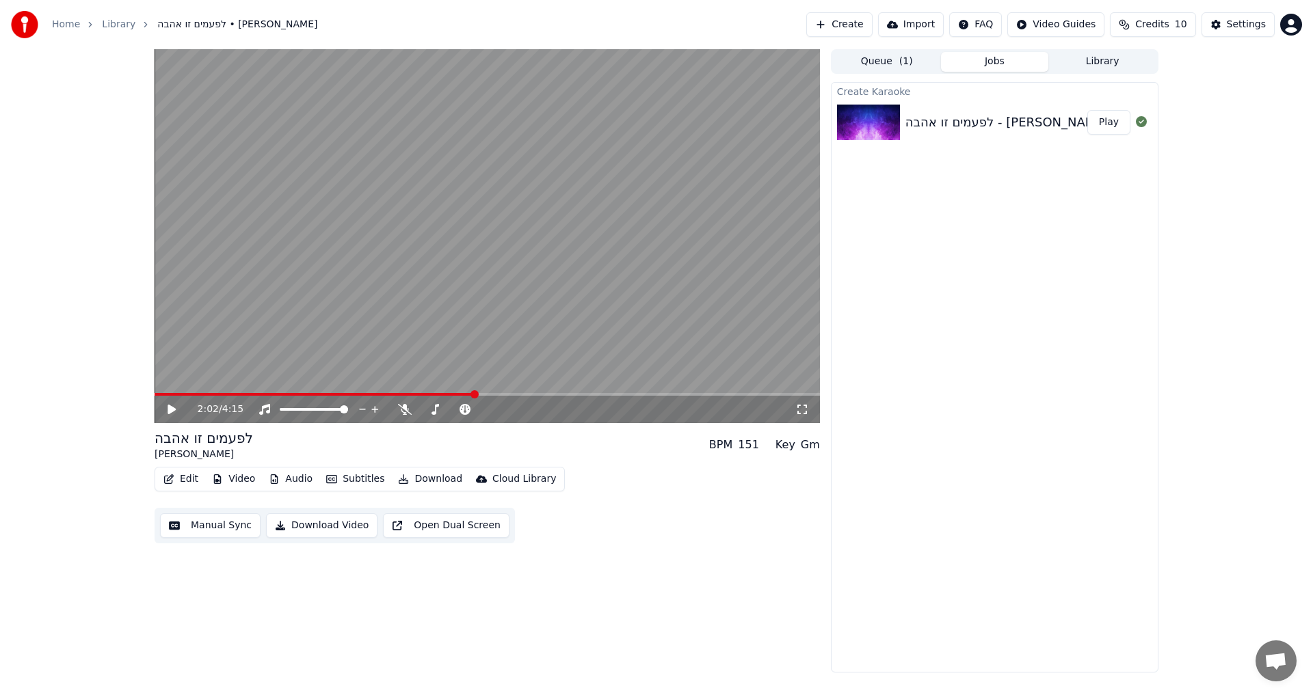
click at [172, 414] on icon at bounding box center [181, 409] width 32 height 11
click at [165, 403] on div "2:30 / 4:15" at bounding box center [487, 410] width 654 height 14
click at [169, 409] on icon at bounding box center [171, 409] width 7 height 8
click at [168, 412] on icon at bounding box center [181, 409] width 32 height 11
click at [170, 409] on icon at bounding box center [171, 409] width 7 height 8
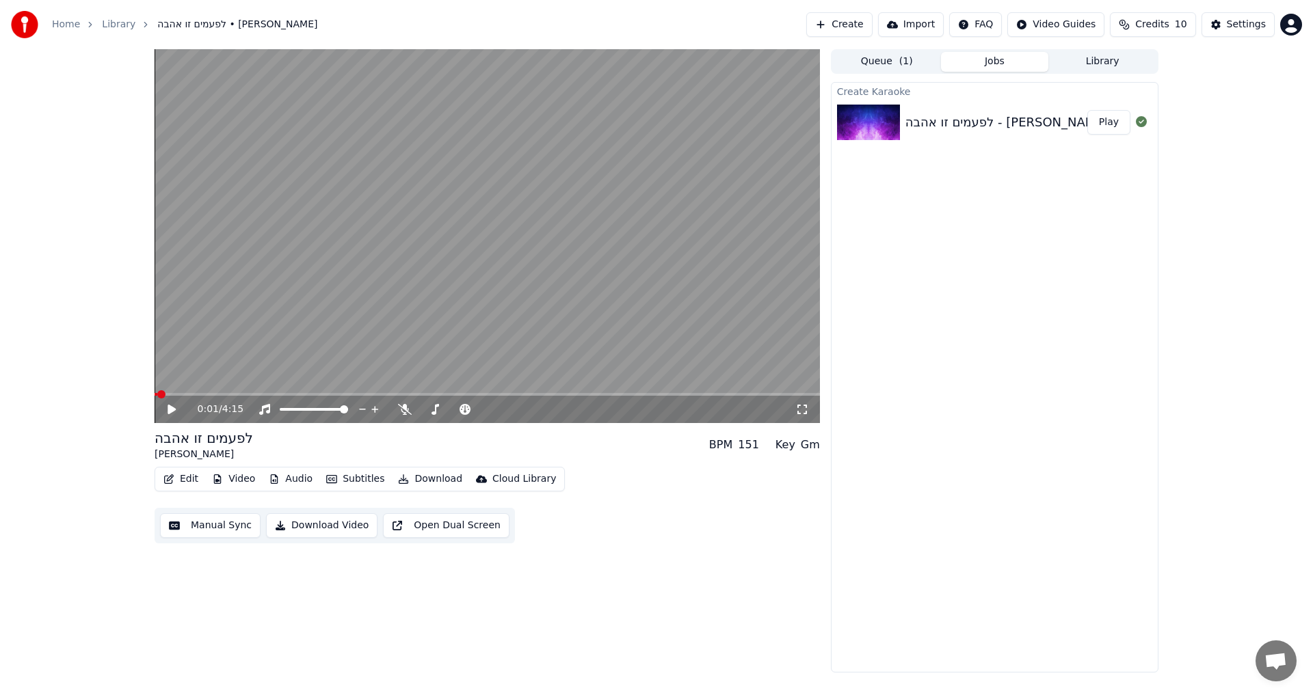
click at [156, 396] on span at bounding box center [155, 394] width 3 height 3
click at [154, 395] on span at bounding box center [158, 394] width 8 height 8
click at [173, 406] on icon at bounding box center [181, 409] width 32 height 11
click at [154, 396] on span at bounding box center [154, 394] width 0 height 3
click at [170, 407] on icon at bounding box center [171, 410] width 8 height 10
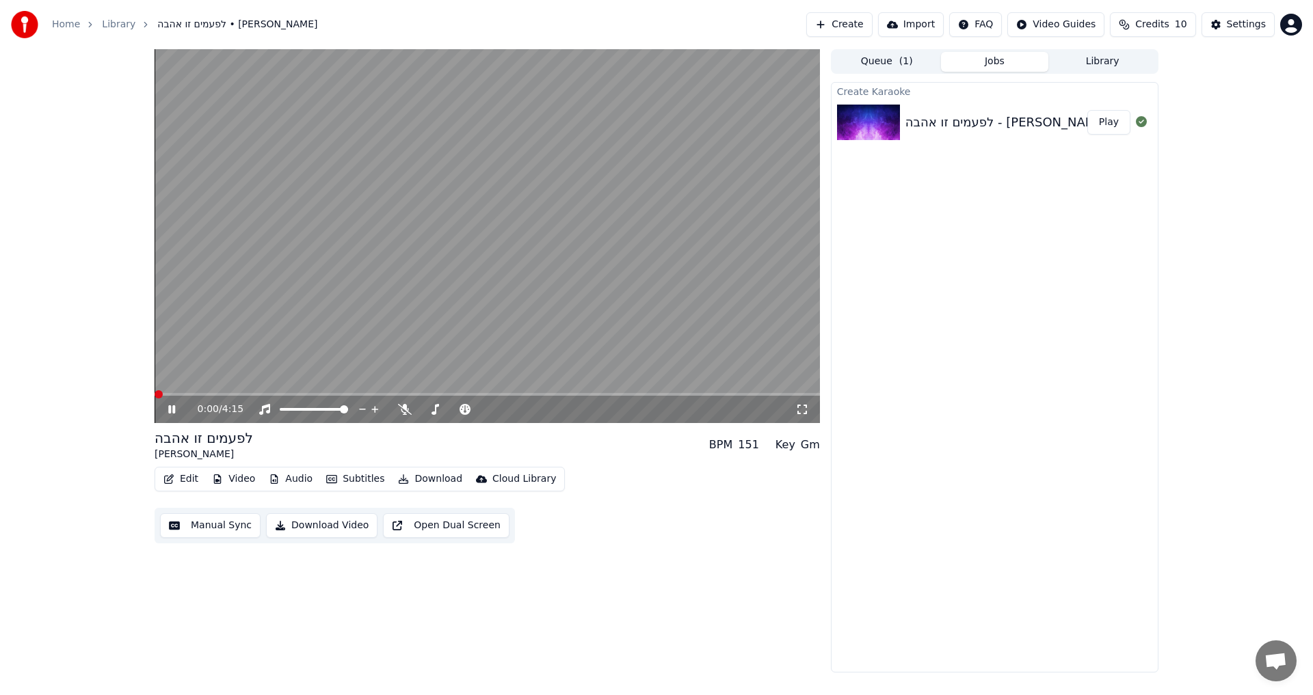
click at [154, 399] on span at bounding box center [158, 394] width 8 height 8
click at [155, 389] on video at bounding box center [486, 236] width 665 height 374
click at [154, 396] on span at bounding box center [158, 394] width 8 height 8
click at [165, 404] on icon at bounding box center [181, 409] width 32 height 11
click at [168, 413] on icon at bounding box center [181, 409] width 32 height 11
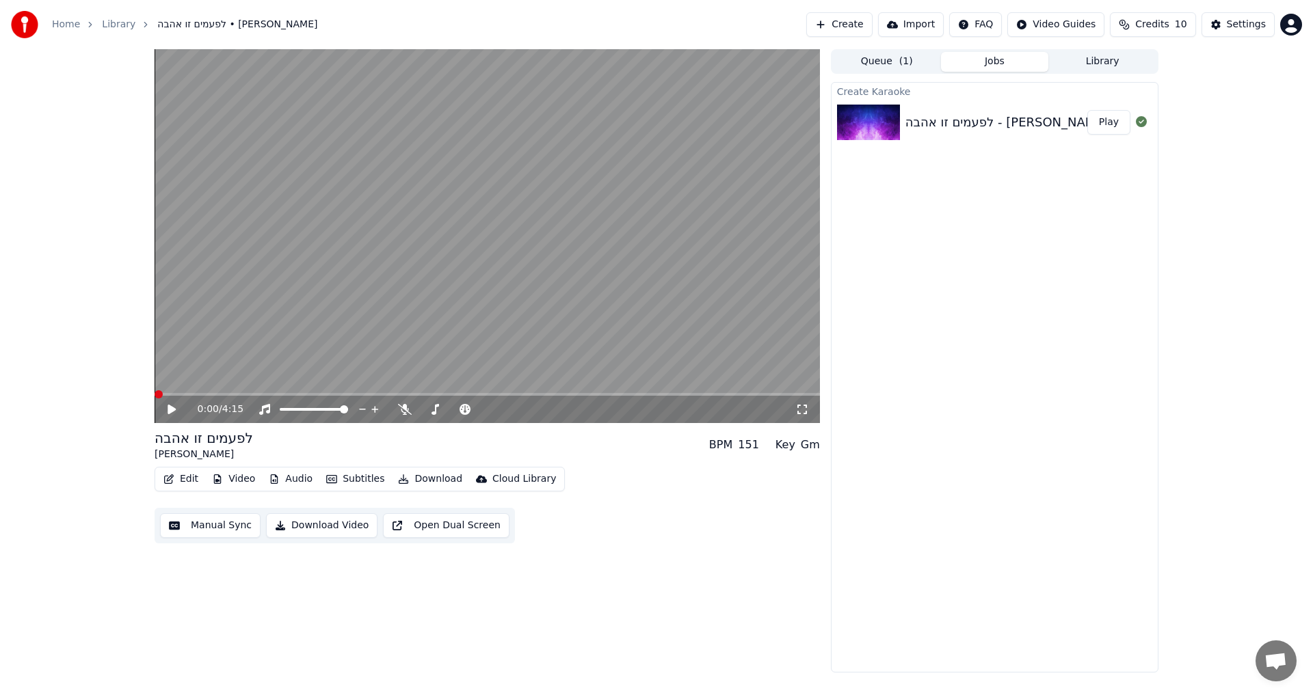
click at [154, 390] on span at bounding box center [158, 394] width 8 height 8
click at [170, 407] on icon at bounding box center [171, 410] width 8 height 10
click at [176, 408] on icon at bounding box center [181, 409] width 32 height 11
